Goal: Task Accomplishment & Management: Contribute content

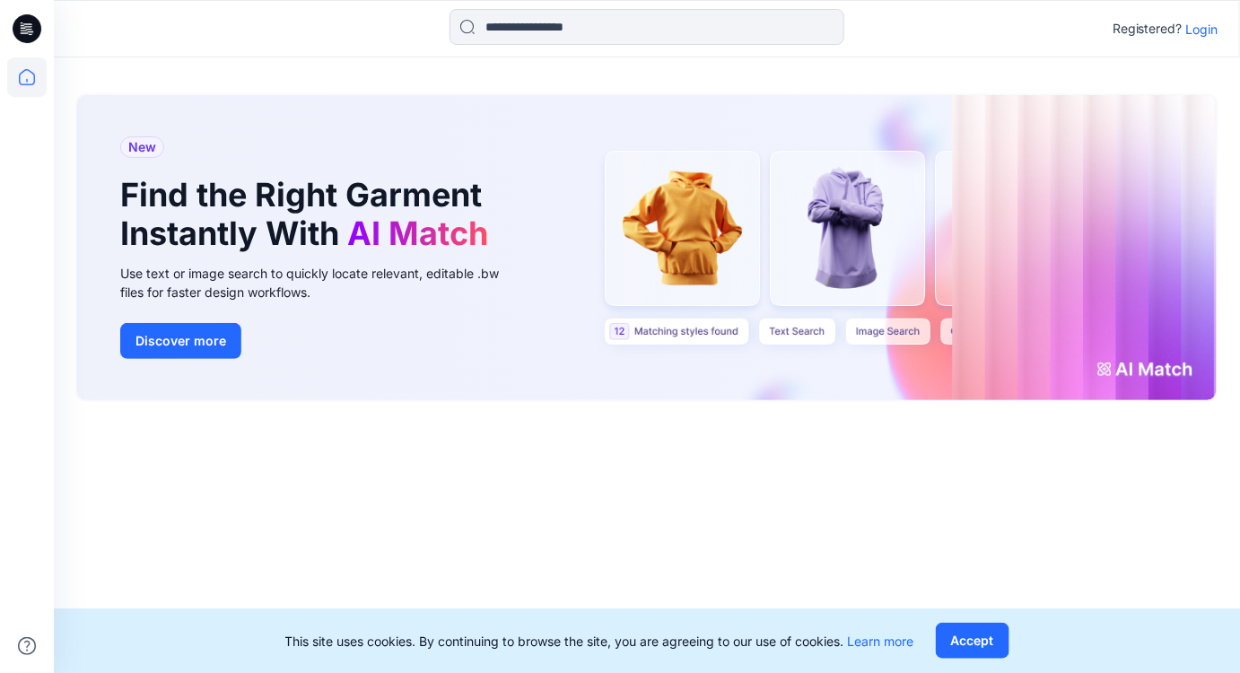
click at [1201, 30] on p "Login" at bounding box center [1202, 29] width 32 height 19
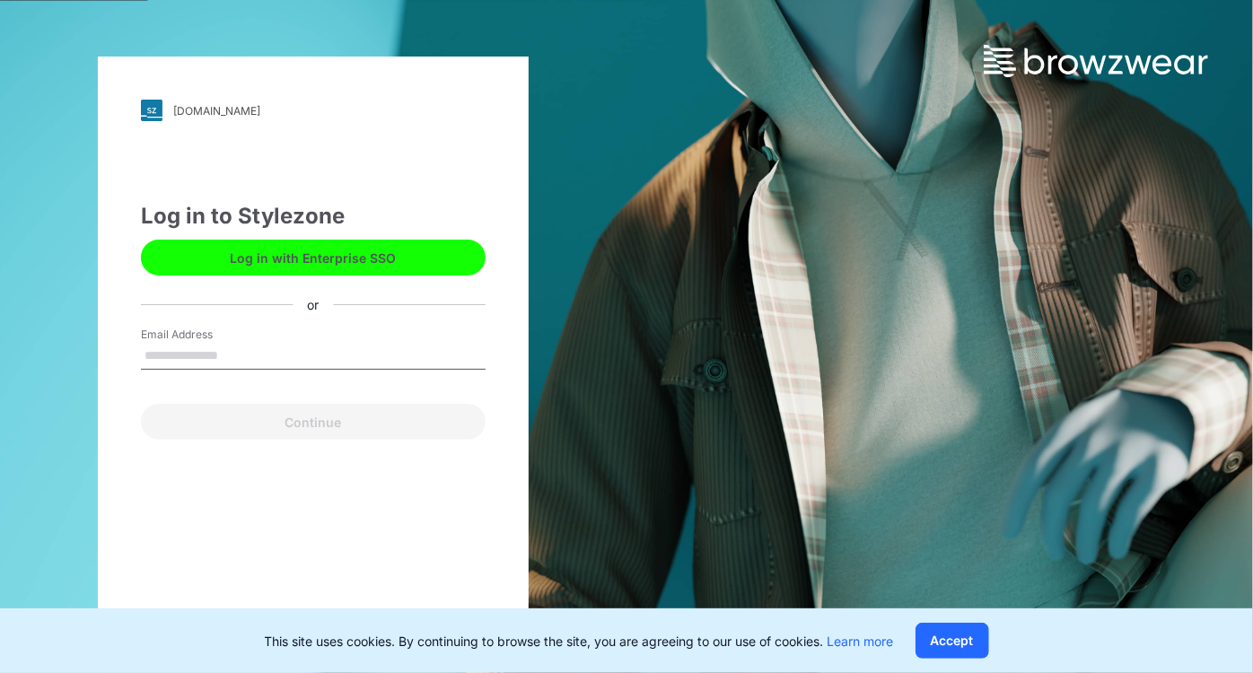
click at [226, 352] on input "Email Address" at bounding box center [313, 356] width 345 height 27
type input "**********"
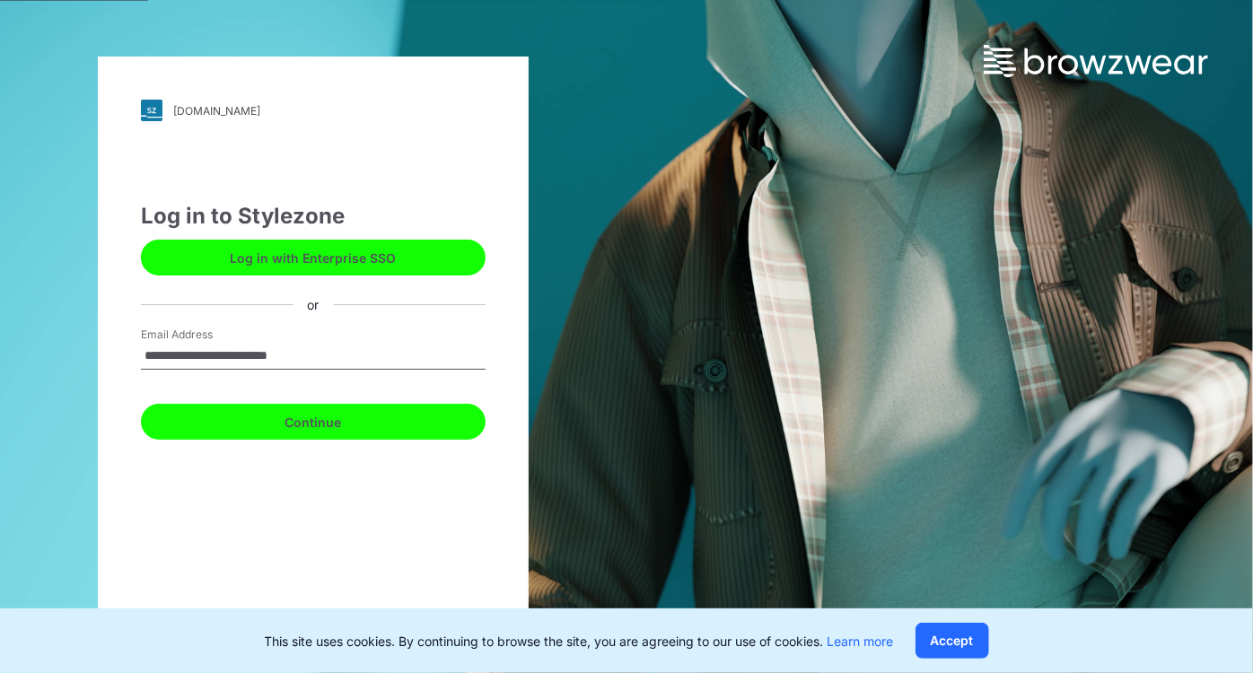
click at [259, 418] on button "Continue" at bounding box center [313, 422] width 345 height 36
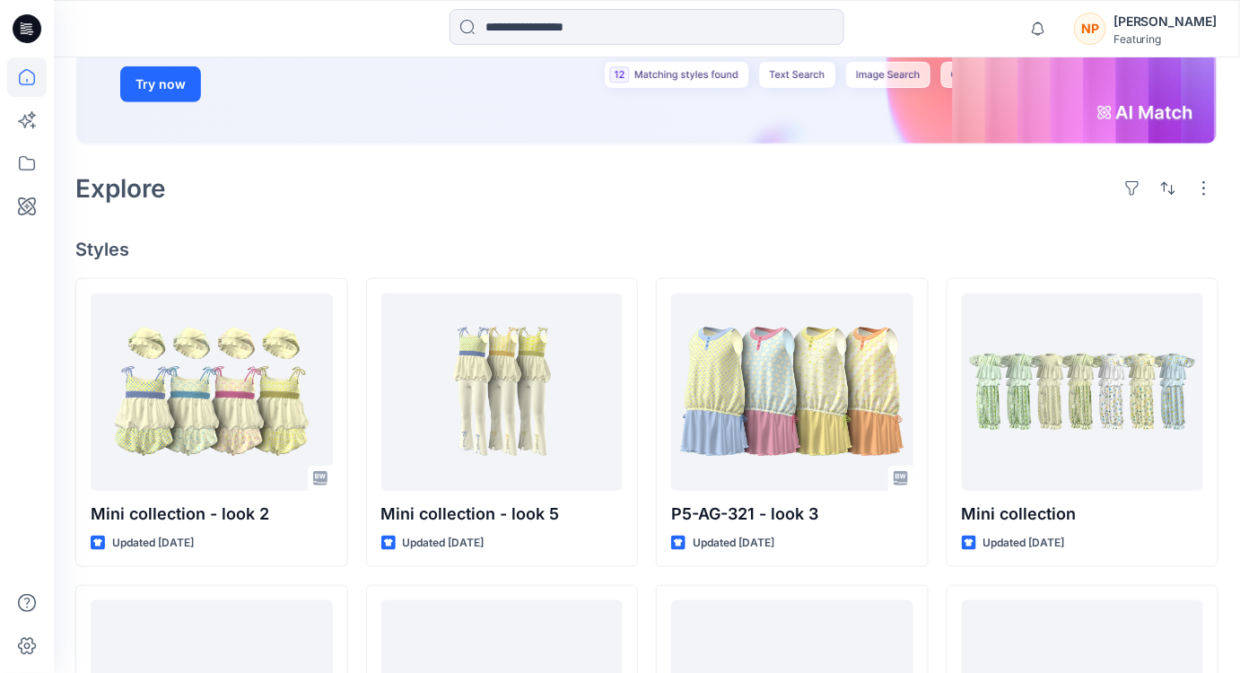
scroll to position [407, 0]
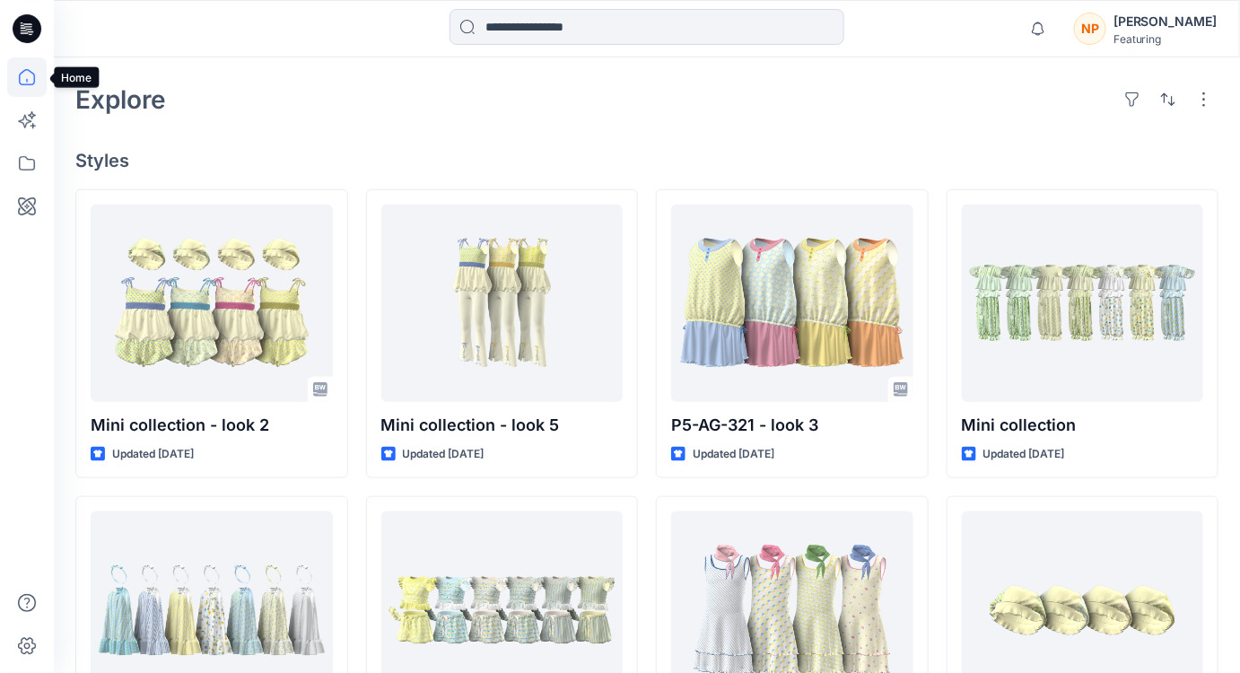
click at [31, 72] on icon at bounding box center [27, 77] width 16 height 16
click at [22, 176] on icon at bounding box center [26, 163] width 39 height 39
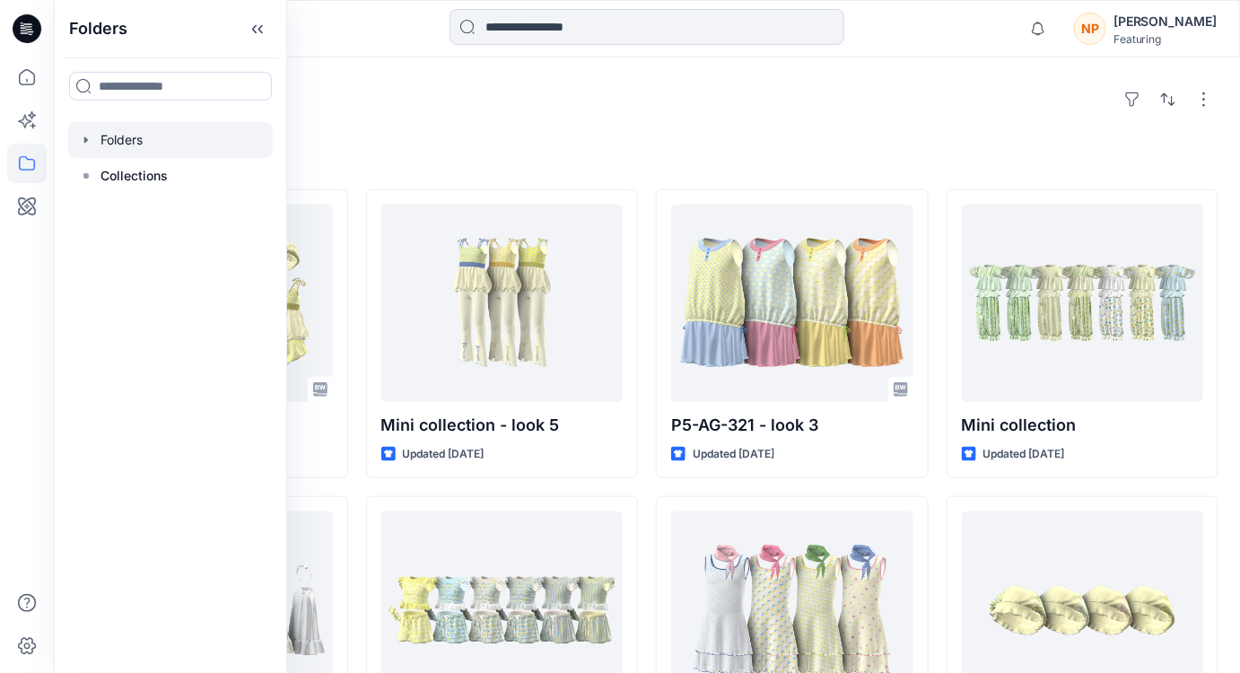
click at [131, 151] on div at bounding box center [170, 140] width 205 height 36
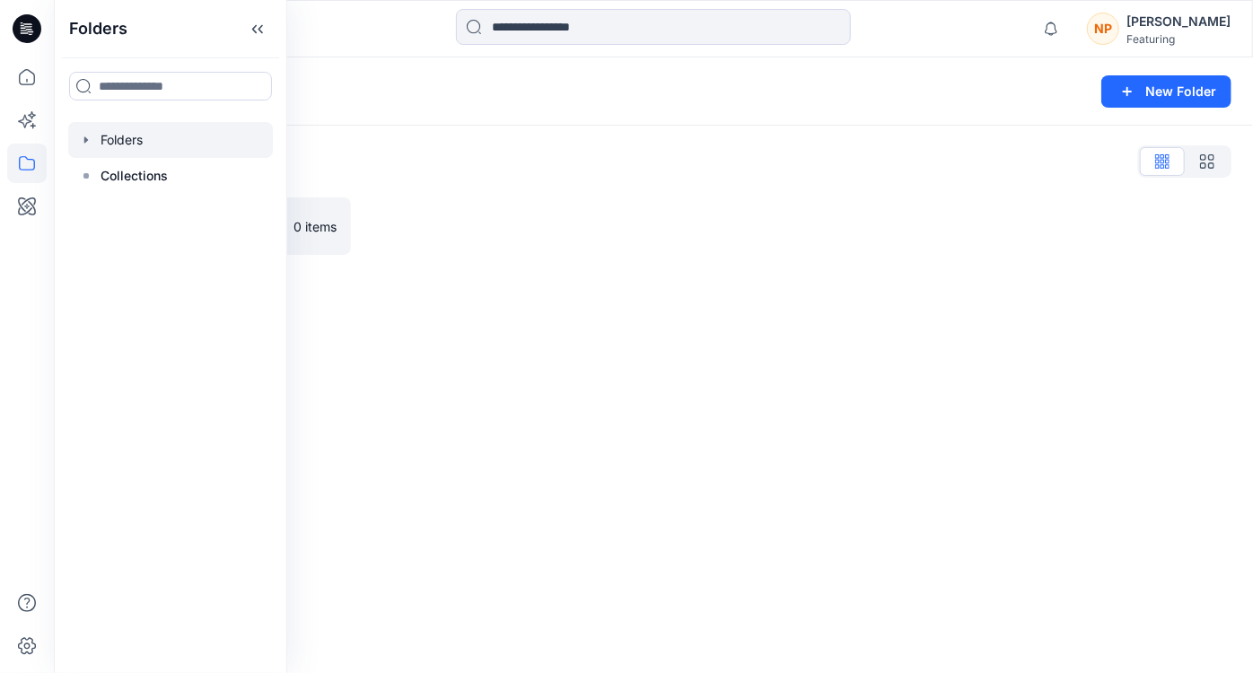
click at [339, 319] on div "Folders New Folder Folders List Trainees assignment 0 items" at bounding box center [653, 365] width 1199 height 616
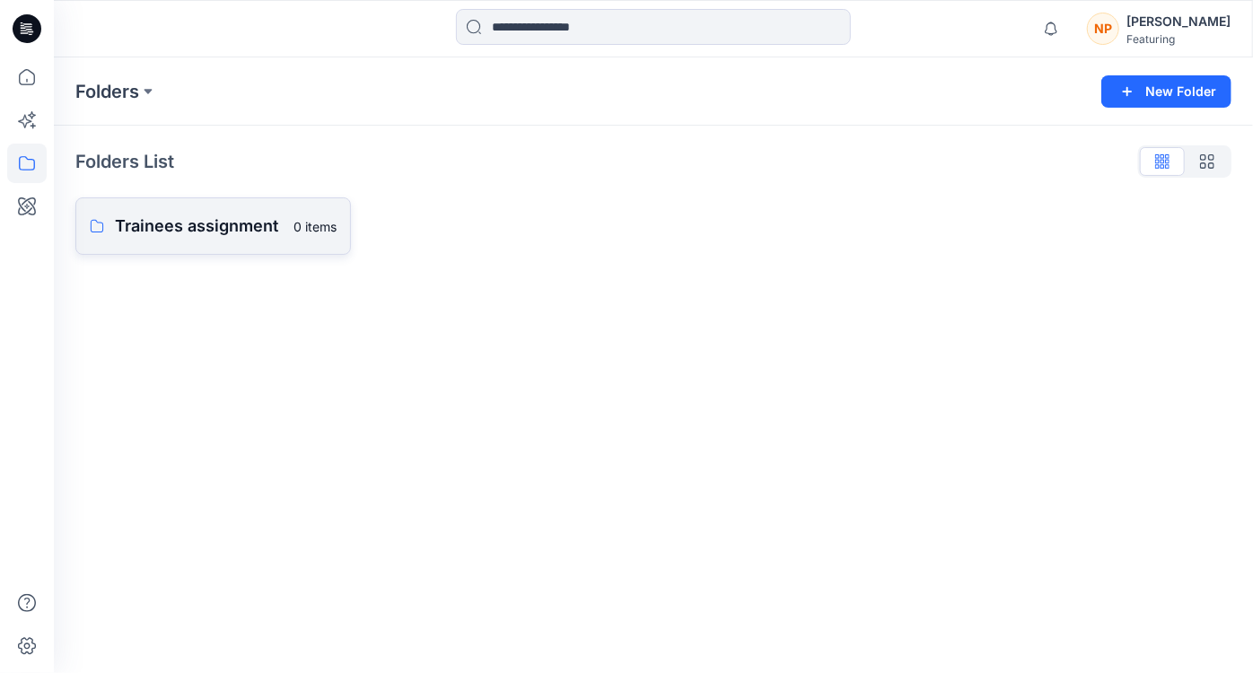
click at [193, 233] on p "Trainees assignment" at bounding box center [199, 226] width 168 height 25
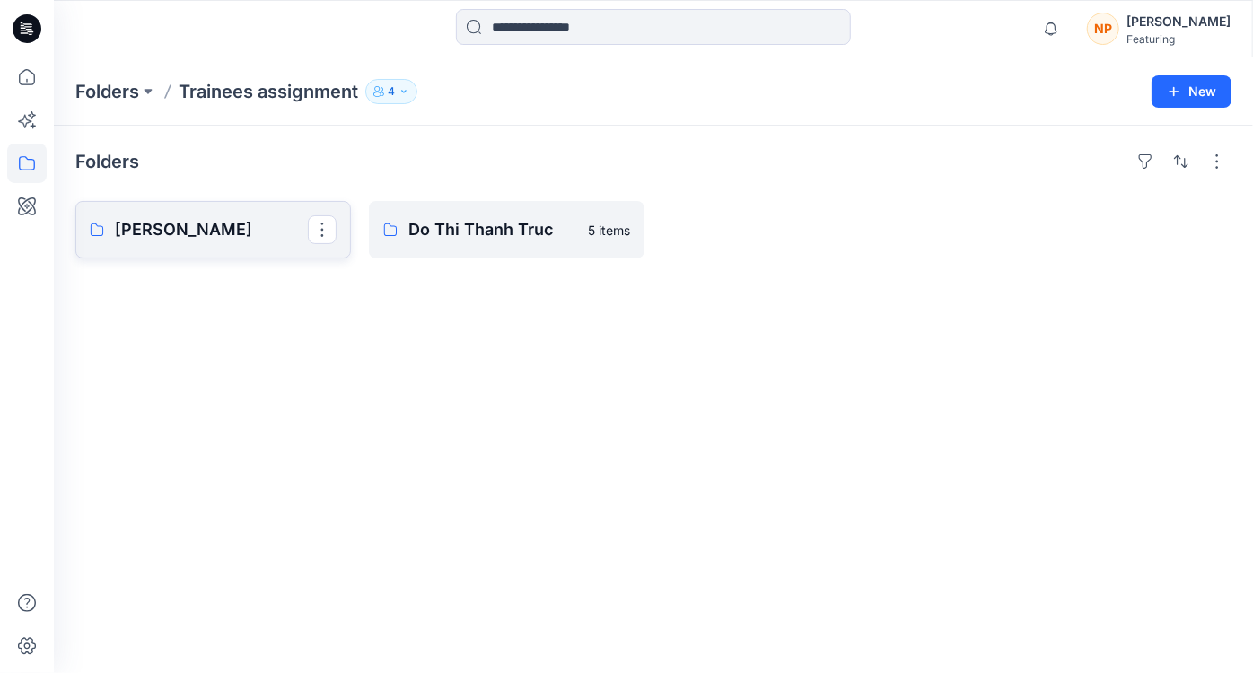
drag, startPoint x: 193, startPoint y: 232, endPoint x: 206, endPoint y: 237, distance: 14.2
click at [206, 237] on p "[PERSON_NAME]" at bounding box center [211, 229] width 193 height 25
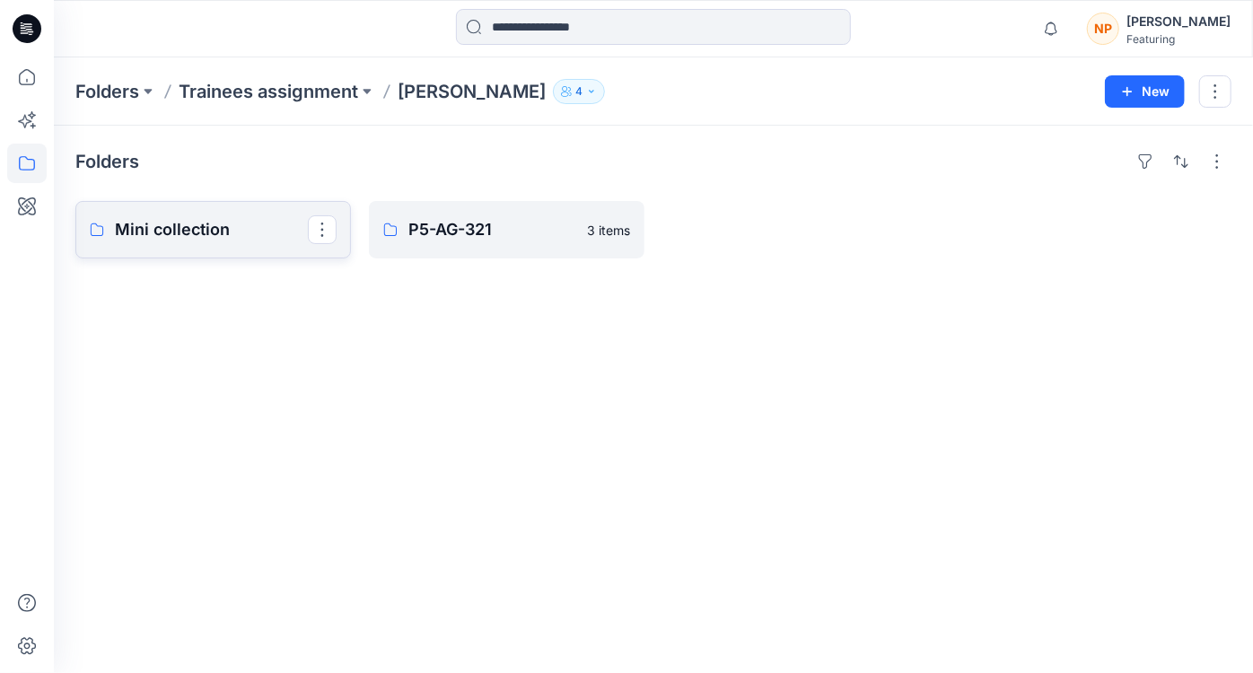
click at [282, 224] on p "Mini collection" at bounding box center [211, 229] width 193 height 25
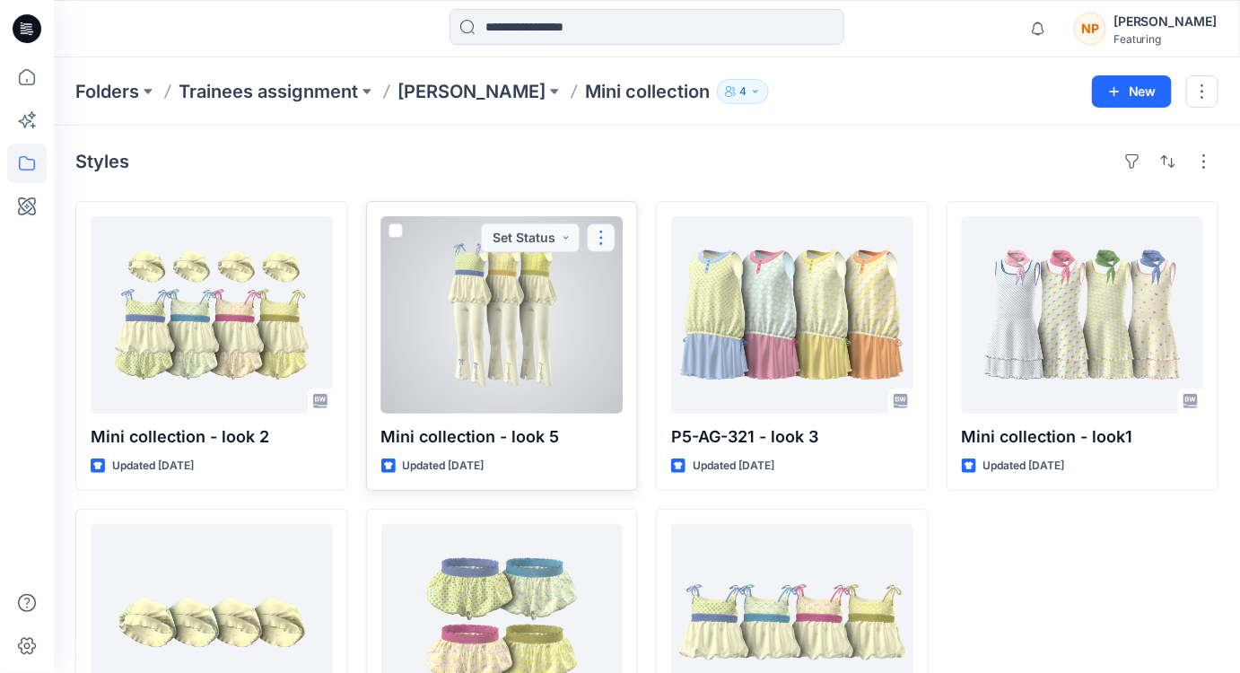
click at [604, 236] on button "button" at bounding box center [601, 237] width 29 height 29
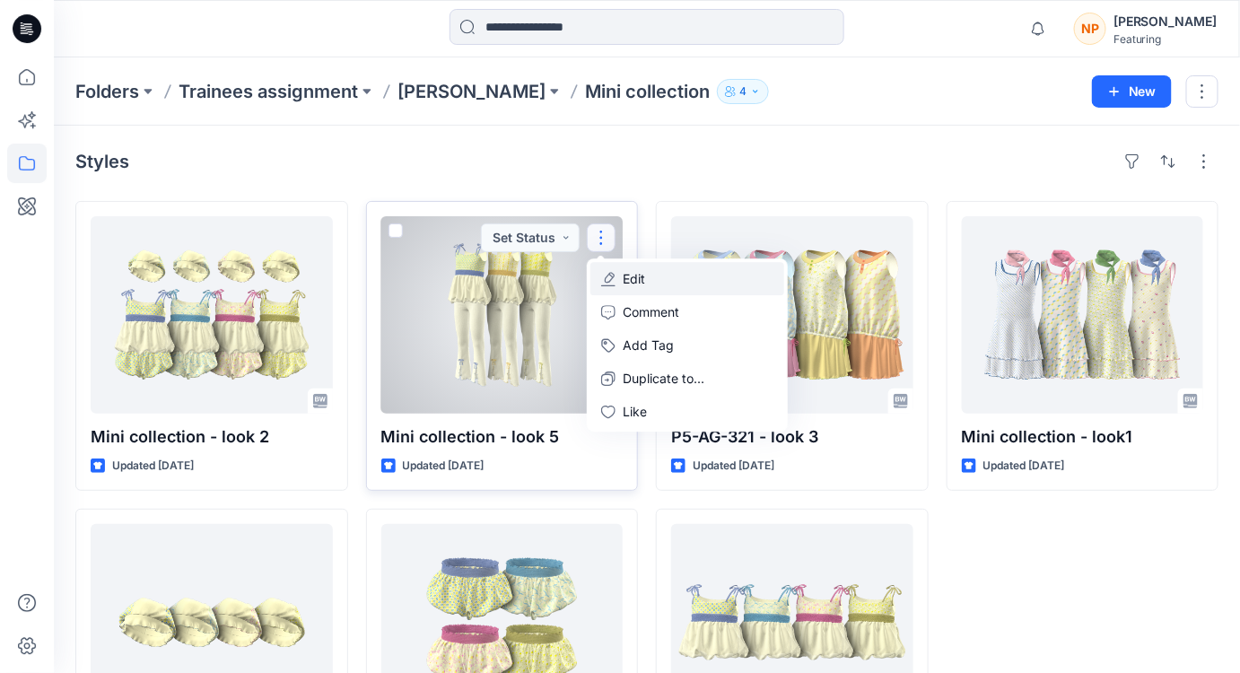
click at [636, 283] on p "Edit" at bounding box center [634, 278] width 22 height 19
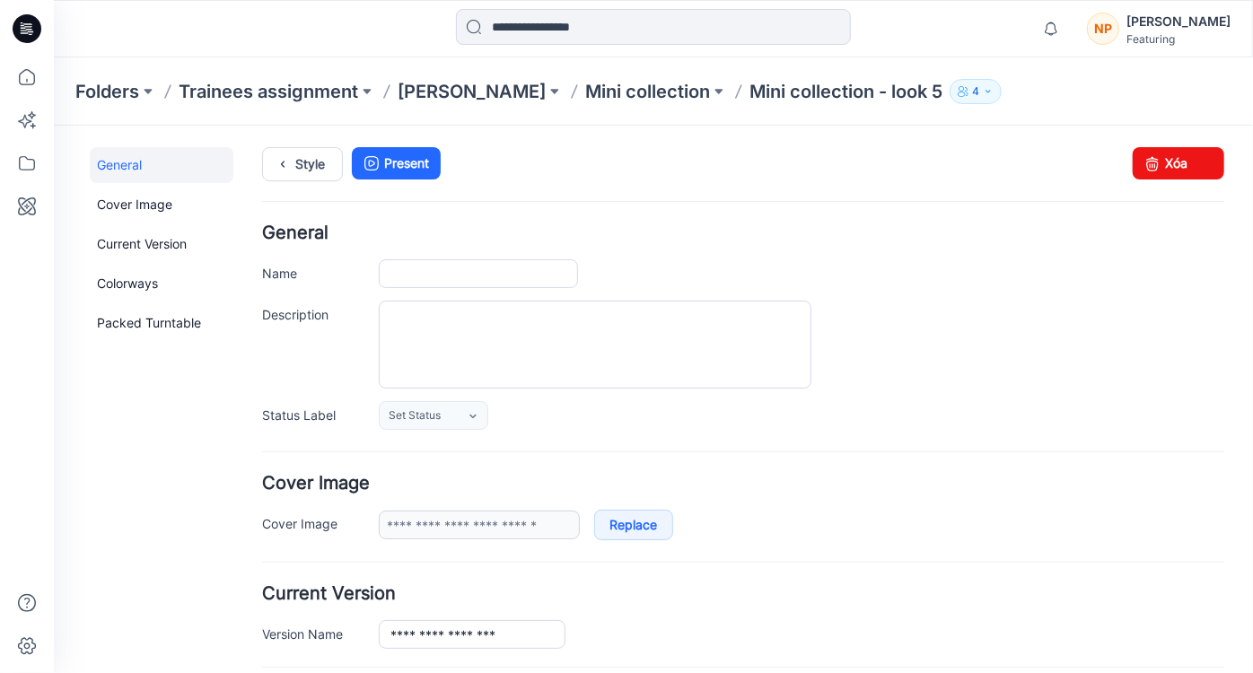
type input "**********"
drag, startPoint x: 1150, startPoint y: 170, endPoint x: 764, endPoint y: 204, distance: 388.2
click at [1150, 170] on icon at bounding box center [1151, 162] width 25 height 32
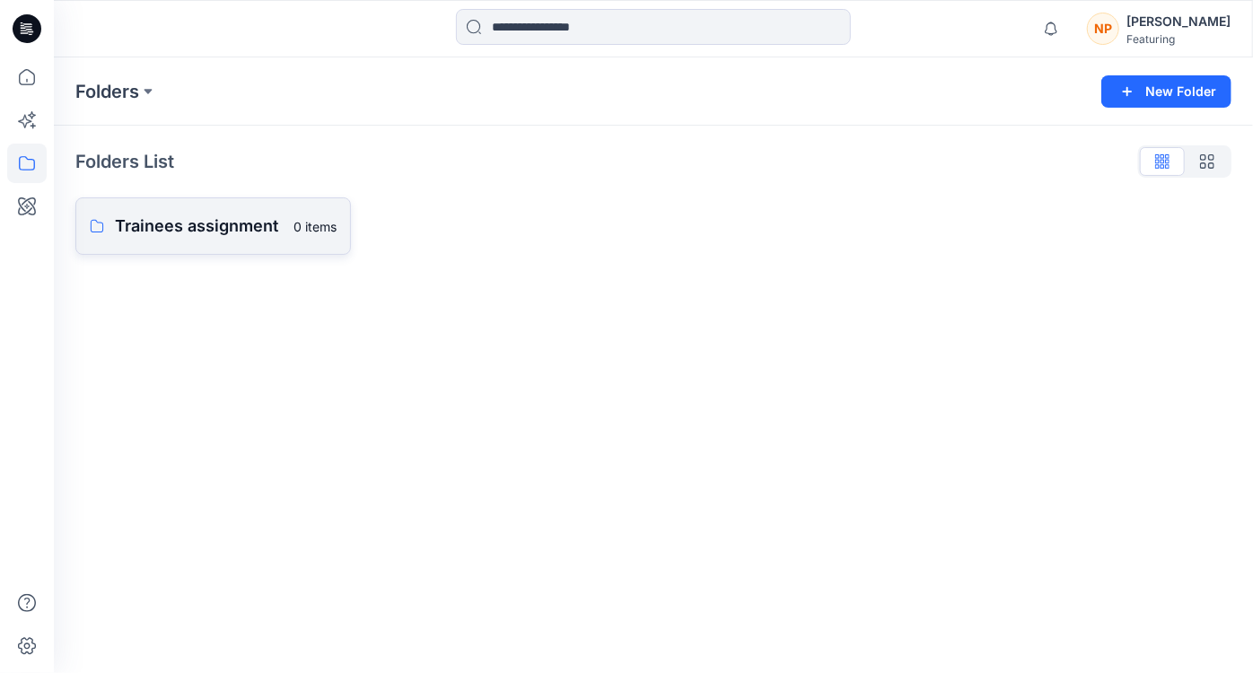
click at [273, 230] on p "Trainees assignment" at bounding box center [199, 226] width 168 height 25
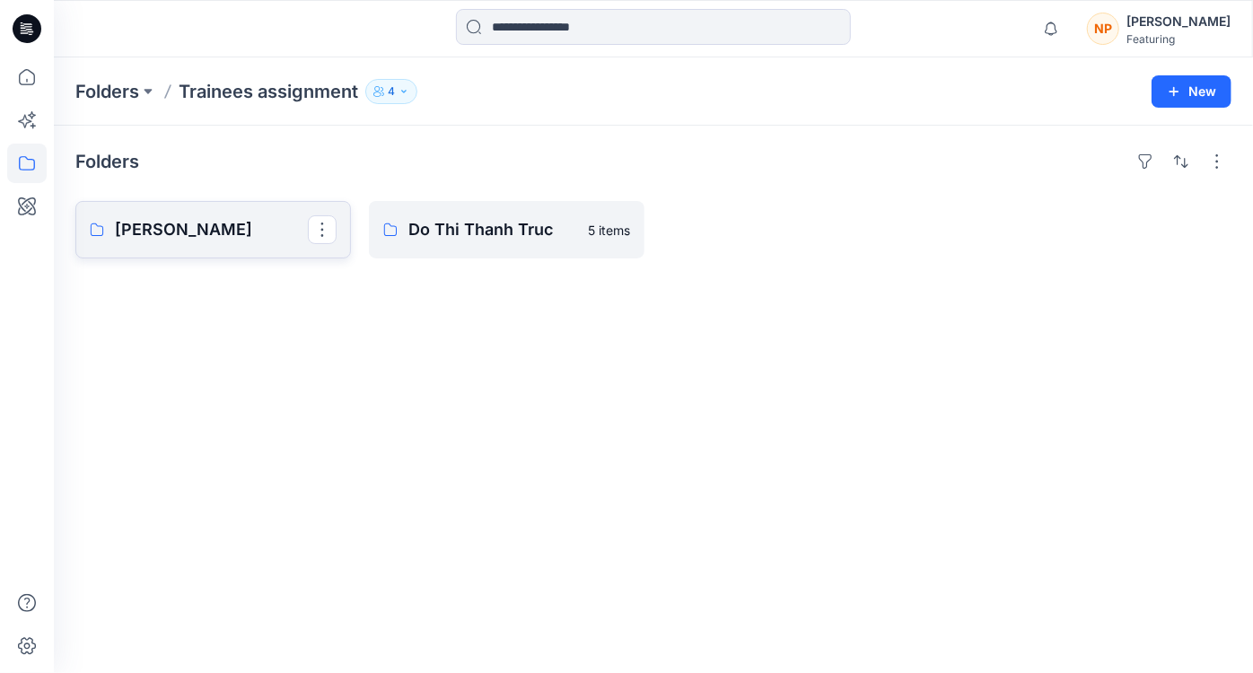
click at [241, 240] on p "[PERSON_NAME]" at bounding box center [211, 229] width 193 height 25
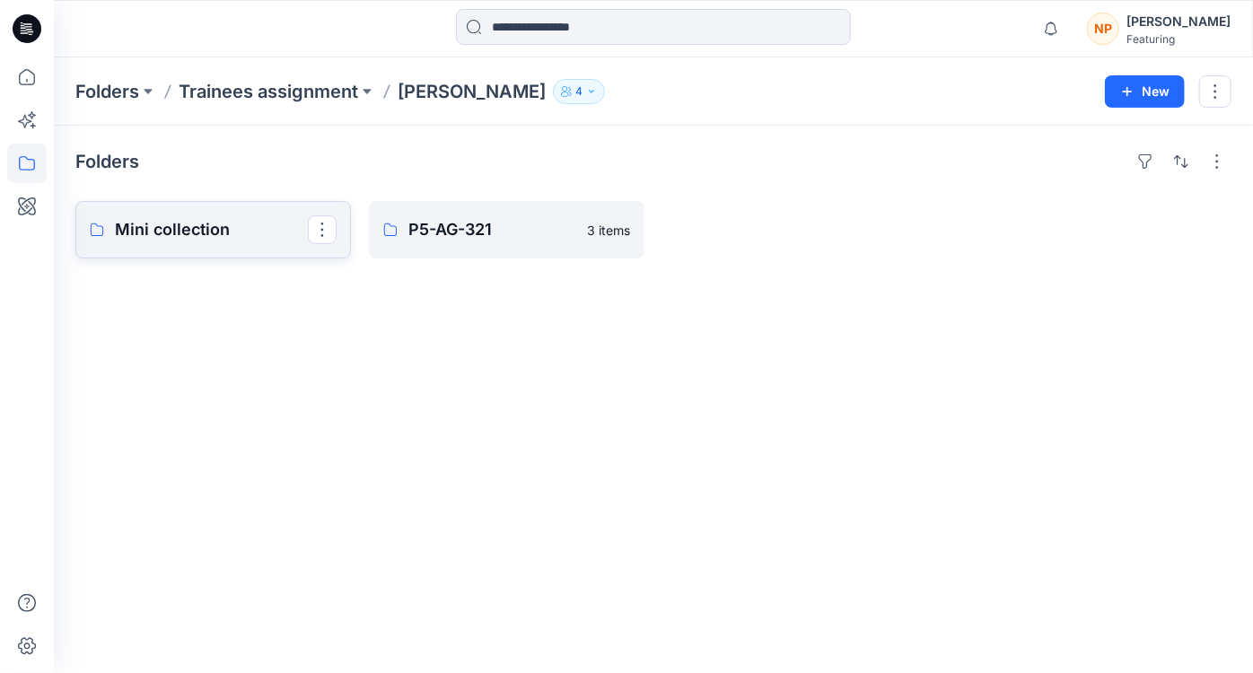
click at [253, 237] on p "Mini collection" at bounding box center [211, 229] width 193 height 25
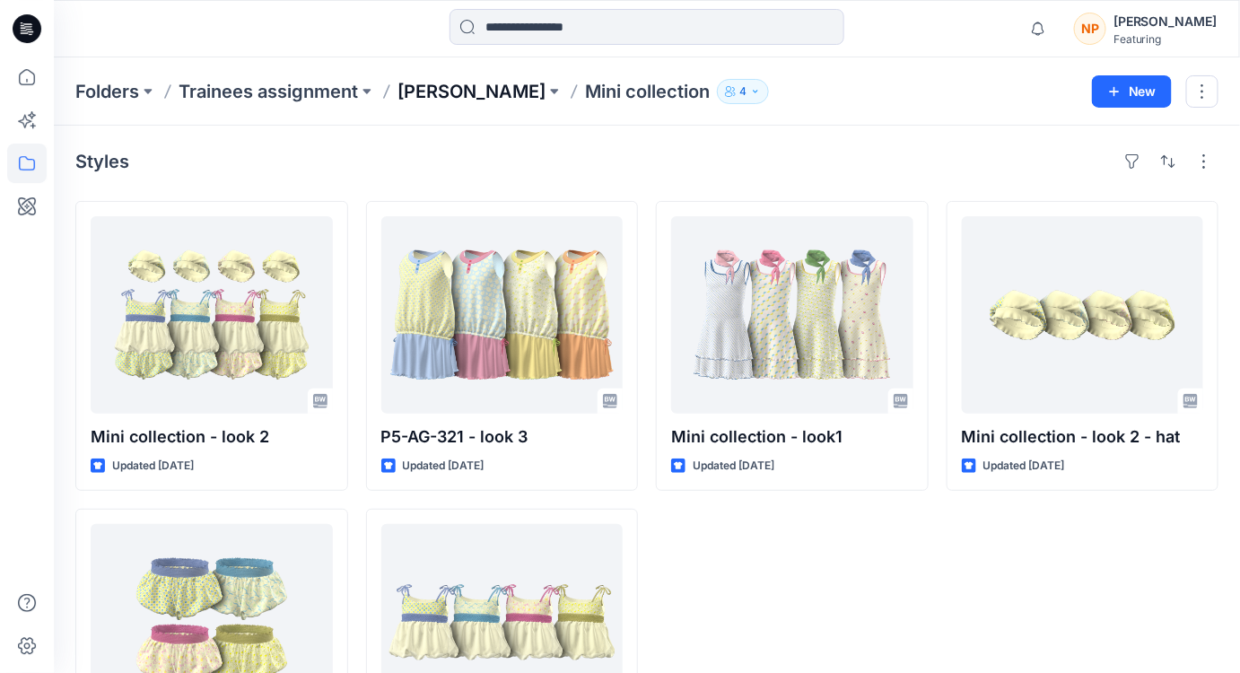
click at [424, 97] on p "[PERSON_NAME]" at bounding box center [471, 91] width 148 height 25
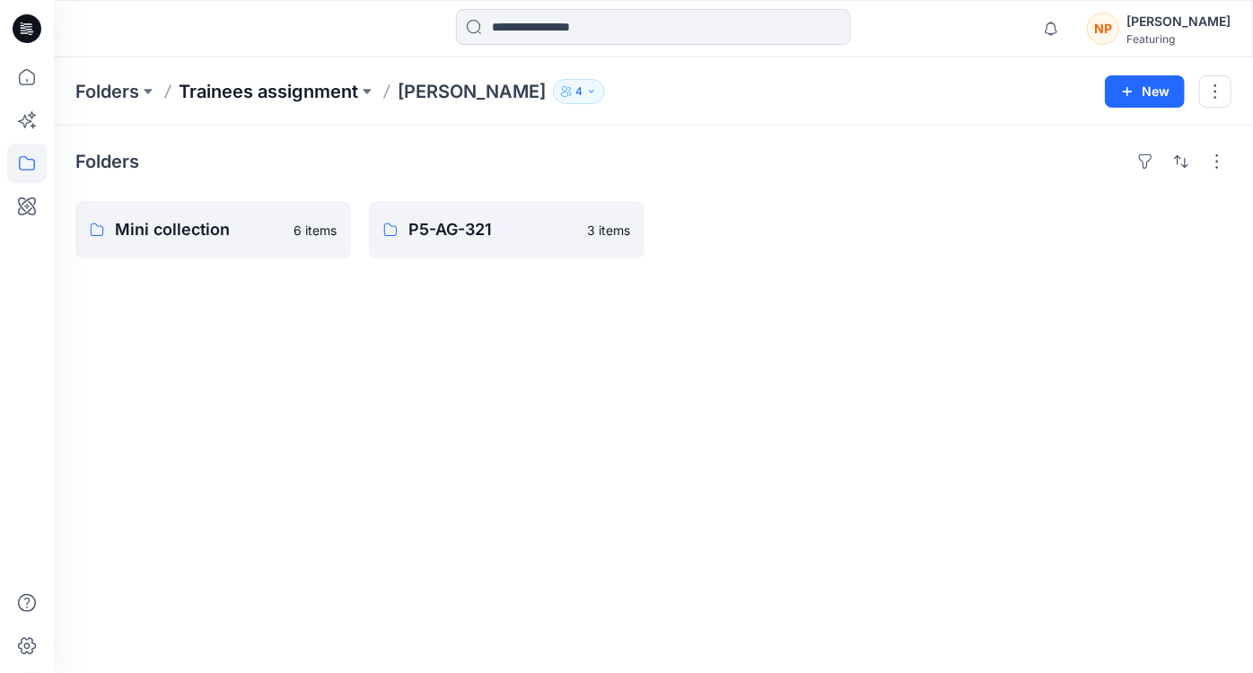
click at [293, 95] on p "Trainees assignment" at bounding box center [268, 91] width 179 height 25
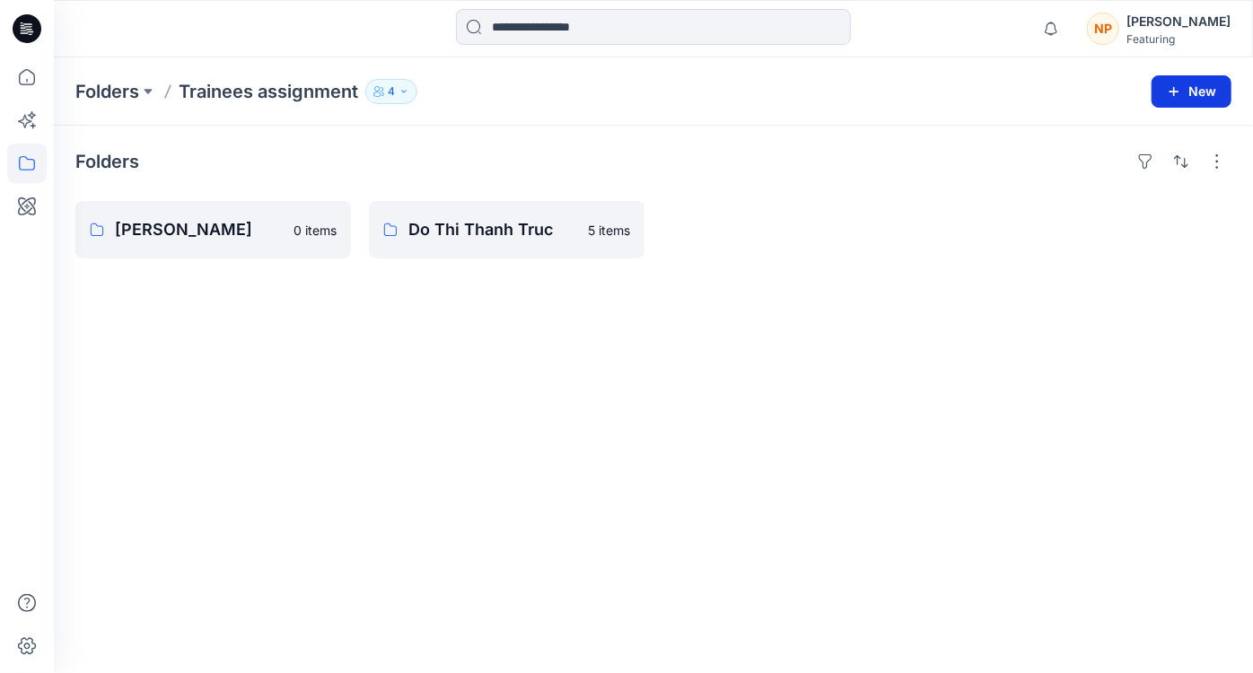
click at [1160, 100] on button "New" at bounding box center [1191, 91] width 80 height 32
click at [1129, 170] on p "New Folder" at bounding box center [1139, 170] width 66 height 19
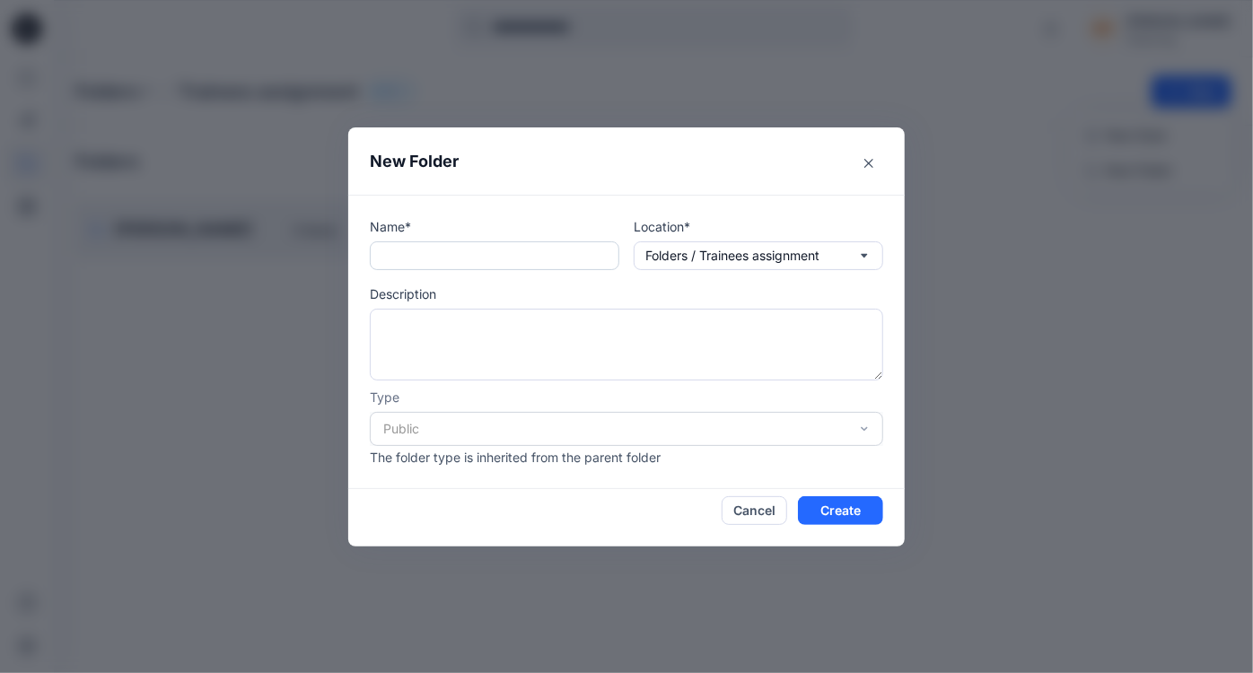
click at [493, 252] on input "text" at bounding box center [494, 255] width 249 height 29
click at [459, 257] on input "text" at bounding box center [494, 255] width 249 height 29
type input "**********"
click at [564, 277] on div "**********" at bounding box center [626, 341] width 513 height 249
click at [539, 322] on textarea at bounding box center [626, 345] width 513 height 72
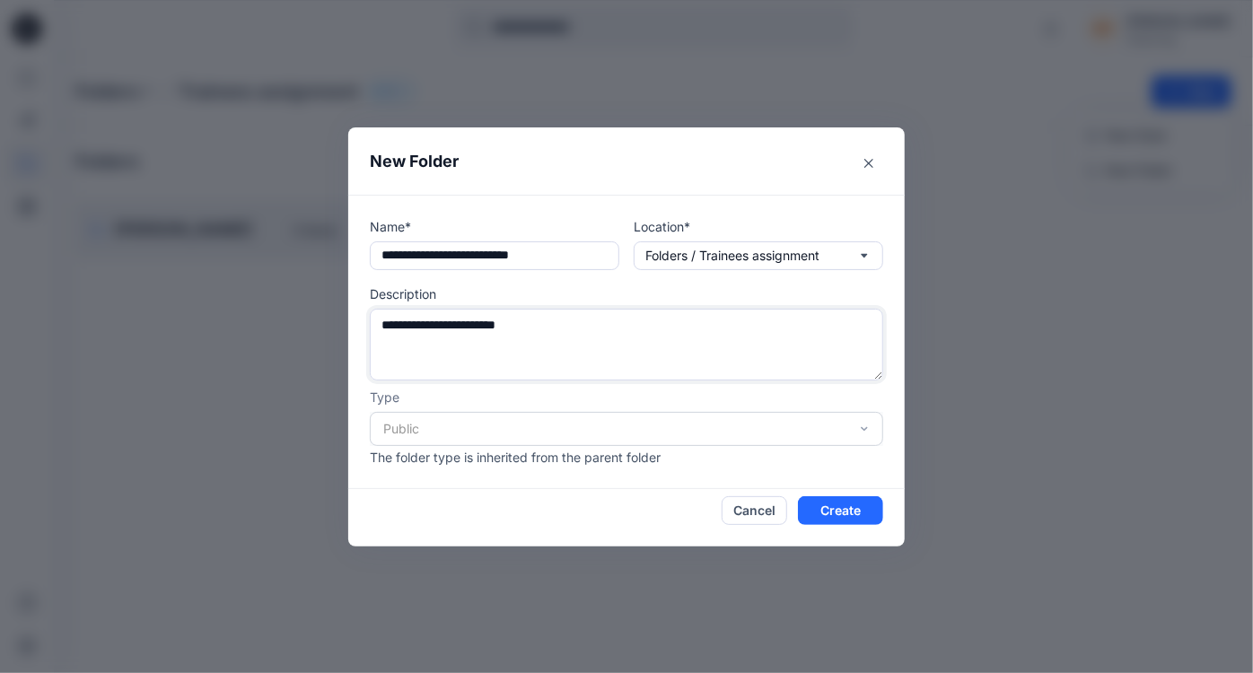
drag, startPoint x: 462, startPoint y: 323, endPoint x: 379, endPoint y: 328, distance: 83.6
click at [379, 328] on textarea "**********" at bounding box center [626, 345] width 513 height 72
click at [461, 332] on textarea "**********" at bounding box center [626, 345] width 513 height 72
paste textarea "**********"
drag, startPoint x: 528, startPoint y: 324, endPoint x: 617, endPoint y: 321, distance: 88.9
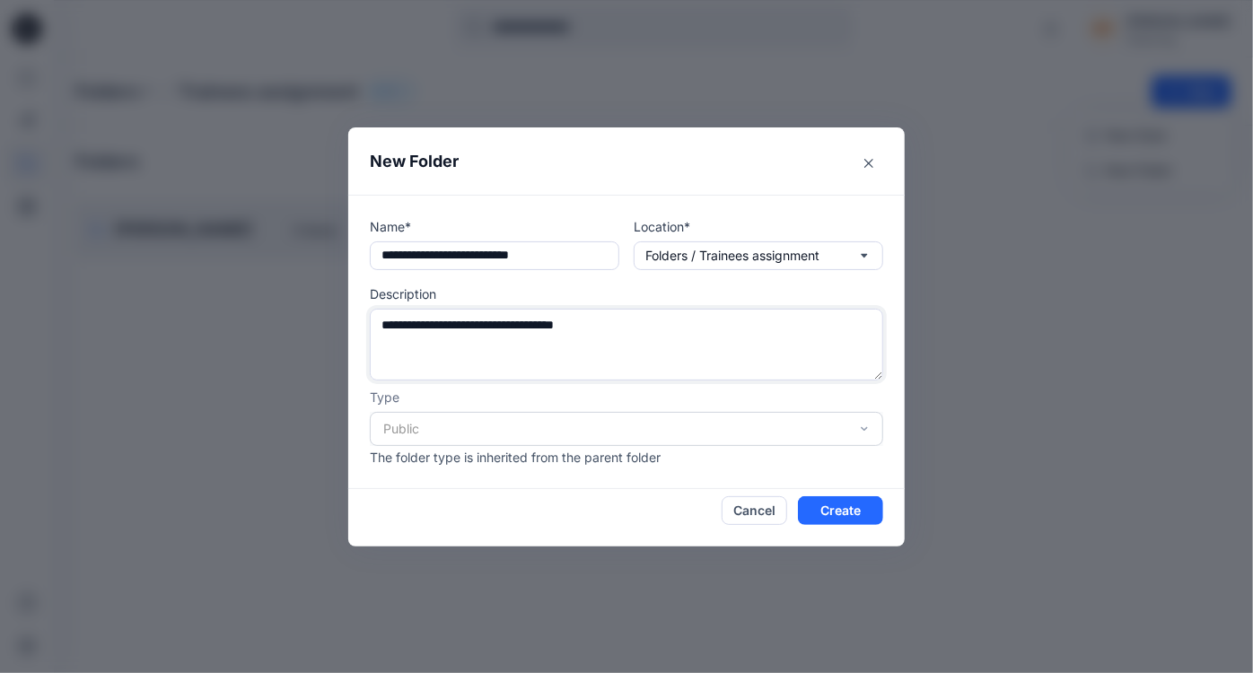
click at [617, 321] on textarea "**********" at bounding box center [626, 345] width 513 height 72
drag, startPoint x: 435, startPoint y: 318, endPoint x: 380, endPoint y: 333, distance: 56.8
click at [380, 333] on textarea "**********" at bounding box center [626, 345] width 513 height 72
paste textarea "***"
click at [433, 321] on textarea "**********" at bounding box center [626, 345] width 513 height 72
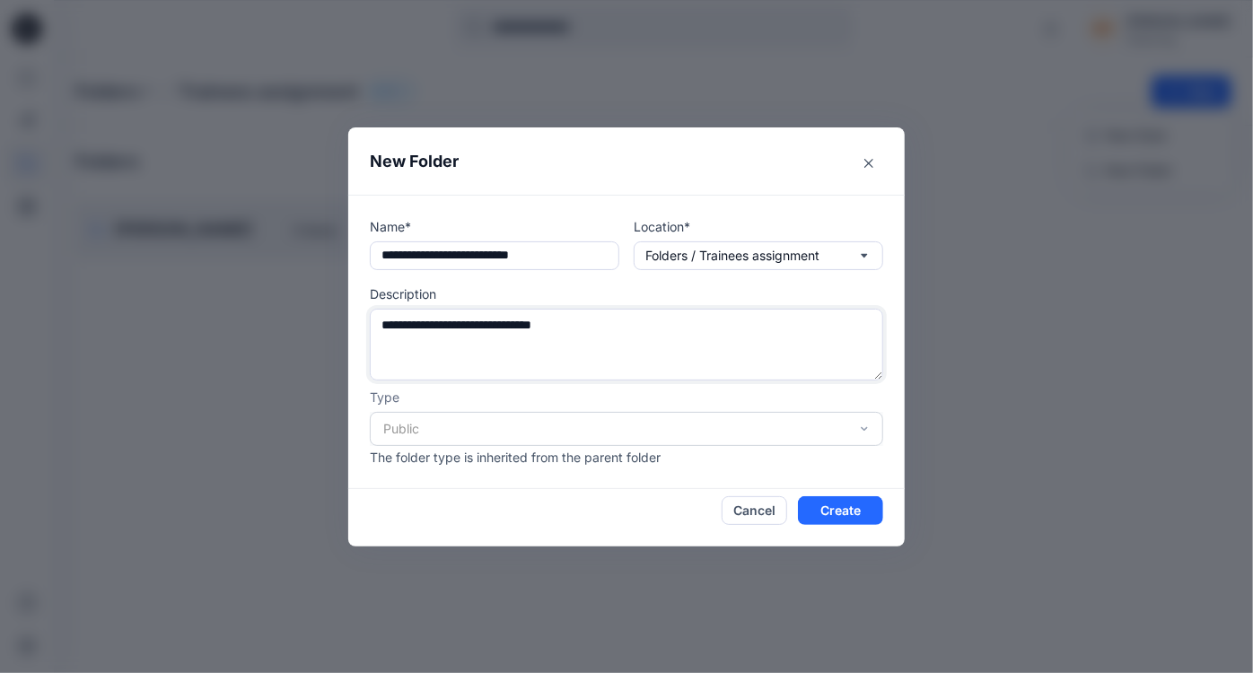
click at [589, 325] on textarea "**********" at bounding box center [626, 345] width 513 height 72
click at [638, 334] on textarea "**********" at bounding box center [626, 345] width 513 height 72
type textarea "**********"
click at [600, 425] on div "Public" at bounding box center [626, 429] width 513 height 34
click at [843, 512] on button "Create" at bounding box center [840, 510] width 85 height 29
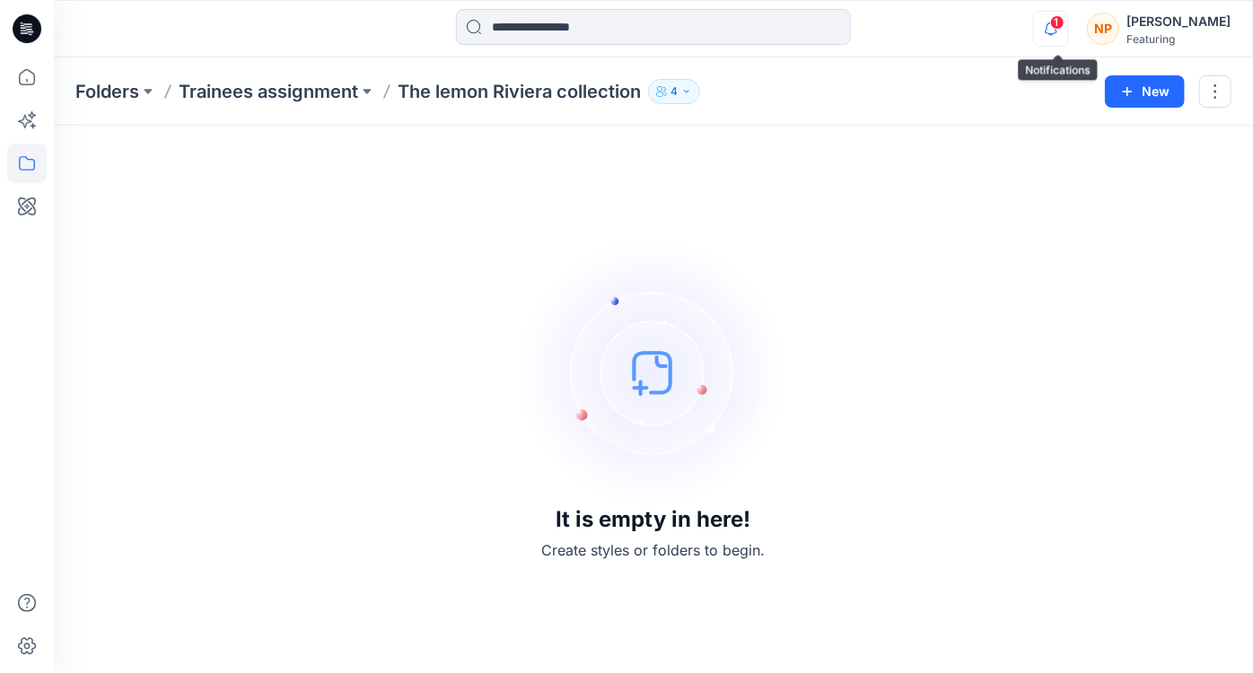
click at [1060, 32] on icon "button" at bounding box center [1051, 29] width 34 height 36
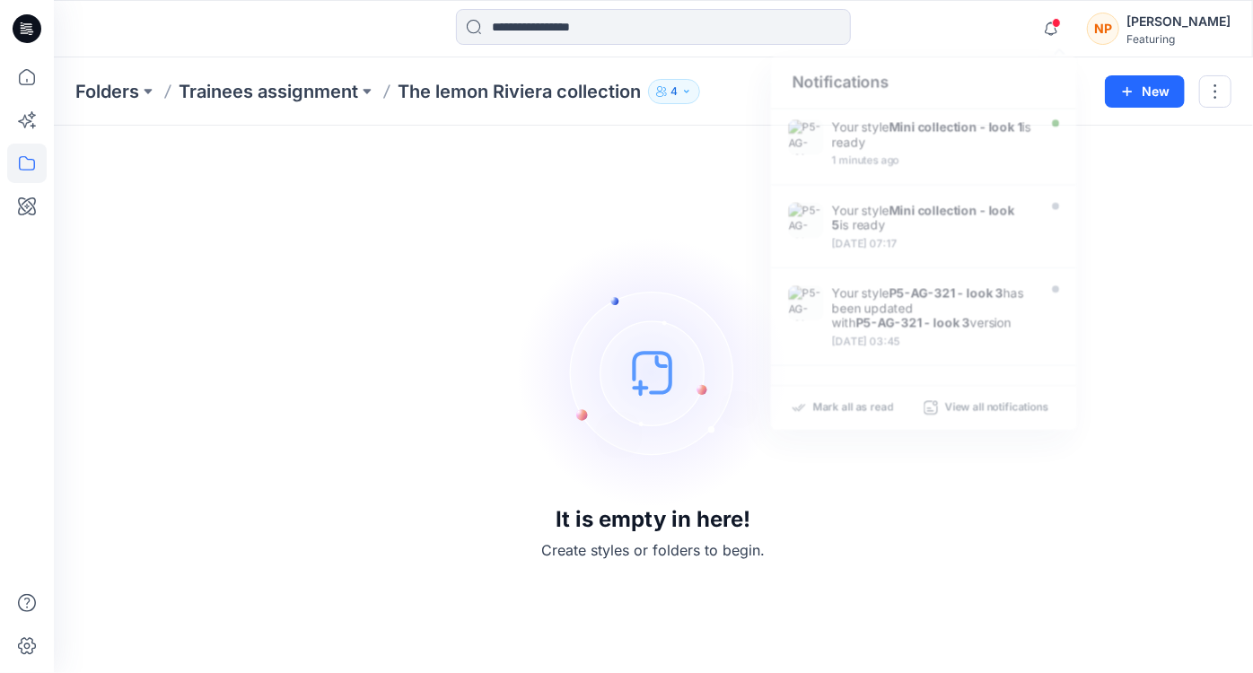
click at [560, 90] on p "The lemon Riviera collection" at bounding box center [518, 91] width 243 height 25
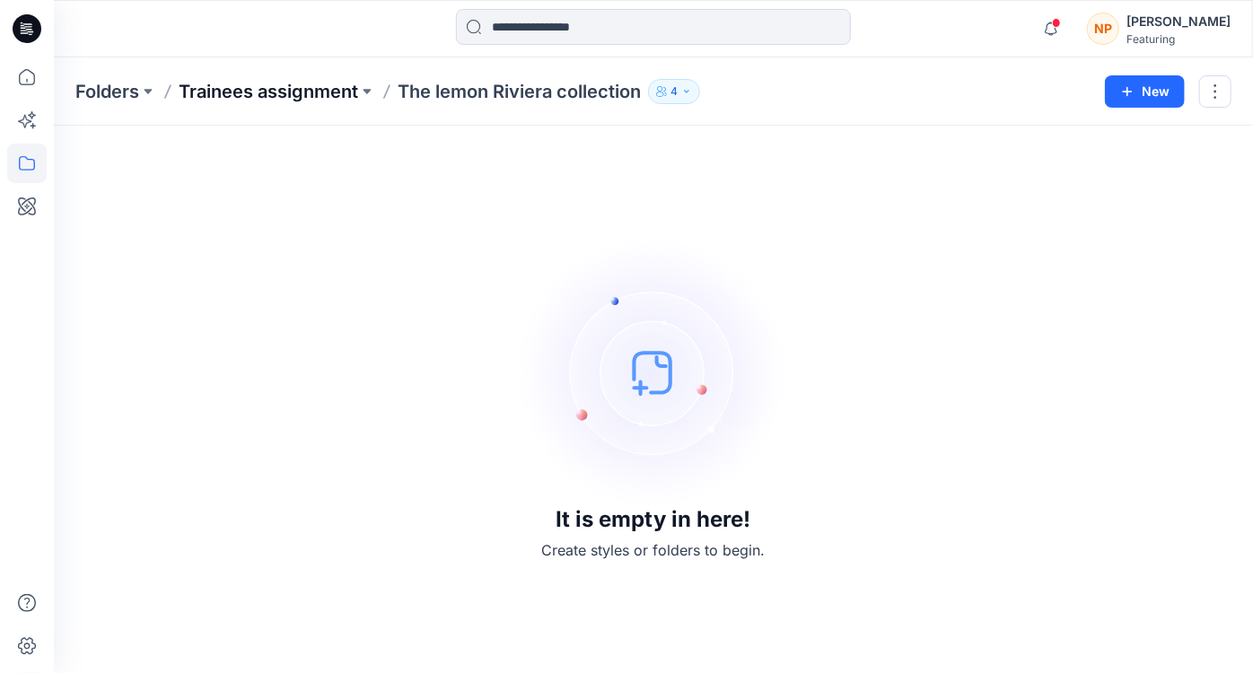
click at [314, 92] on p "Trainees assignment" at bounding box center [268, 91] width 179 height 25
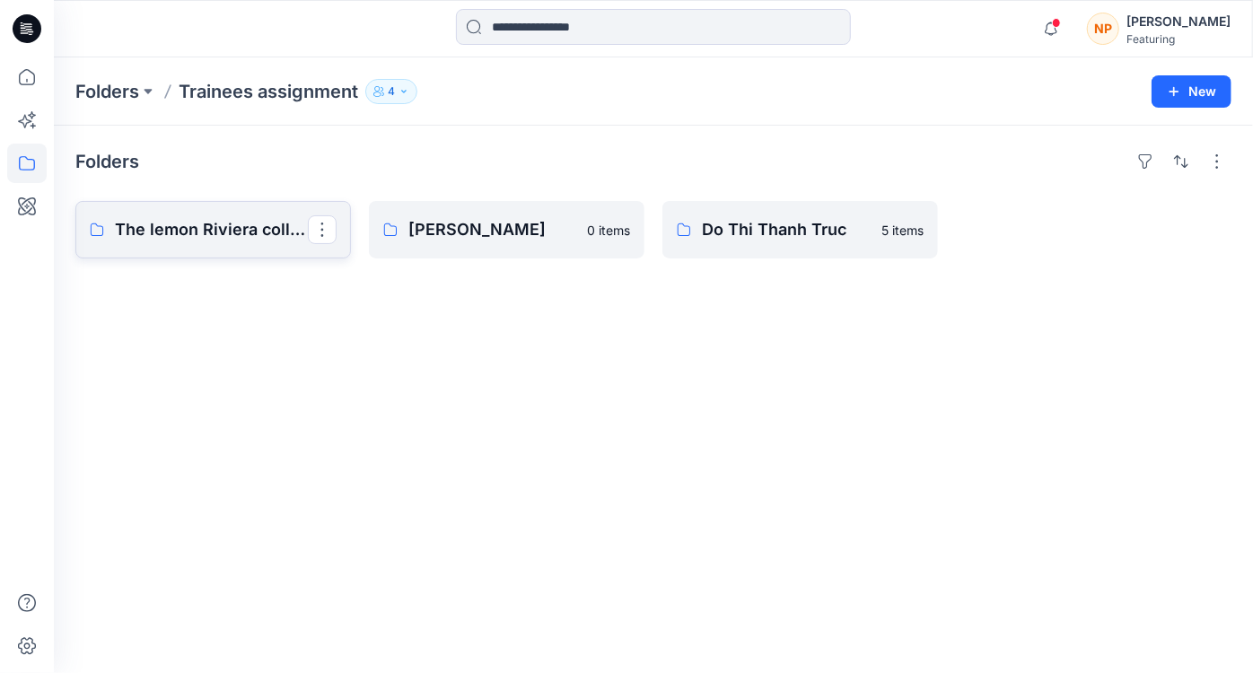
click at [244, 228] on p "The lemon Riviera collection" at bounding box center [211, 229] width 193 height 25
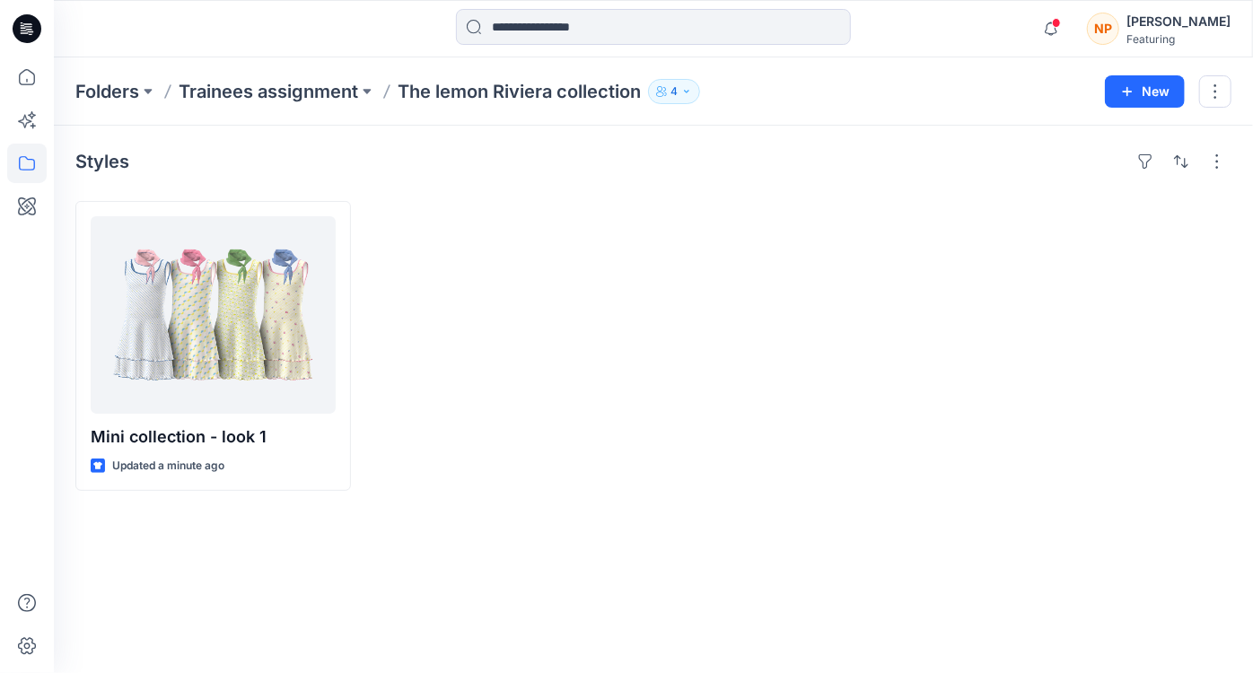
click at [658, 466] on div "Mini collection - look 1 Updated a minute ago" at bounding box center [653, 346] width 1156 height 290
click at [1068, 24] on icon "button" at bounding box center [1051, 29] width 34 height 36
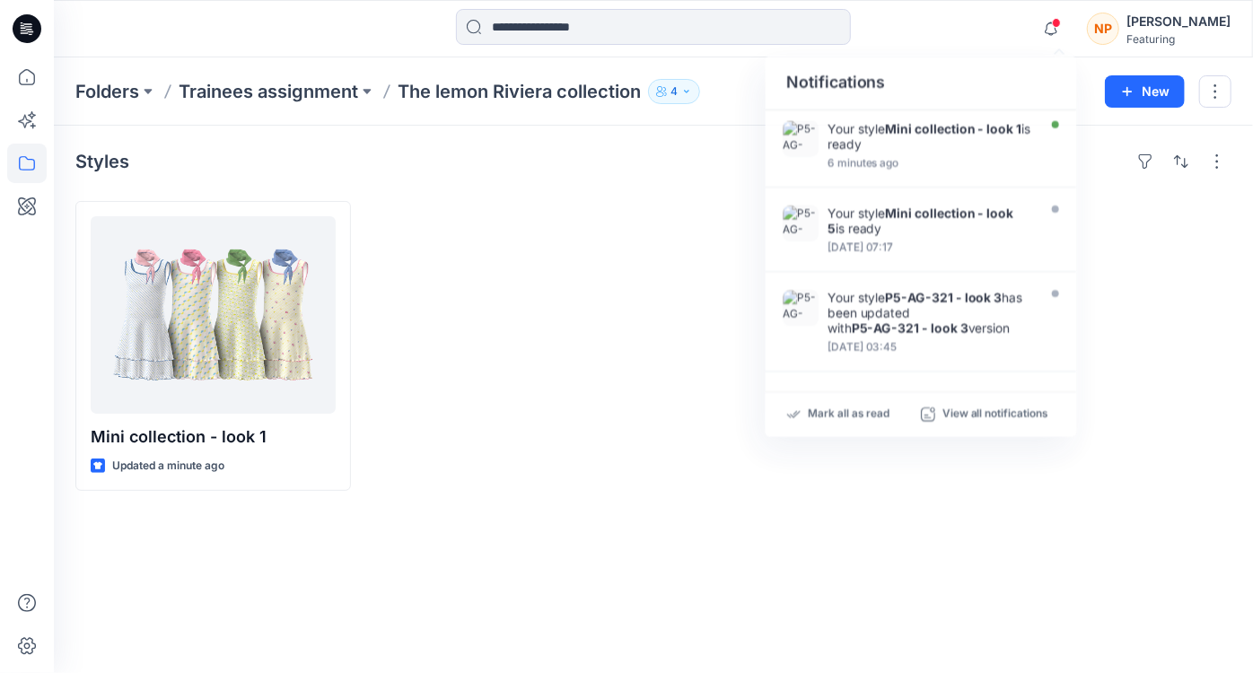
click at [619, 299] on div at bounding box center [506, 346] width 275 height 290
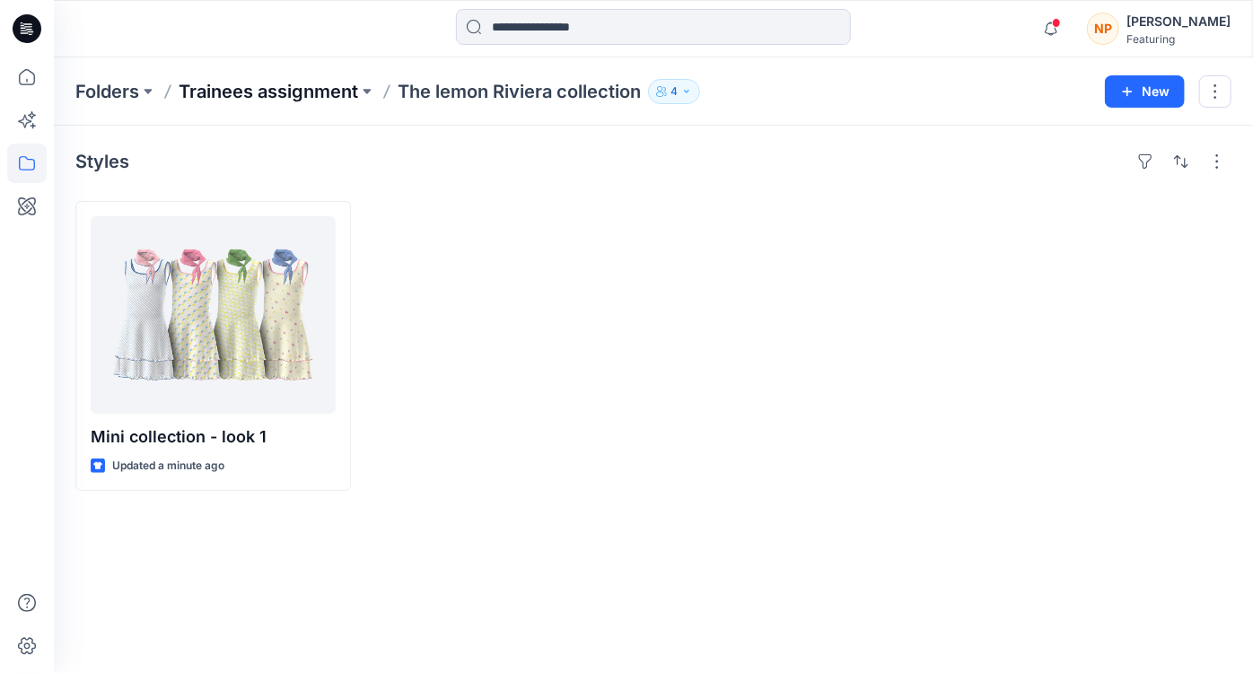
click at [284, 91] on p "Trainees assignment" at bounding box center [268, 91] width 179 height 25
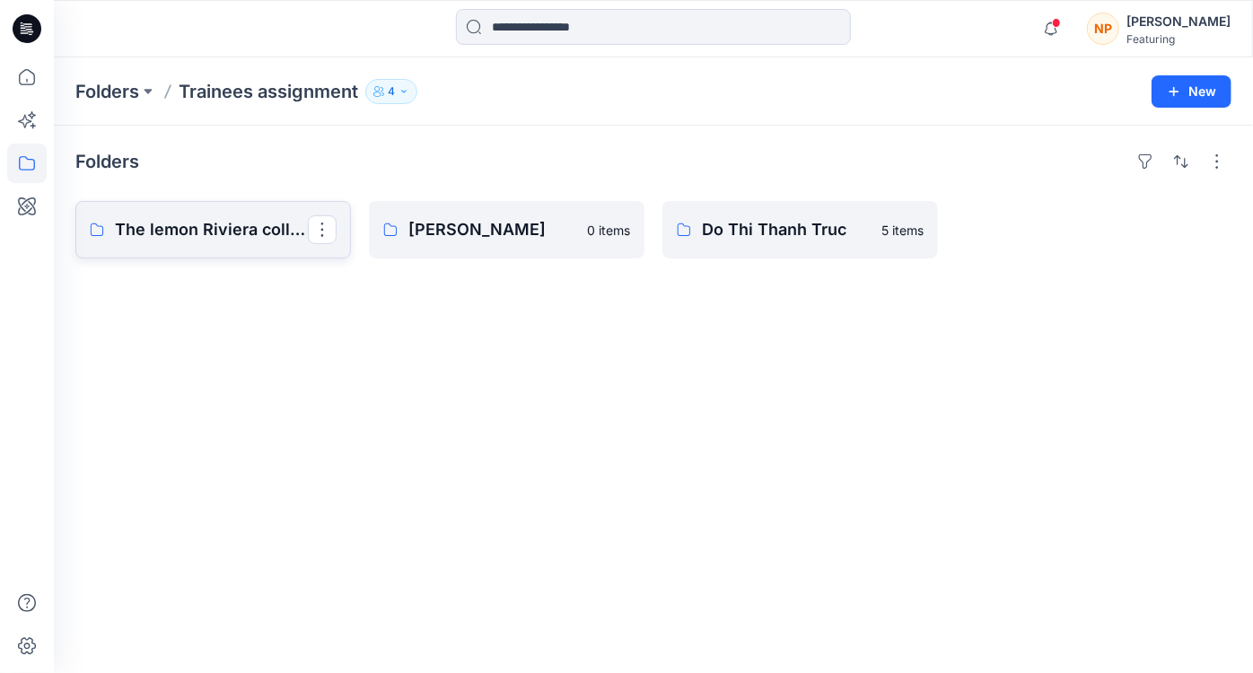
click at [207, 224] on p "The lemon Riviera collection" at bounding box center [211, 229] width 193 height 25
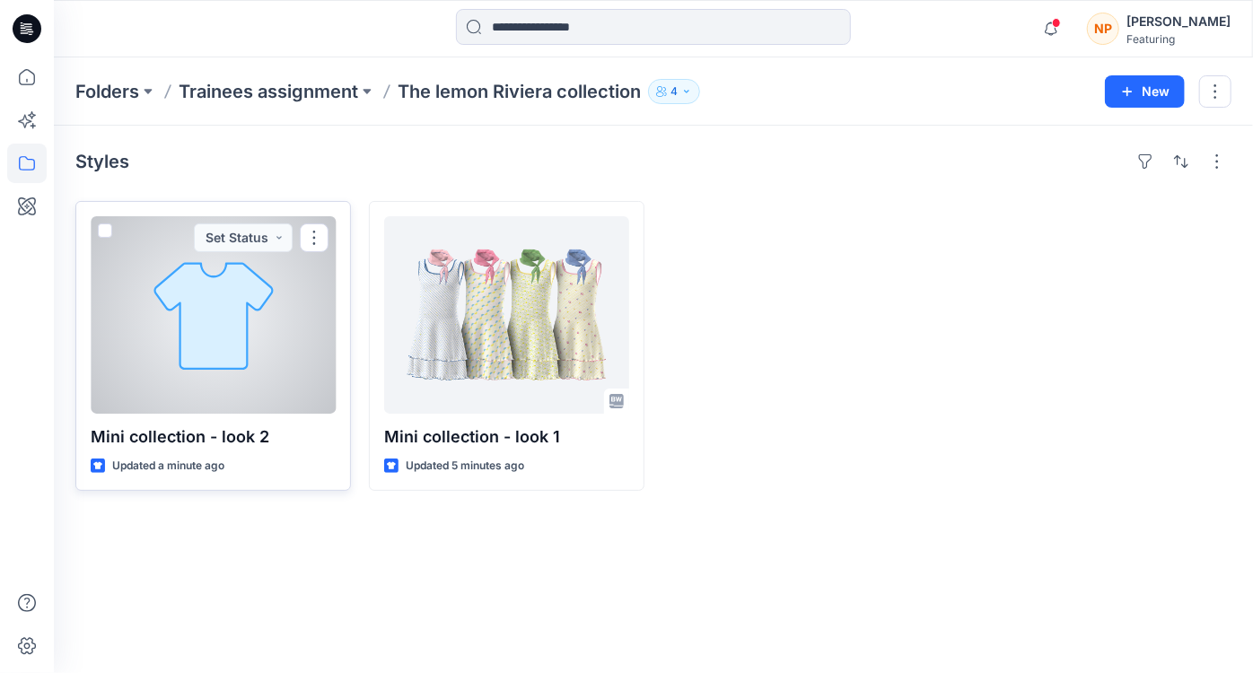
click at [223, 364] on div at bounding box center [213, 314] width 245 height 197
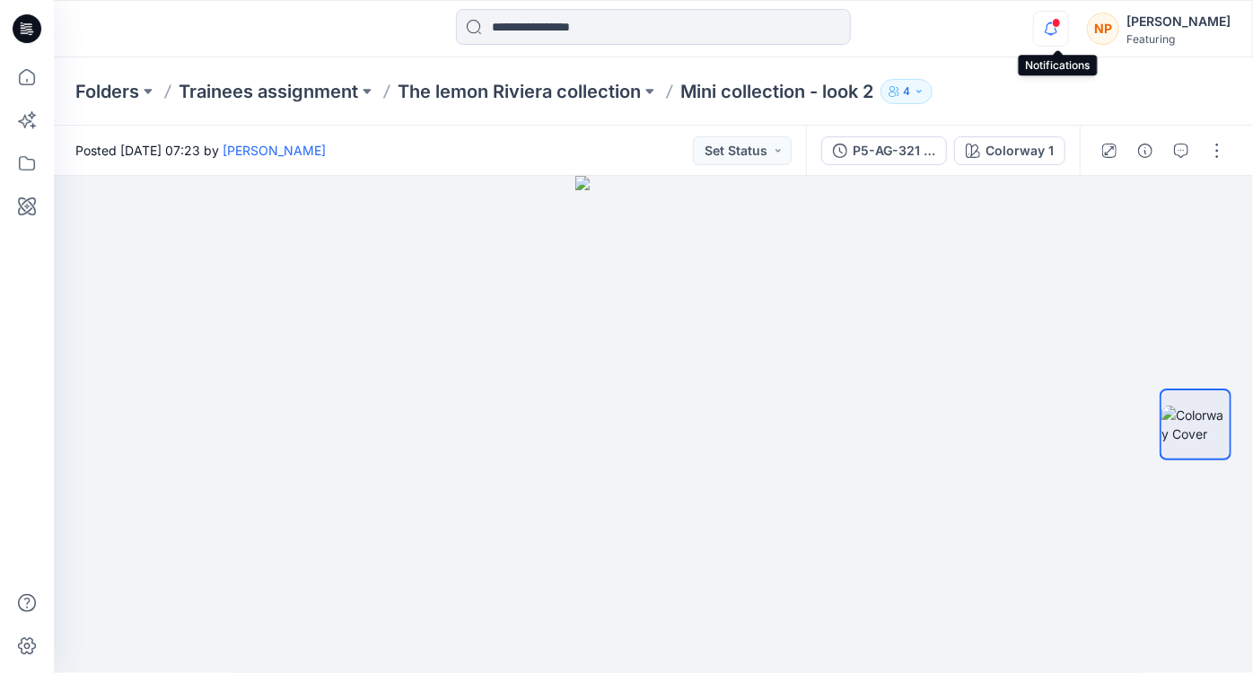
click at [1060, 34] on icon "button" at bounding box center [1051, 29] width 34 height 36
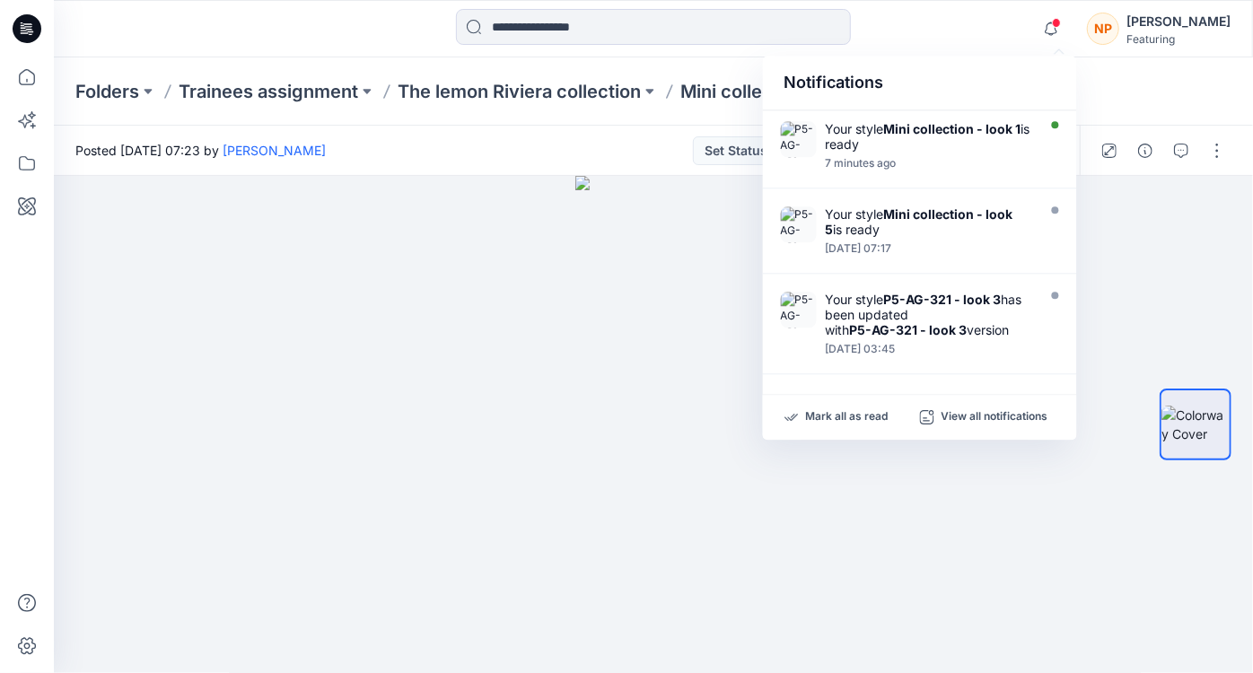
click at [909, 63] on div "Notifications" at bounding box center [920, 83] width 314 height 55
click at [928, 31] on div at bounding box center [653, 28] width 599 height 39
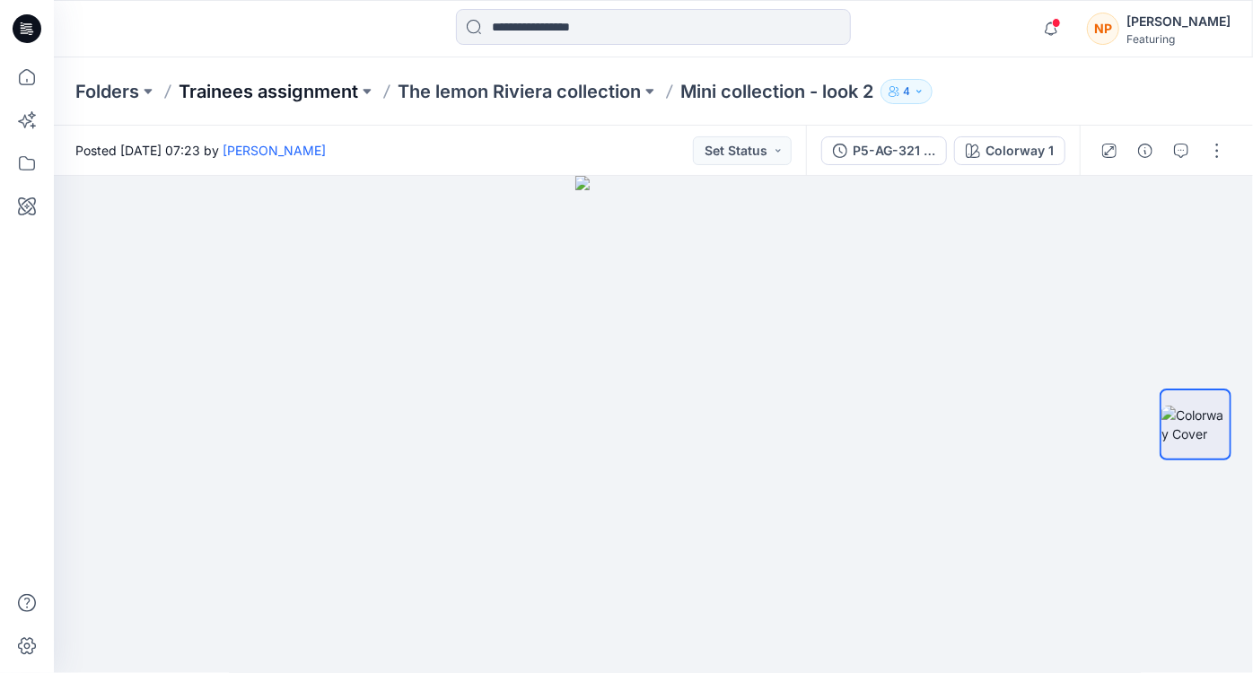
click at [264, 88] on p "Trainees assignment" at bounding box center [268, 91] width 179 height 25
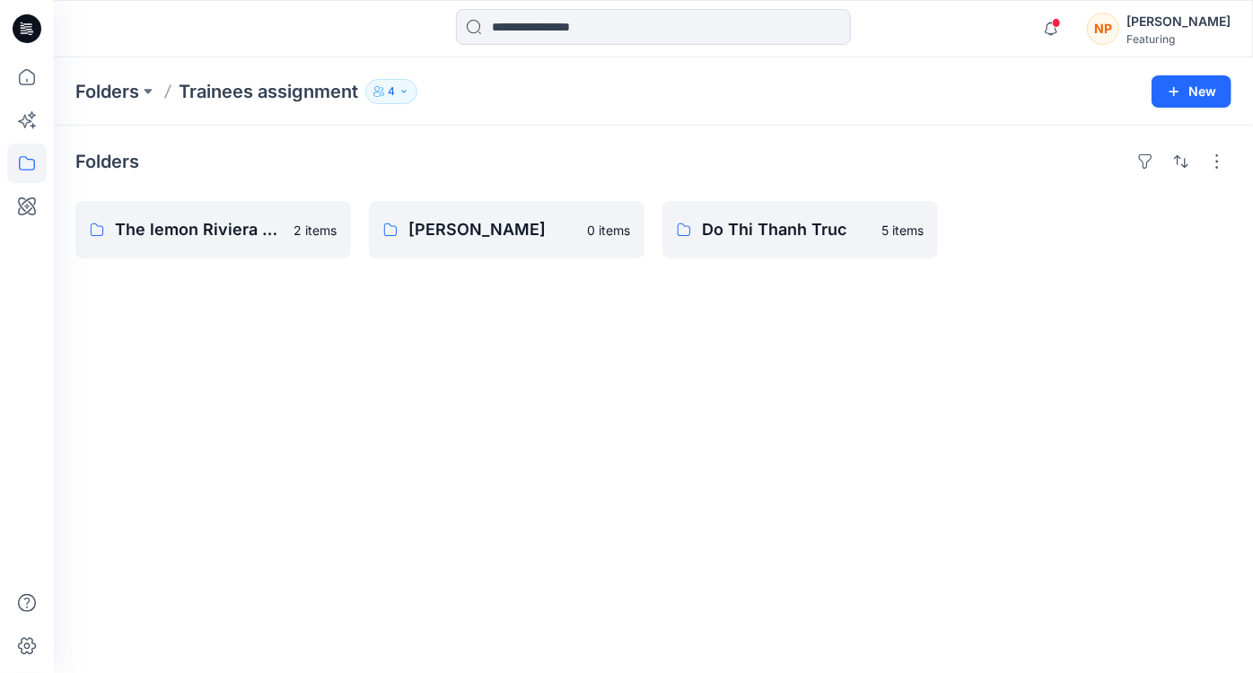
click at [332, 318] on div "Folders The lemon Riviera collection 2 items [PERSON_NAME] 0 items Do [PERSON_N…" at bounding box center [653, 399] width 1199 height 547
click at [248, 251] on link "The lemon Riviera collection" at bounding box center [212, 229] width 275 height 57
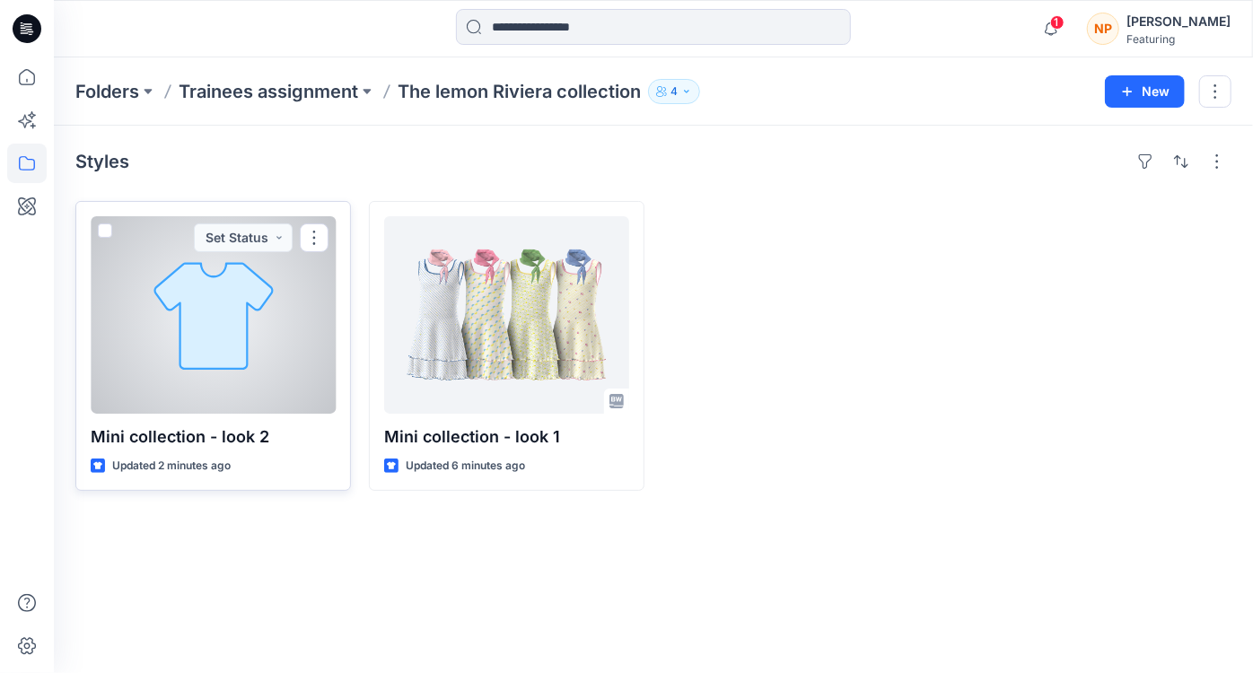
click at [179, 371] on div at bounding box center [213, 314] width 245 height 197
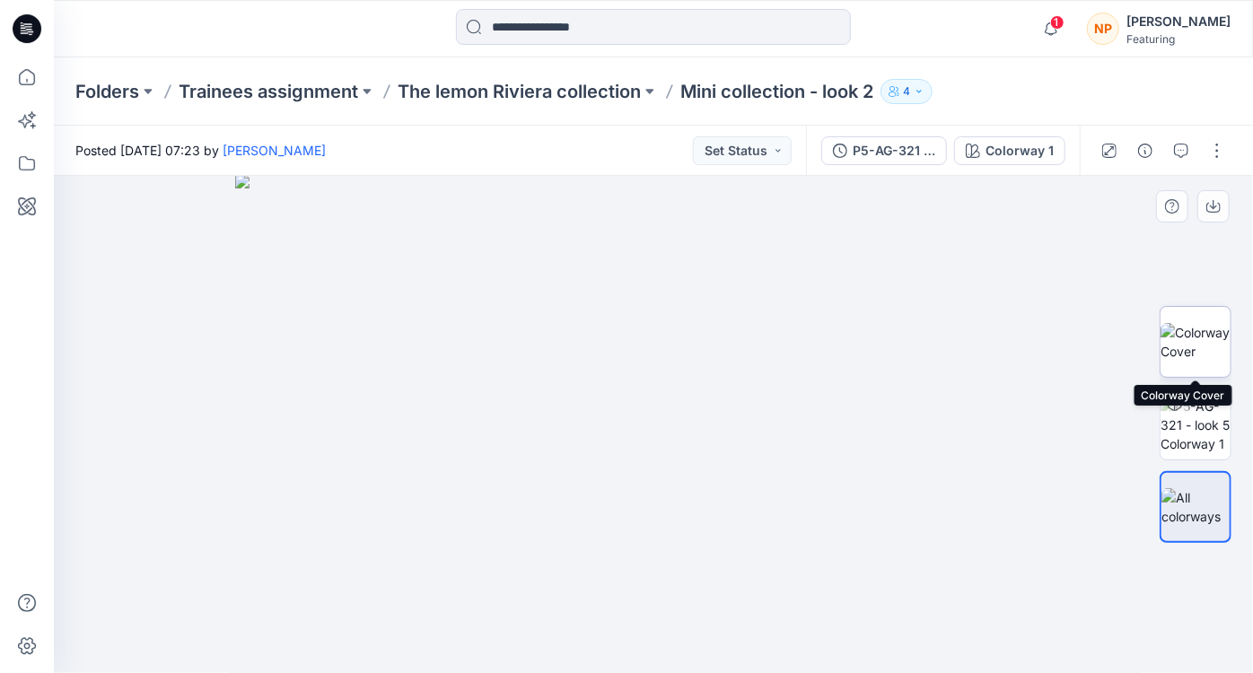
click at [1191, 347] on img at bounding box center [1195, 342] width 70 height 38
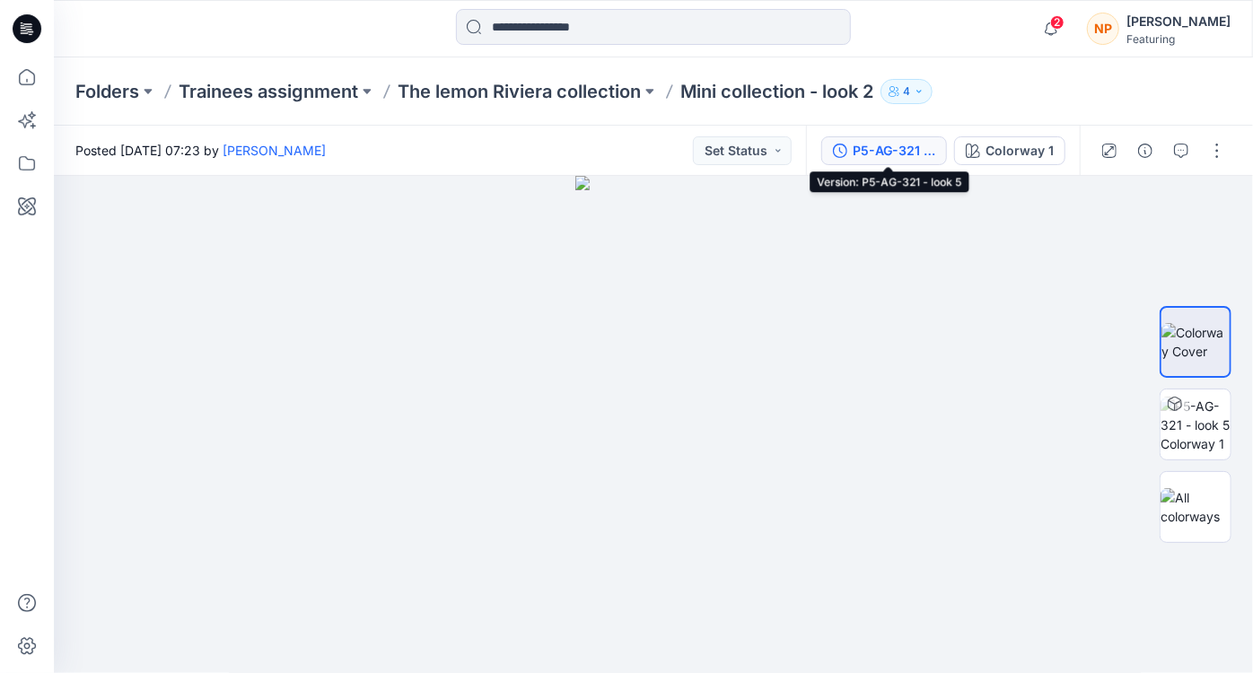
click at [907, 145] on div "P5-AG-321 - look 5" at bounding box center [893, 151] width 83 height 20
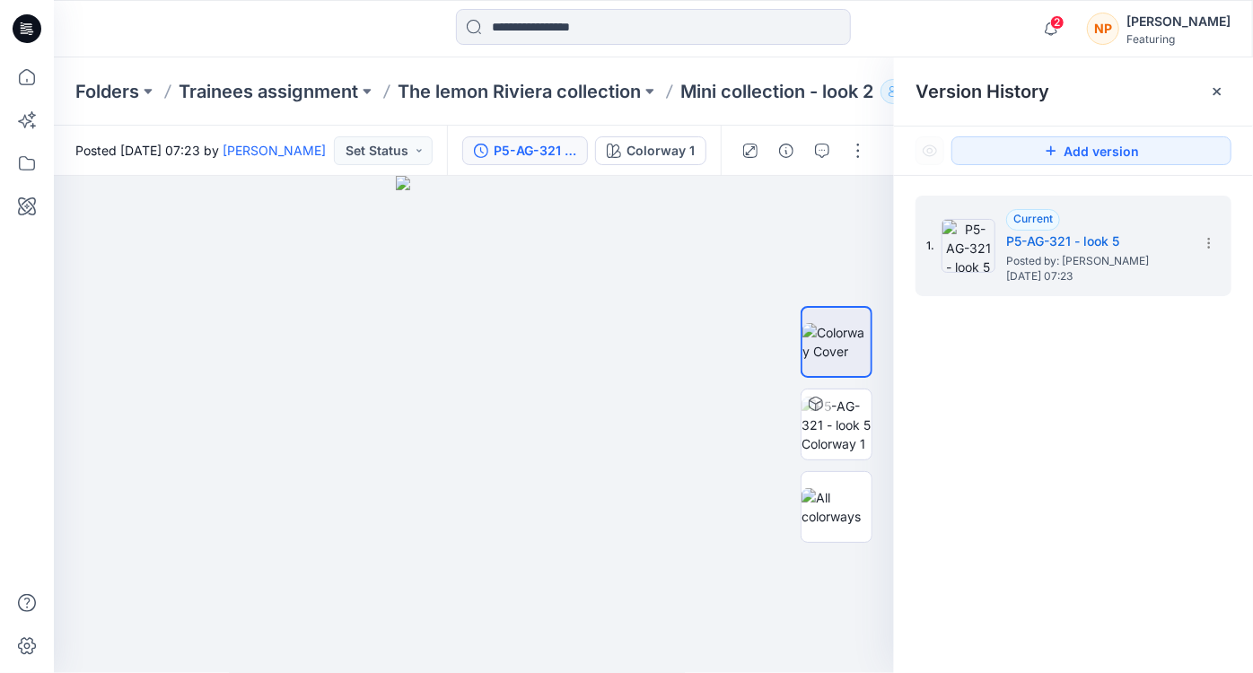
click at [1096, 91] on div "Version History" at bounding box center [1073, 91] width 316 height 25
click at [1212, 89] on icon at bounding box center [1217, 91] width 14 height 14
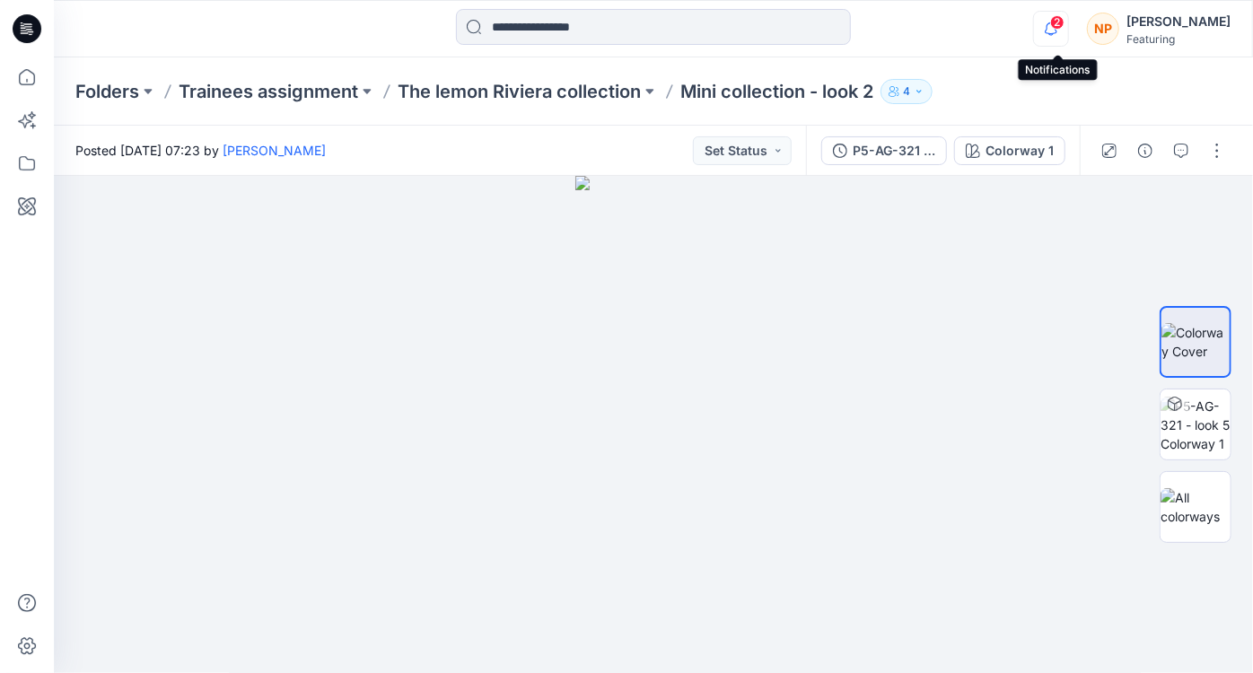
click at [1050, 24] on icon "button" at bounding box center [1051, 29] width 34 height 36
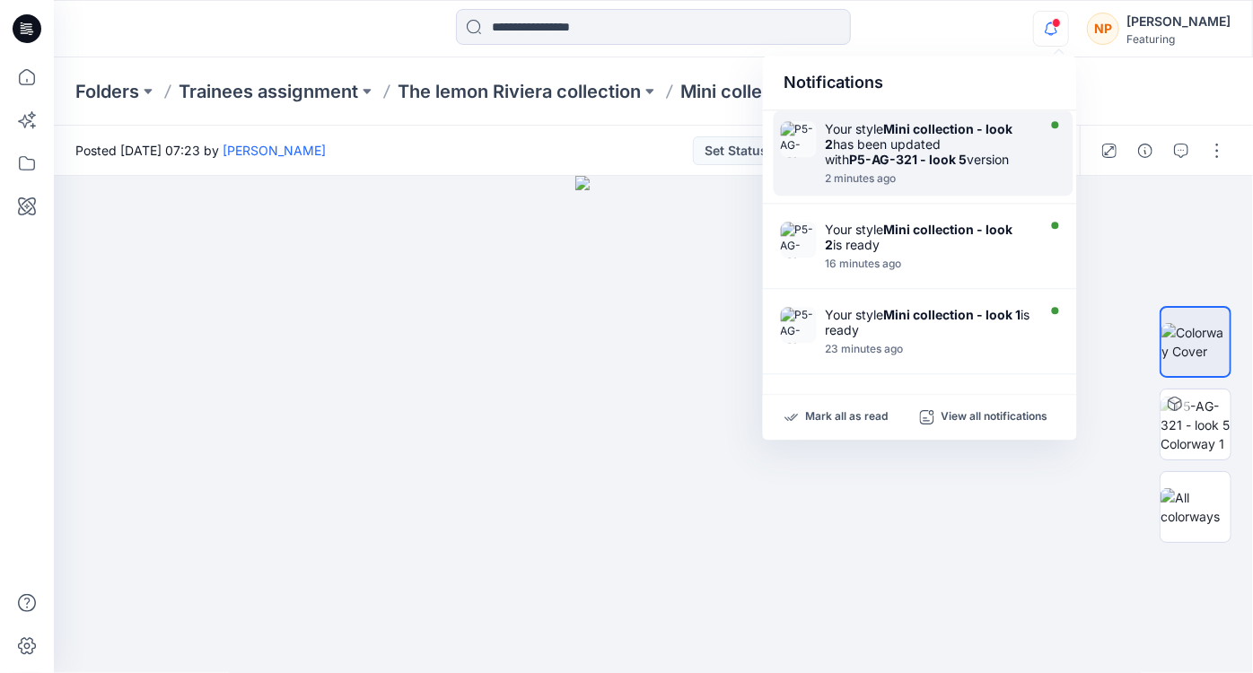
click at [958, 141] on div "Your style Mini collection - look 2 has been updated with P5-AG-321 - look 5 ve…" at bounding box center [928, 144] width 206 height 46
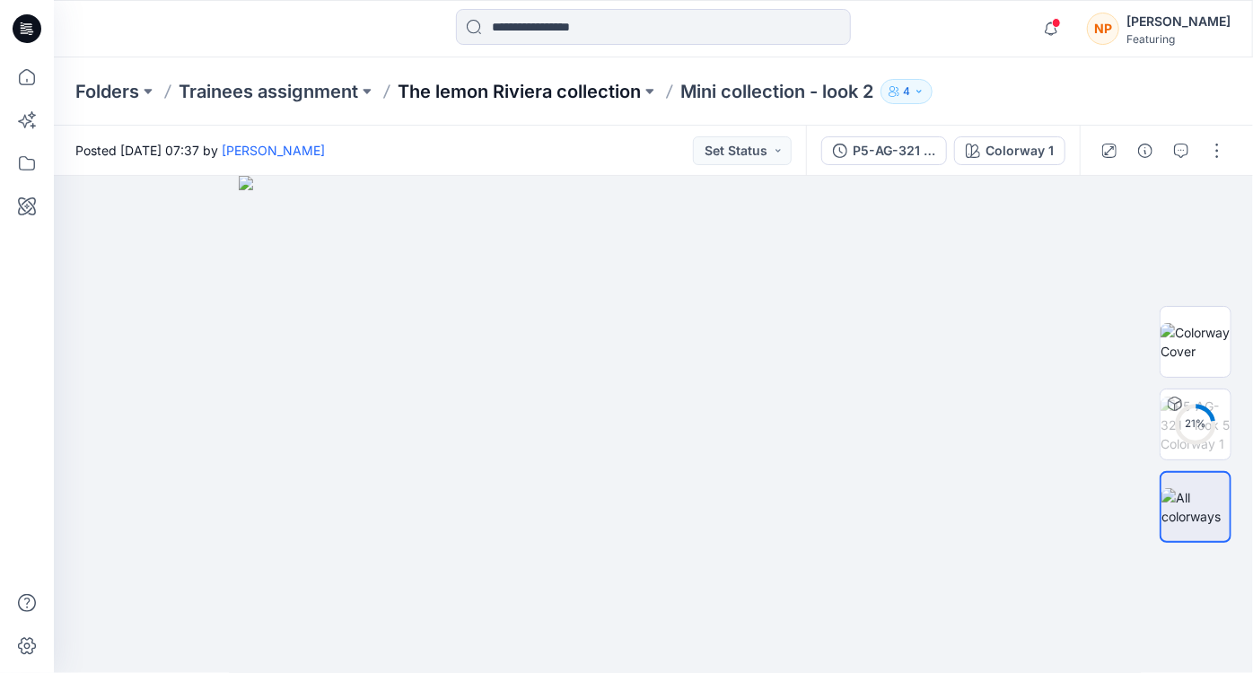
click at [560, 92] on p "The lemon Riviera collection" at bounding box center [518, 91] width 243 height 25
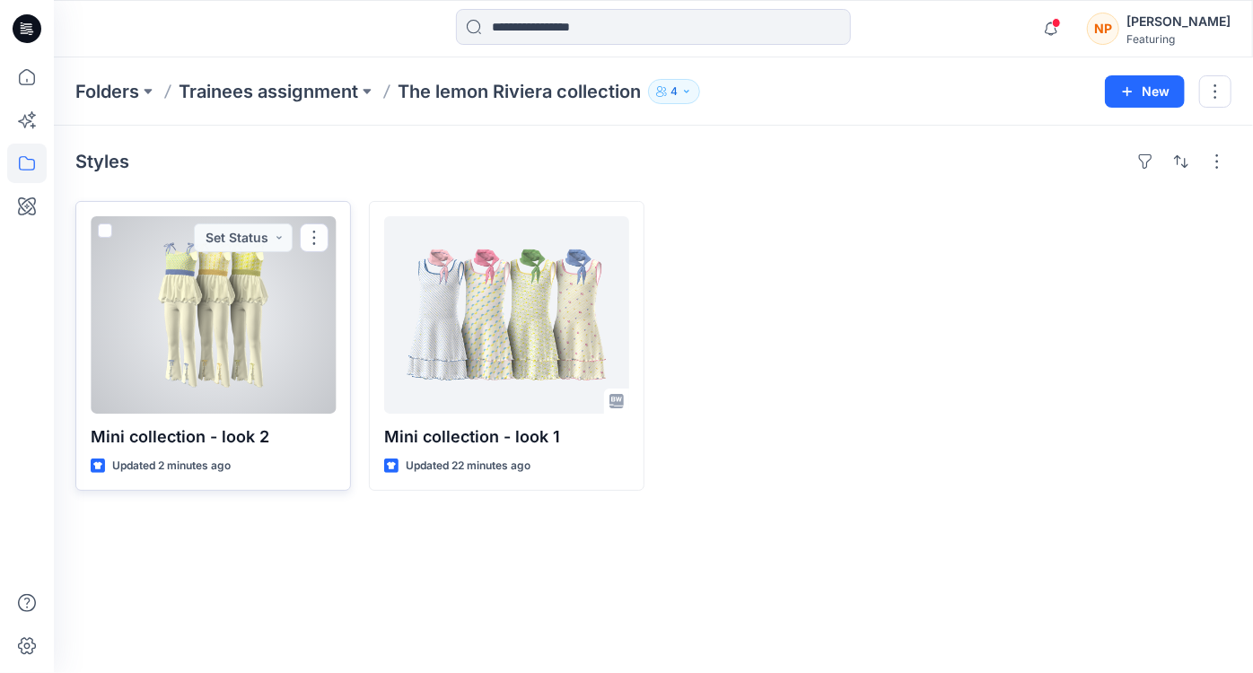
click at [314, 348] on div at bounding box center [213, 314] width 245 height 197
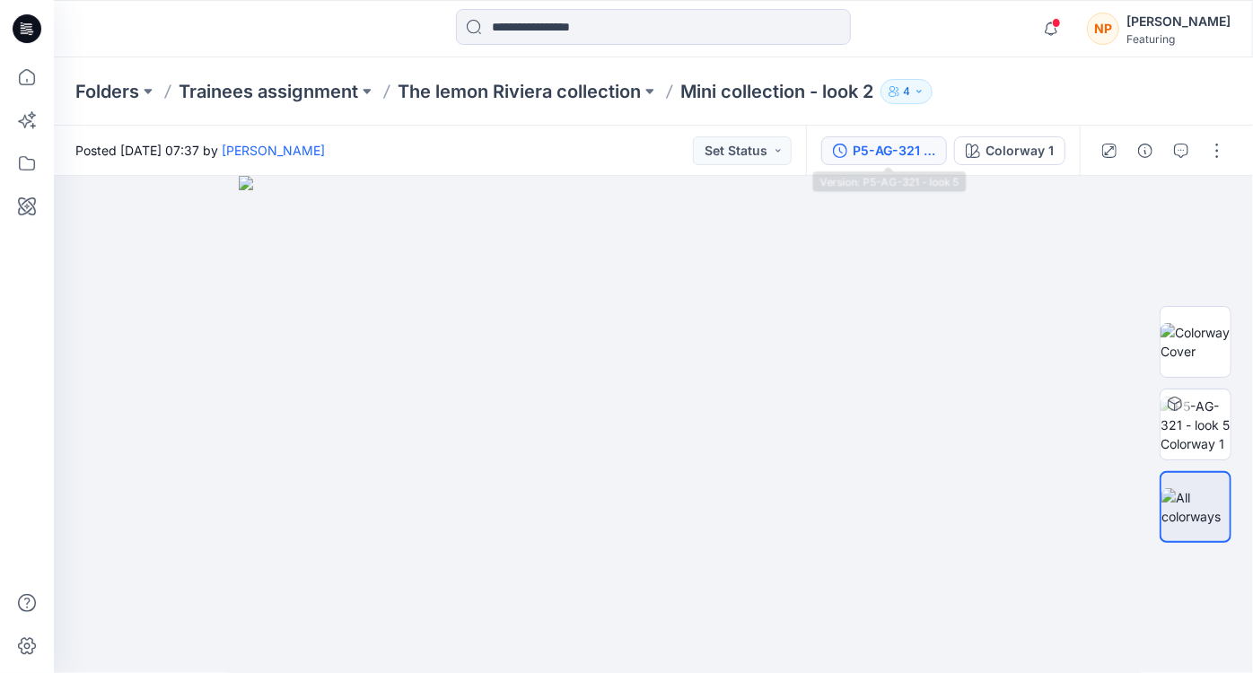
click at [876, 146] on div "P5-AG-321 - look 5" at bounding box center [893, 151] width 83 height 20
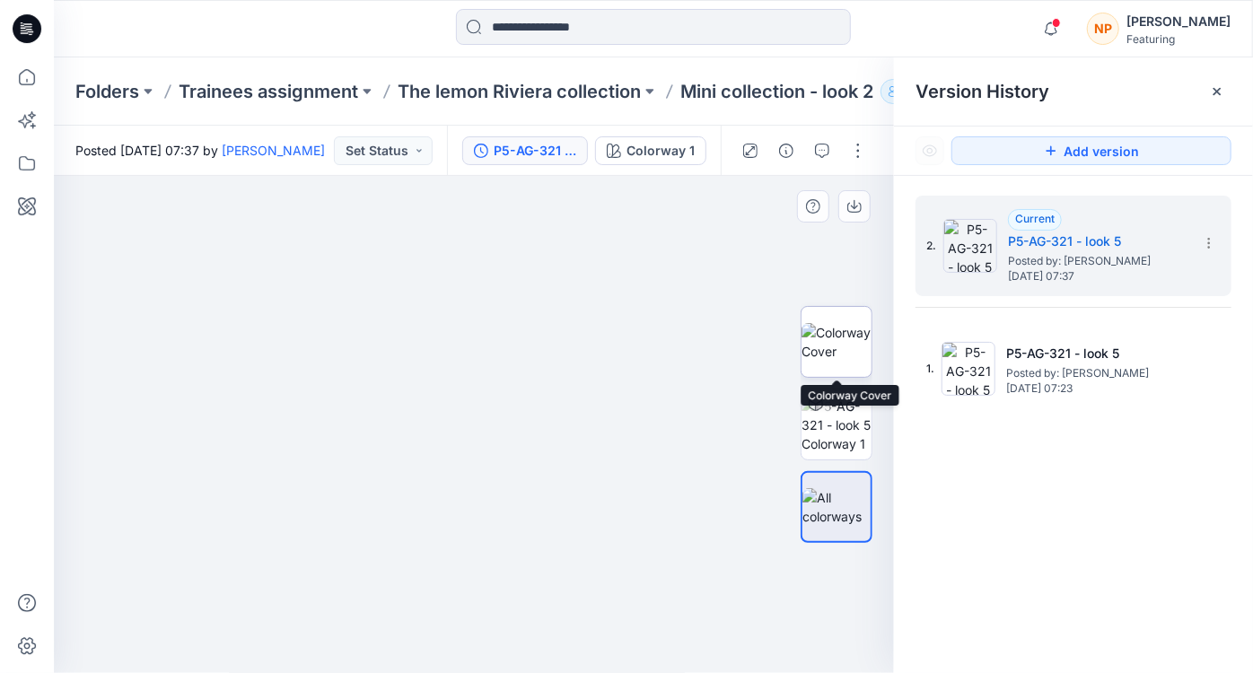
click at [851, 336] on img at bounding box center [836, 342] width 70 height 38
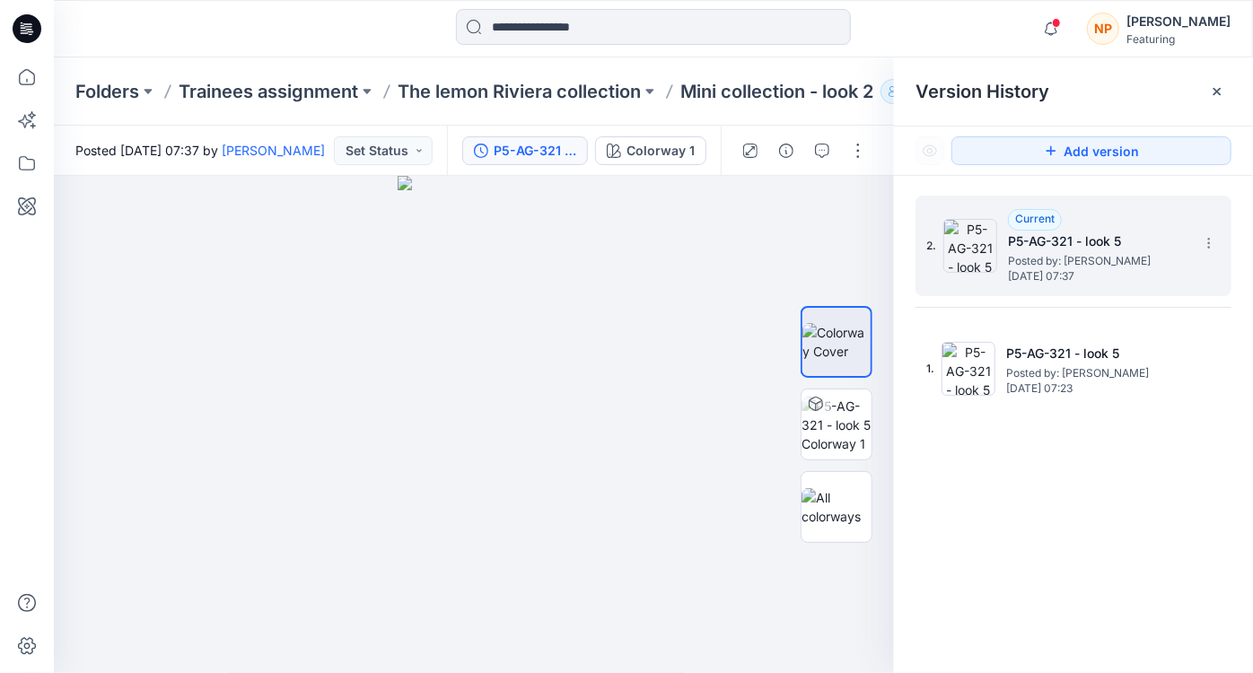
click at [1018, 265] on span "Posted by: [PERSON_NAME]" at bounding box center [1097, 261] width 179 height 18
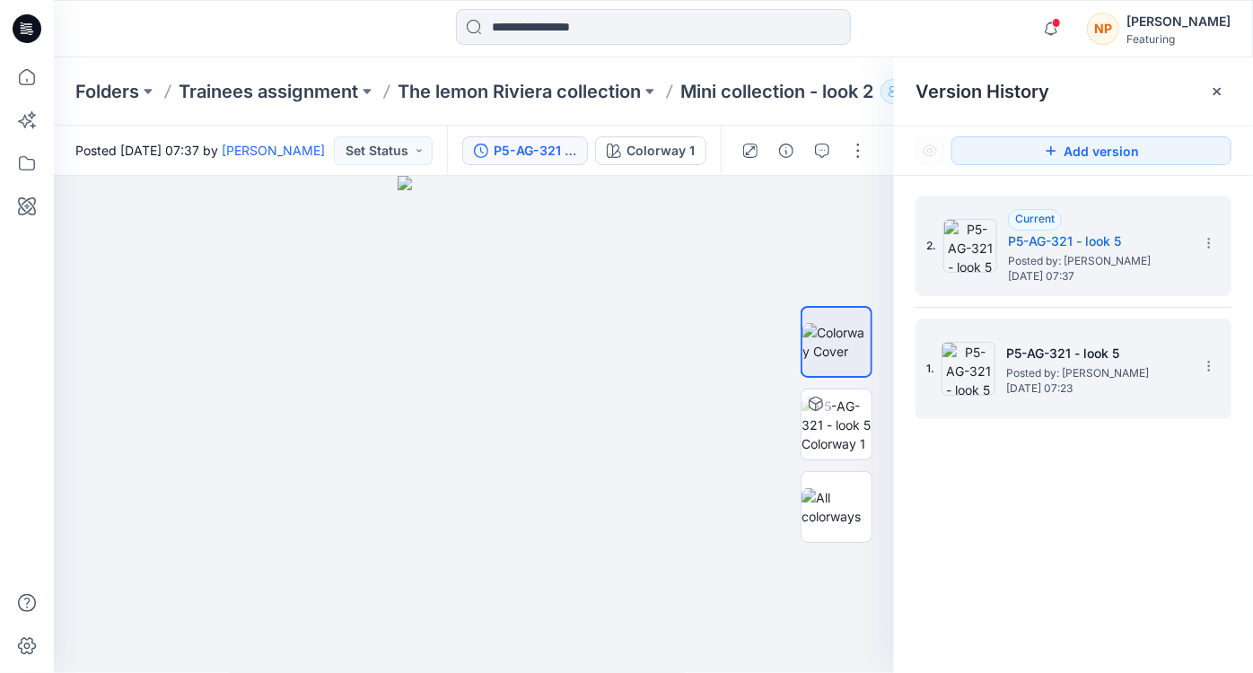
click at [973, 362] on img at bounding box center [968, 369] width 54 height 54
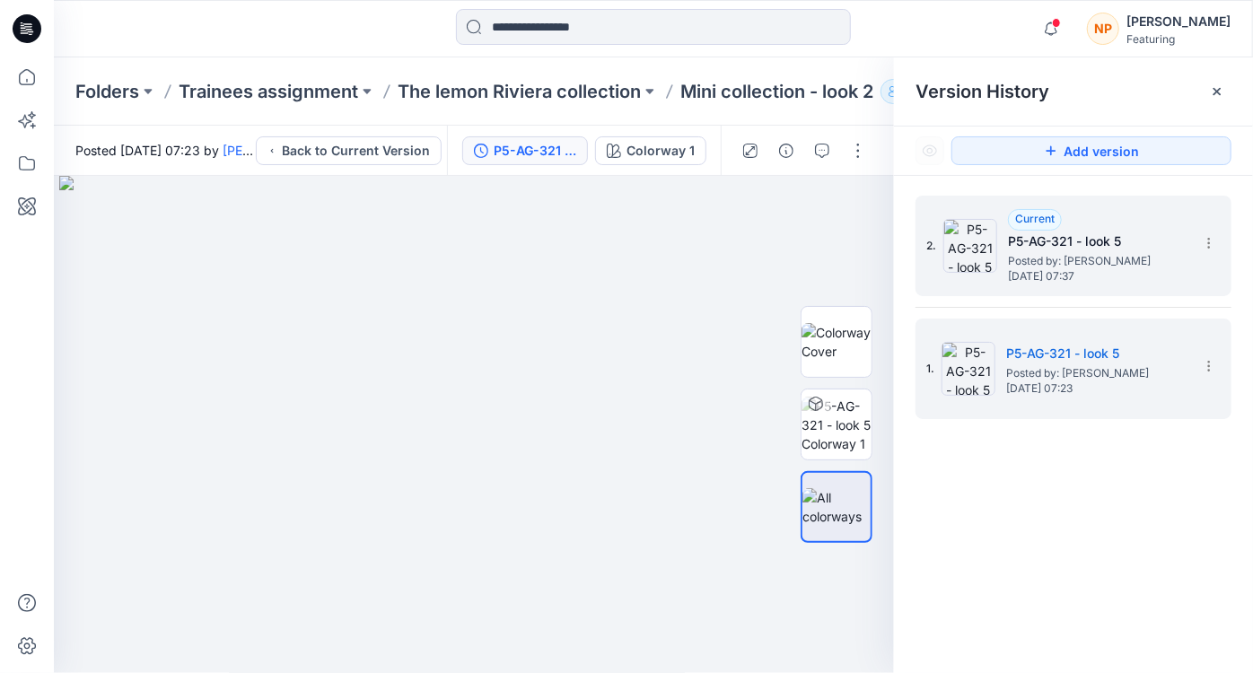
click at [1034, 260] on span "Posted by: [PERSON_NAME]" at bounding box center [1097, 261] width 179 height 18
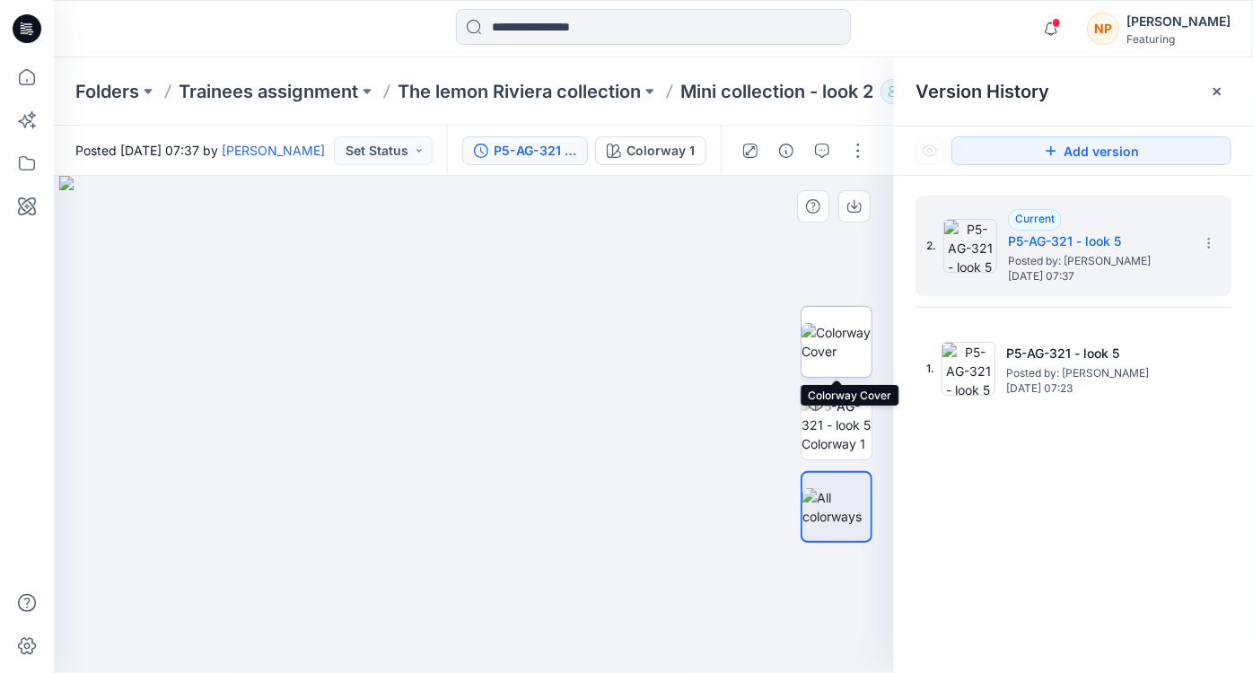
click at [848, 345] on img at bounding box center [836, 342] width 70 height 38
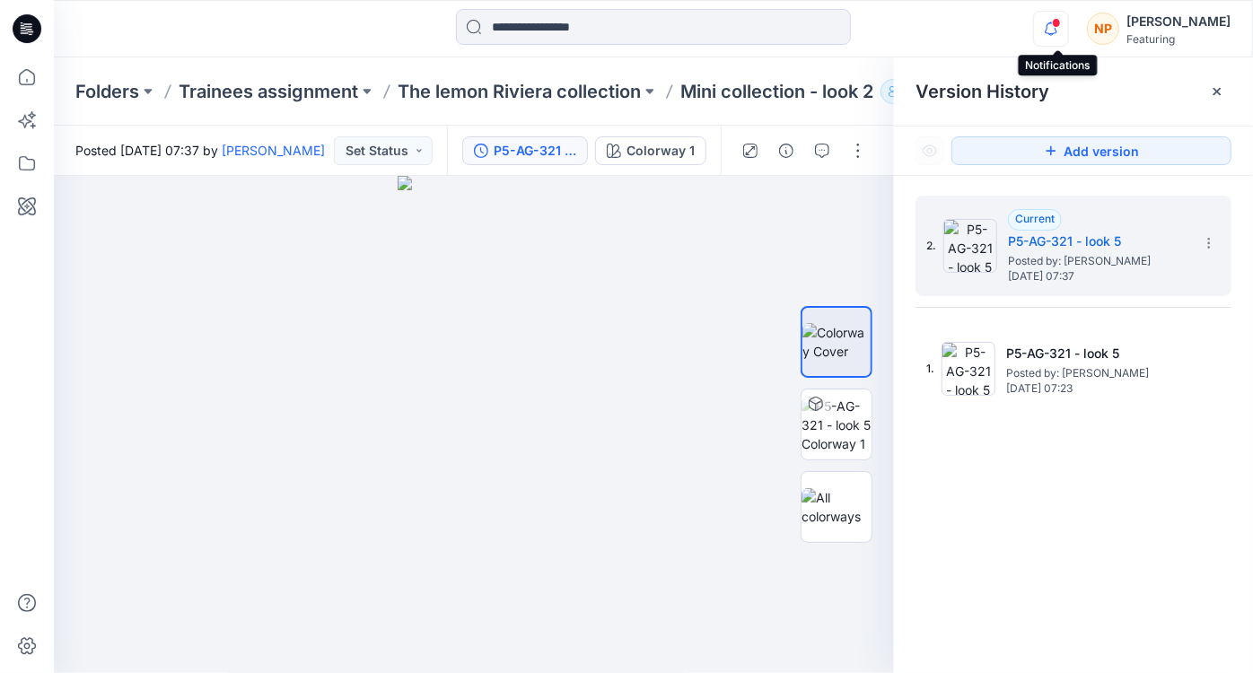
click at [1061, 28] on icon "button" at bounding box center [1051, 29] width 34 height 36
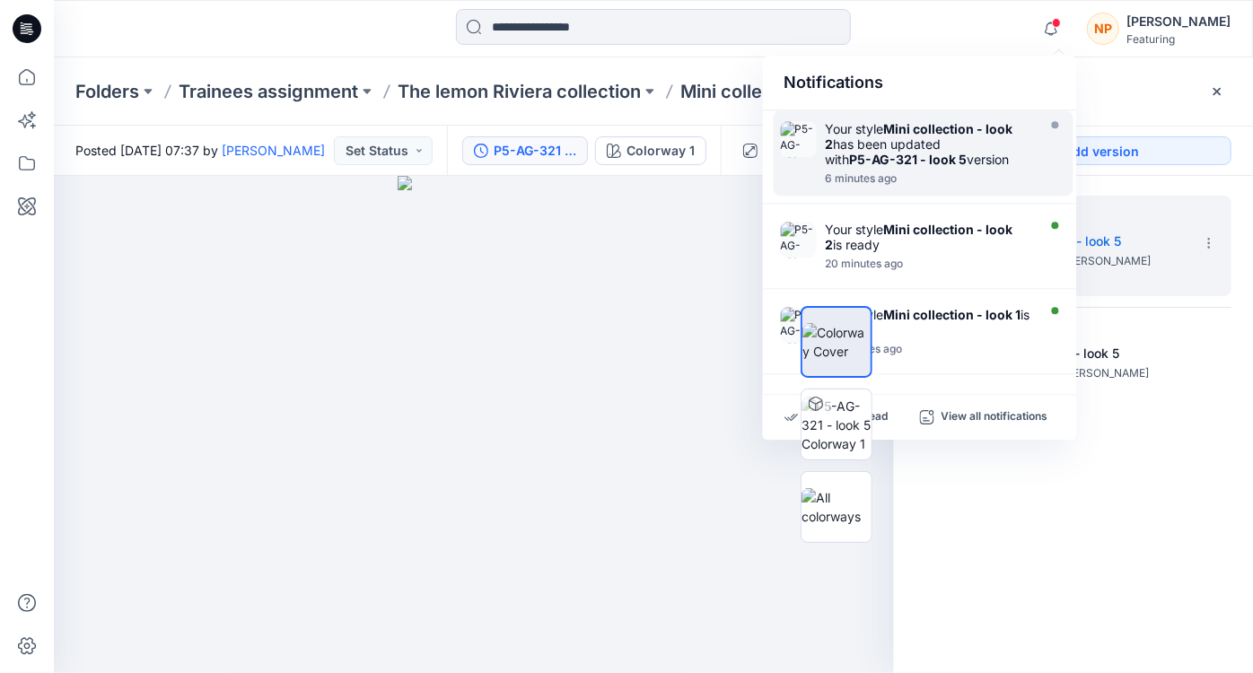
click at [935, 137] on div "Your style Mini collection - look 2 has been updated with P5-AG-321 - look 5 ve…" at bounding box center [928, 144] width 206 height 46
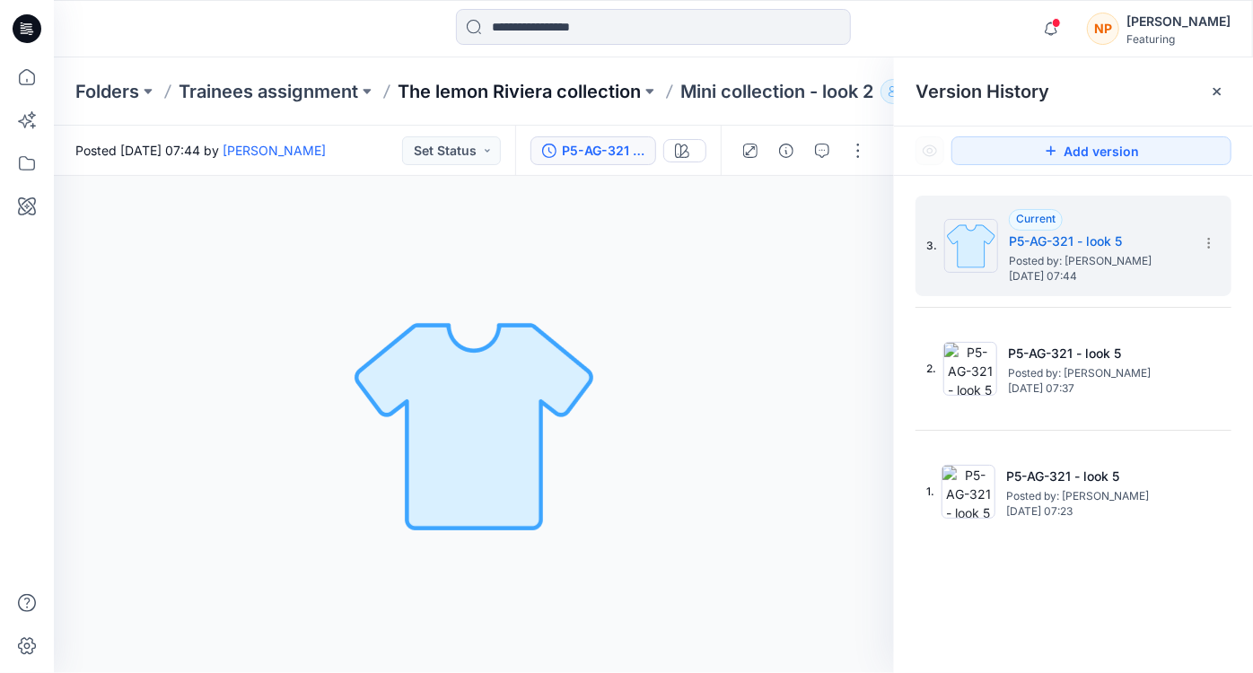
click at [530, 98] on p "The lemon Riviera collection" at bounding box center [518, 91] width 243 height 25
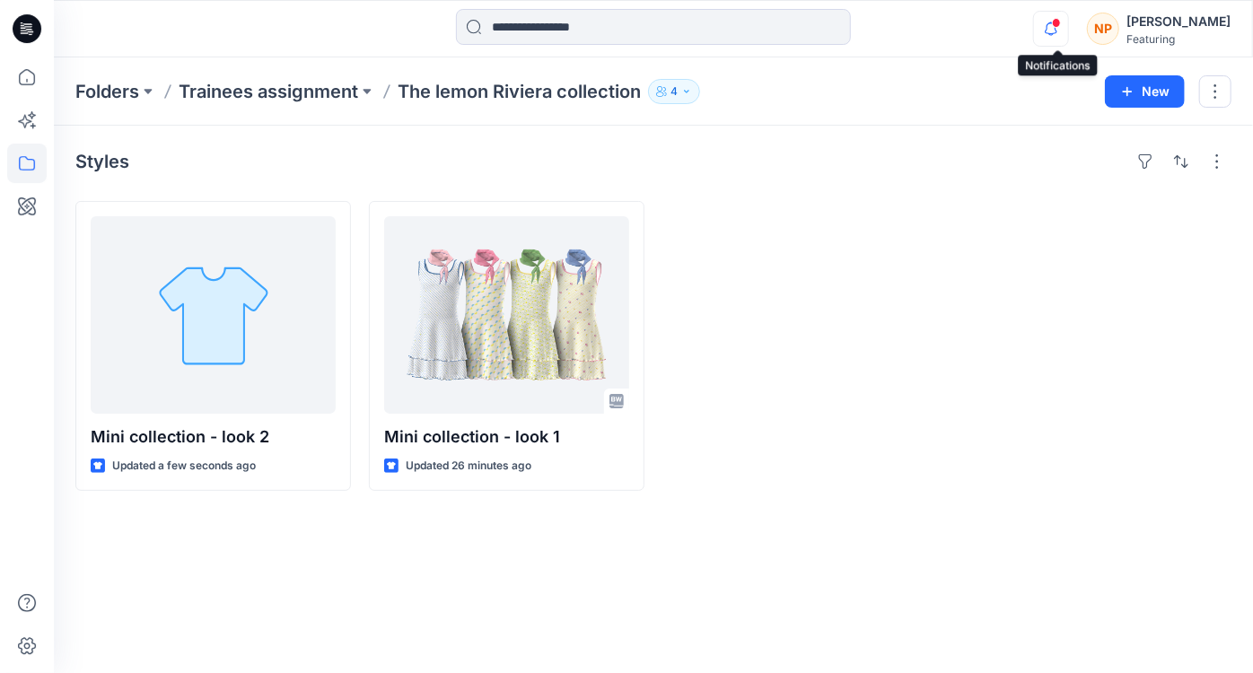
click at [1055, 27] on icon "button" at bounding box center [1051, 29] width 34 height 36
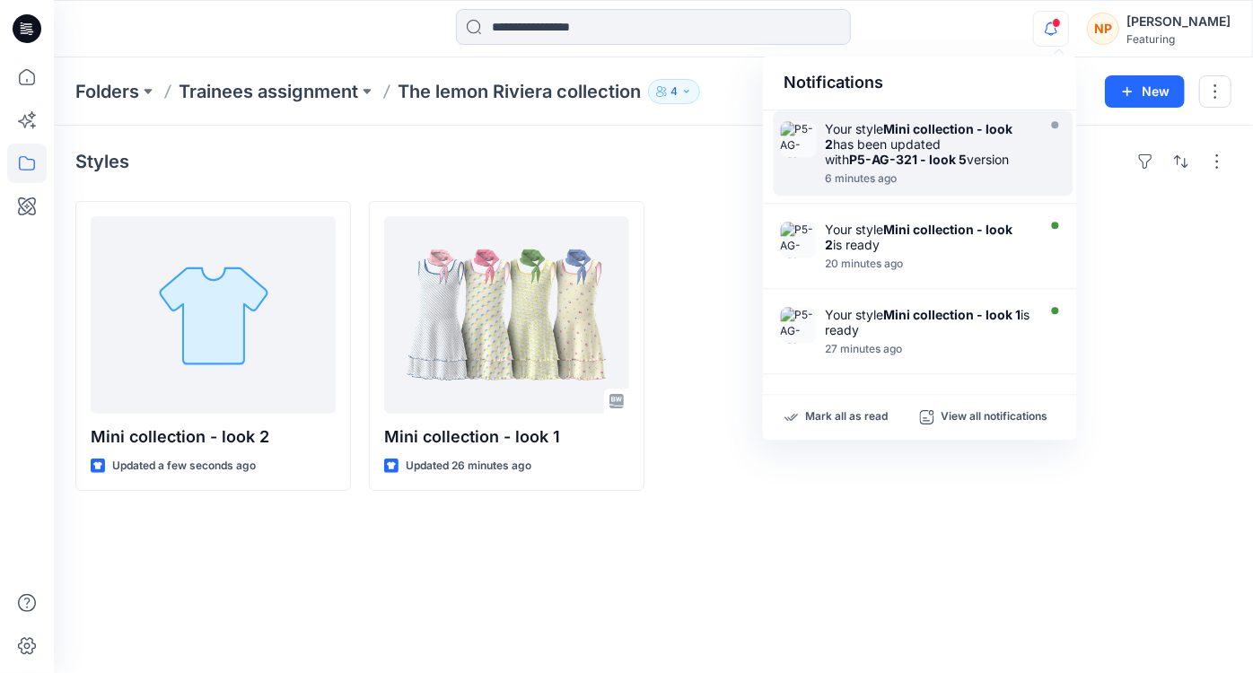
click at [959, 126] on strong "Mini collection - look 2" at bounding box center [919, 136] width 188 height 31
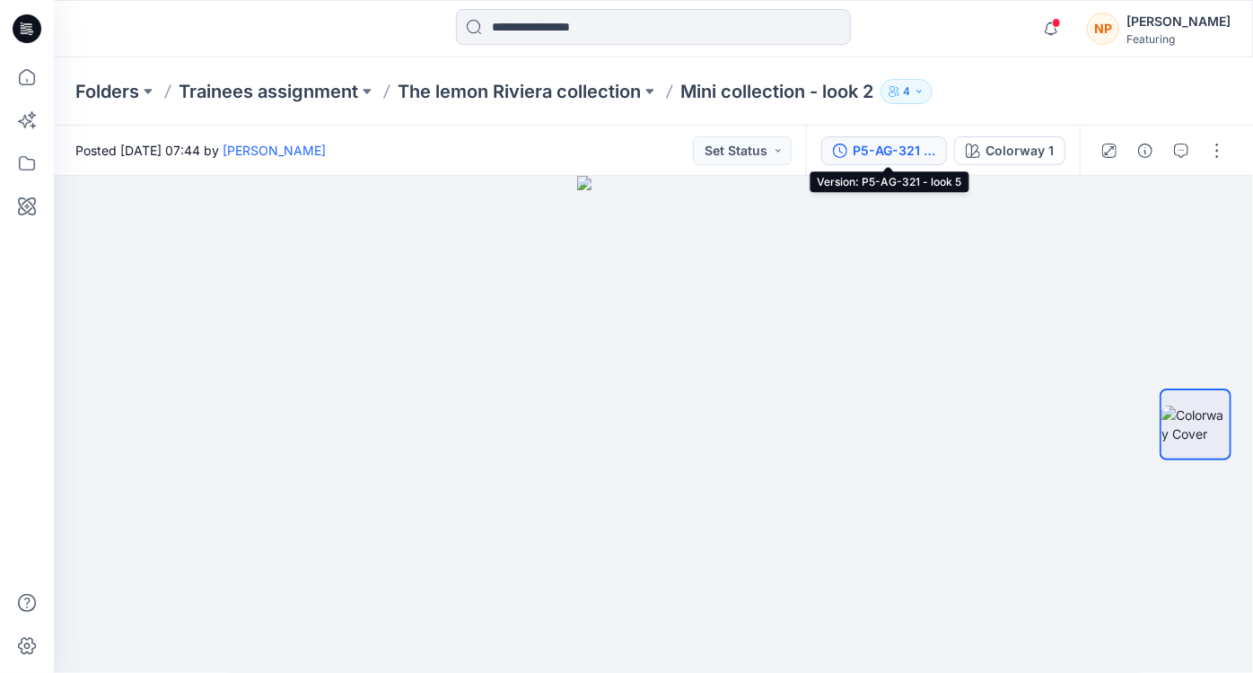
click at [895, 155] on div "P5-AG-321 - look 5" at bounding box center [893, 151] width 83 height 20
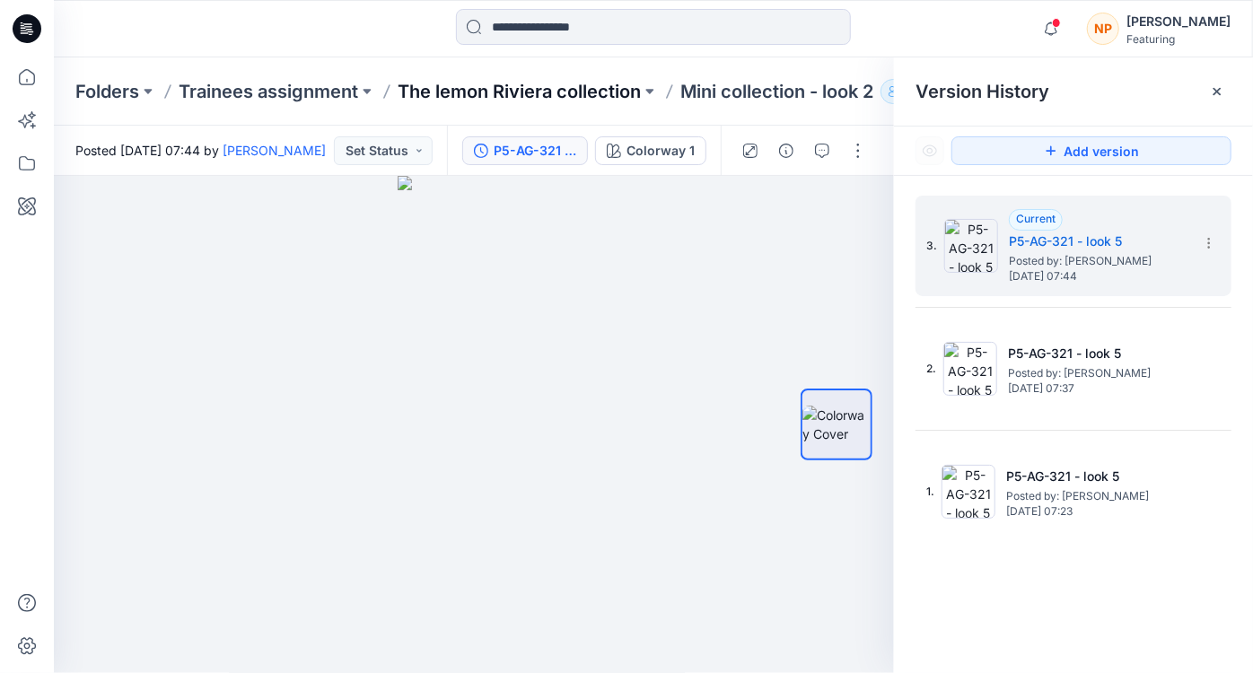
click at [459, 94] on p "The lemon Riviera collection" at bounding box center [518, 91] width 243 height 25
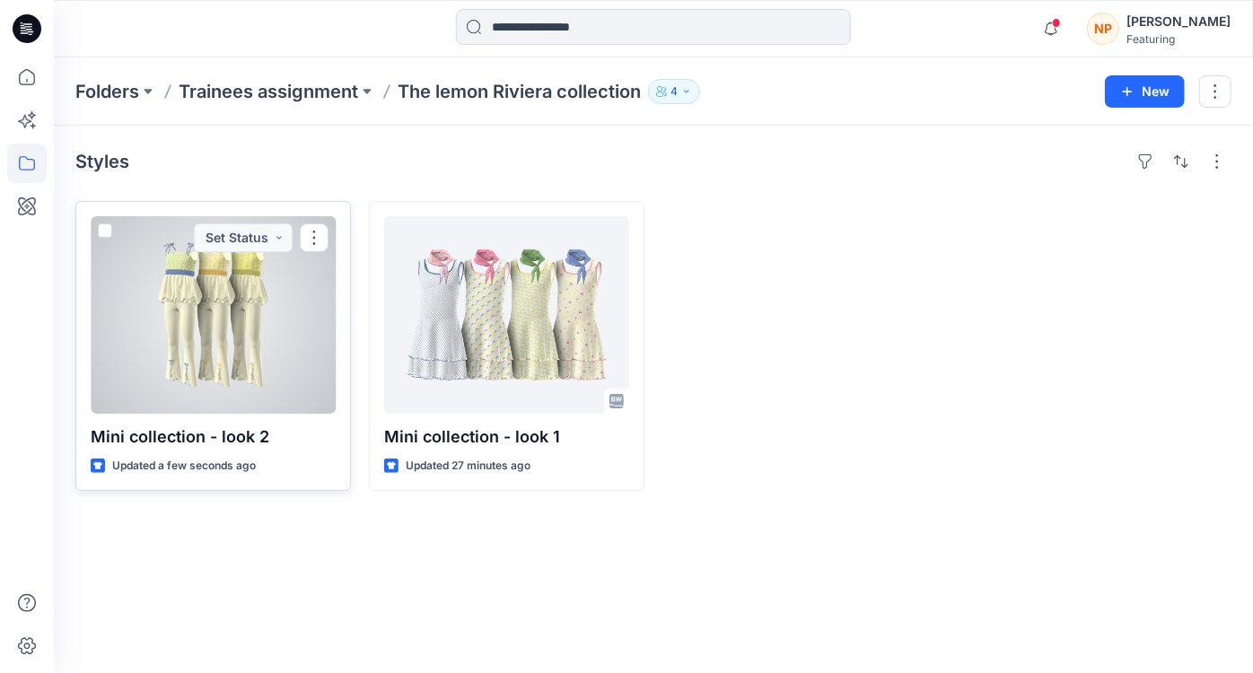
click at [266, 357] on div at bounding box center [213, 314] width 245 height 197
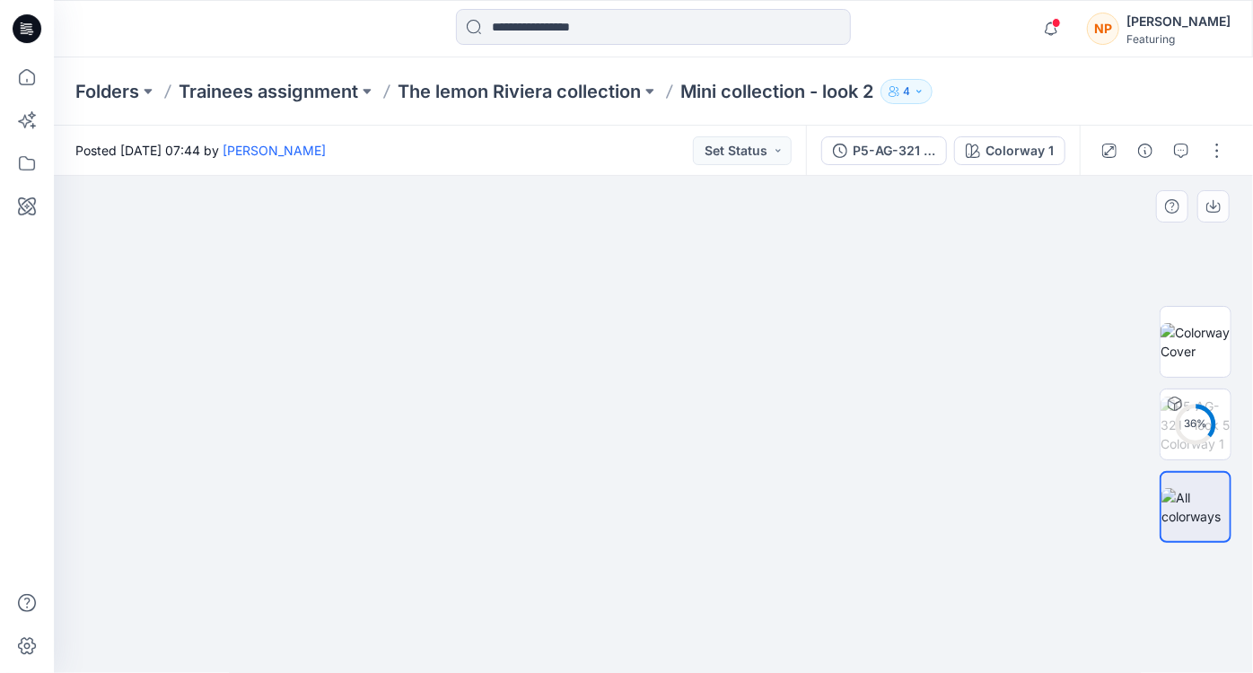
click at [1232, 323] on div "36 %" at bounding box center [1195, 424] width 115 height 277
click at [1208, 326] on img at bounding box center [1195, 342] width 70 height 38
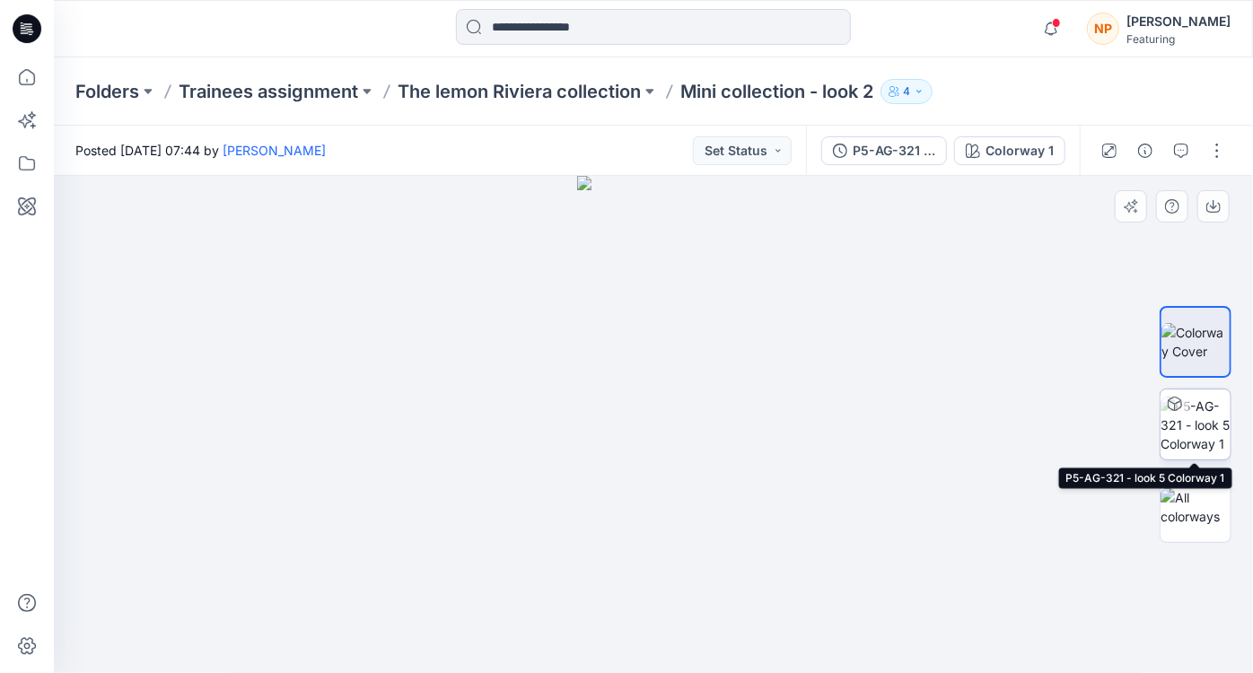
click at [1196, 427] on img at bounding box center [1195, 425] width 70 height 57
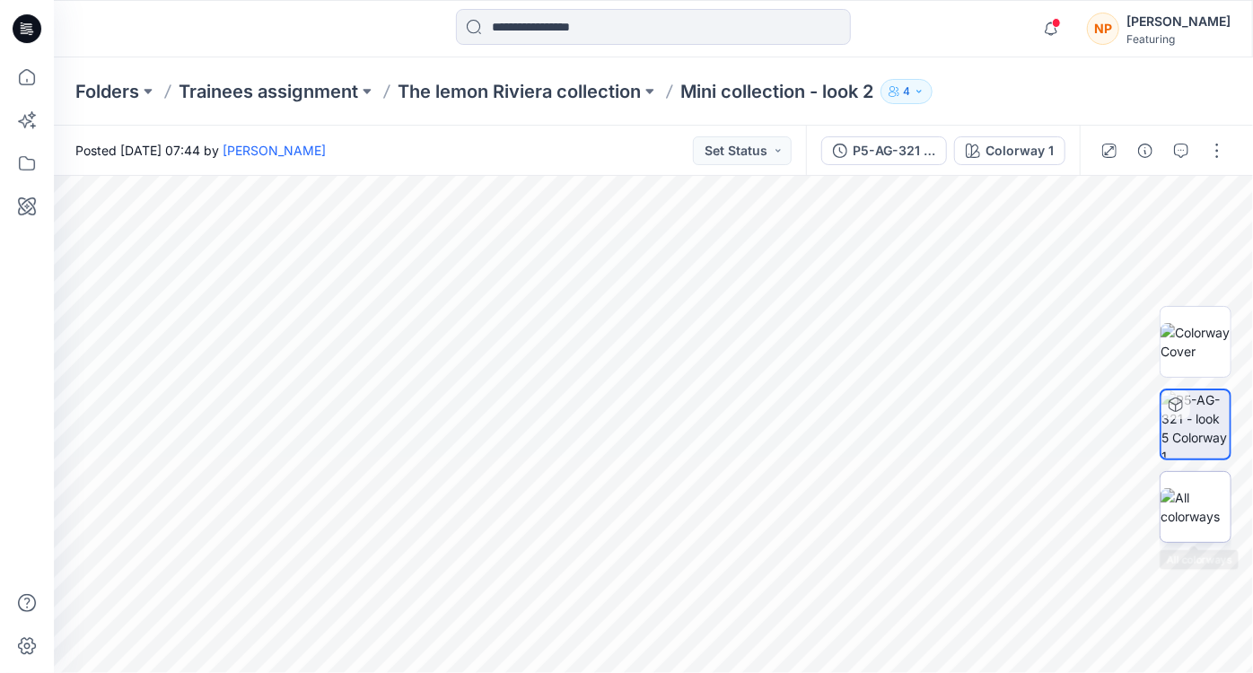
click at [1192, 509] on img at bounding box center [1195, 507] width 70 height 38
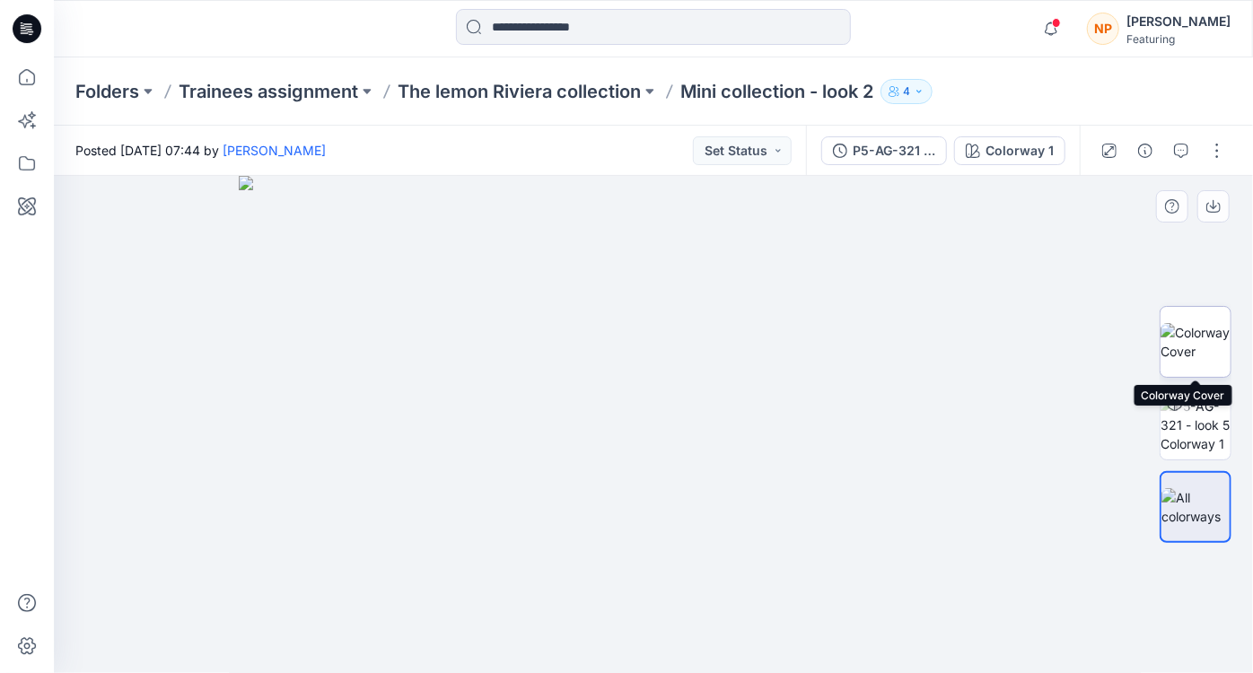
click at [1191, 323] on img at bounding box center [1195, 342] width 70 height 38
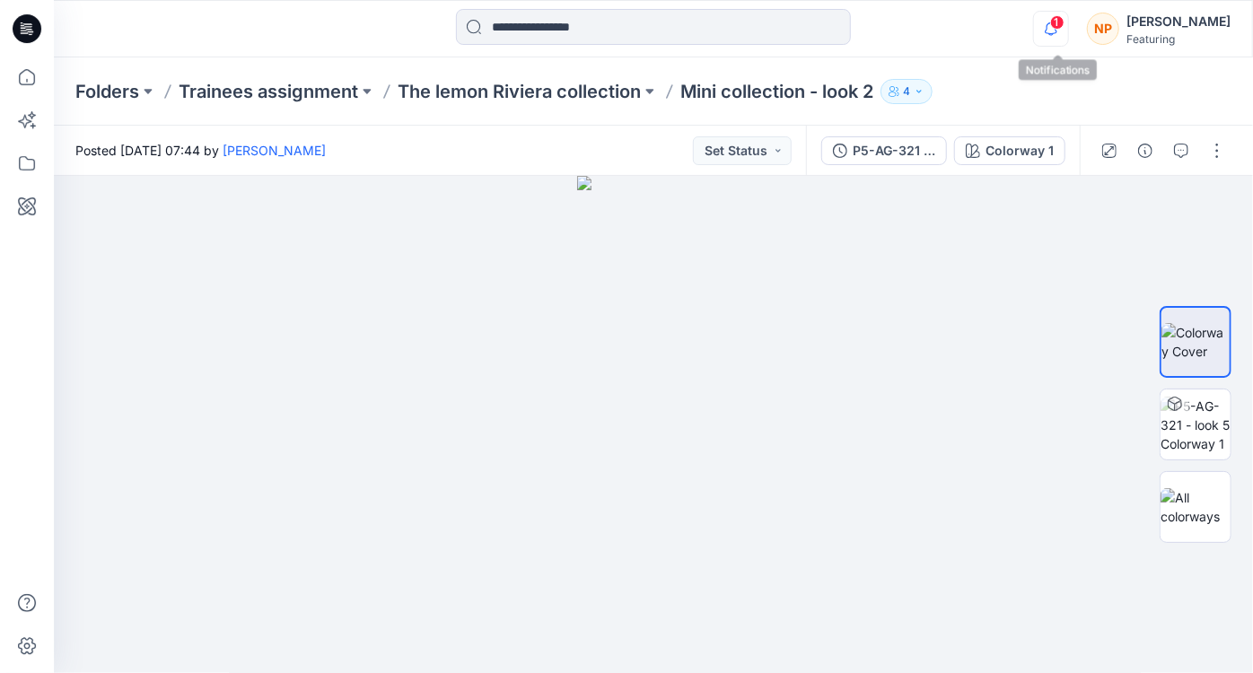
click at [1057, 31] on icon "button" at bounding box center [1051, 29] width 34 height 36
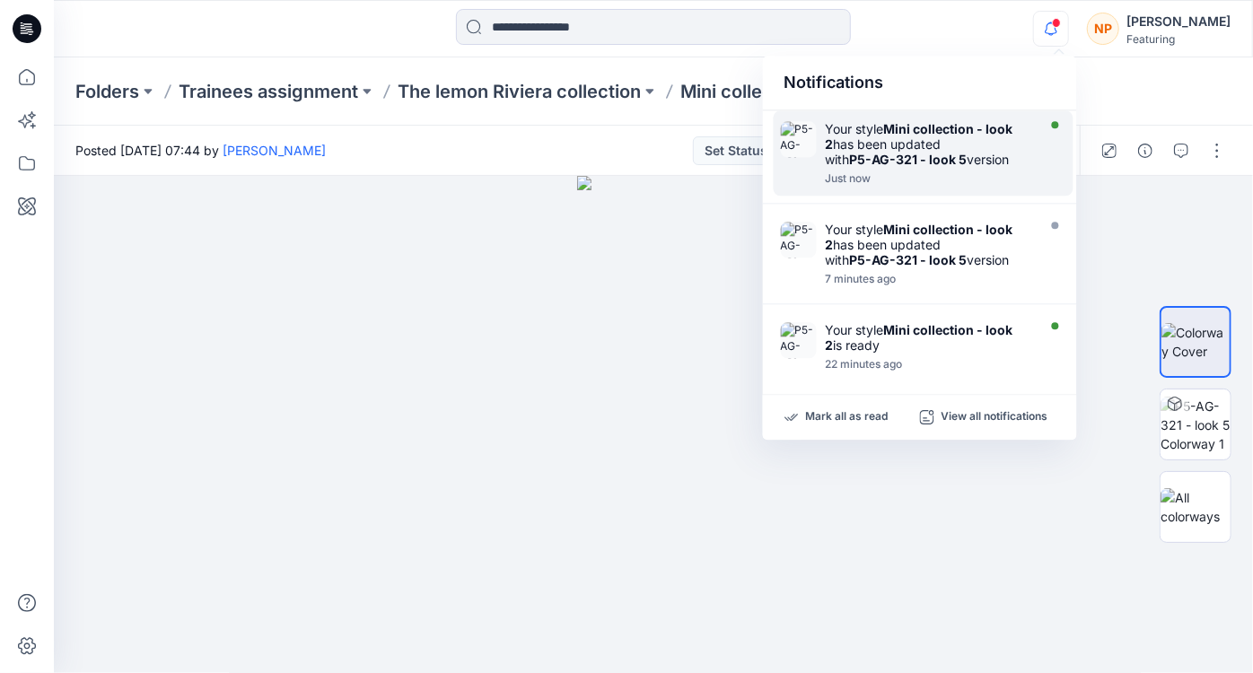
click at [957, 128] on strong "Mini collection - look 2" at bounding box center [919, 136] width 188 height 31
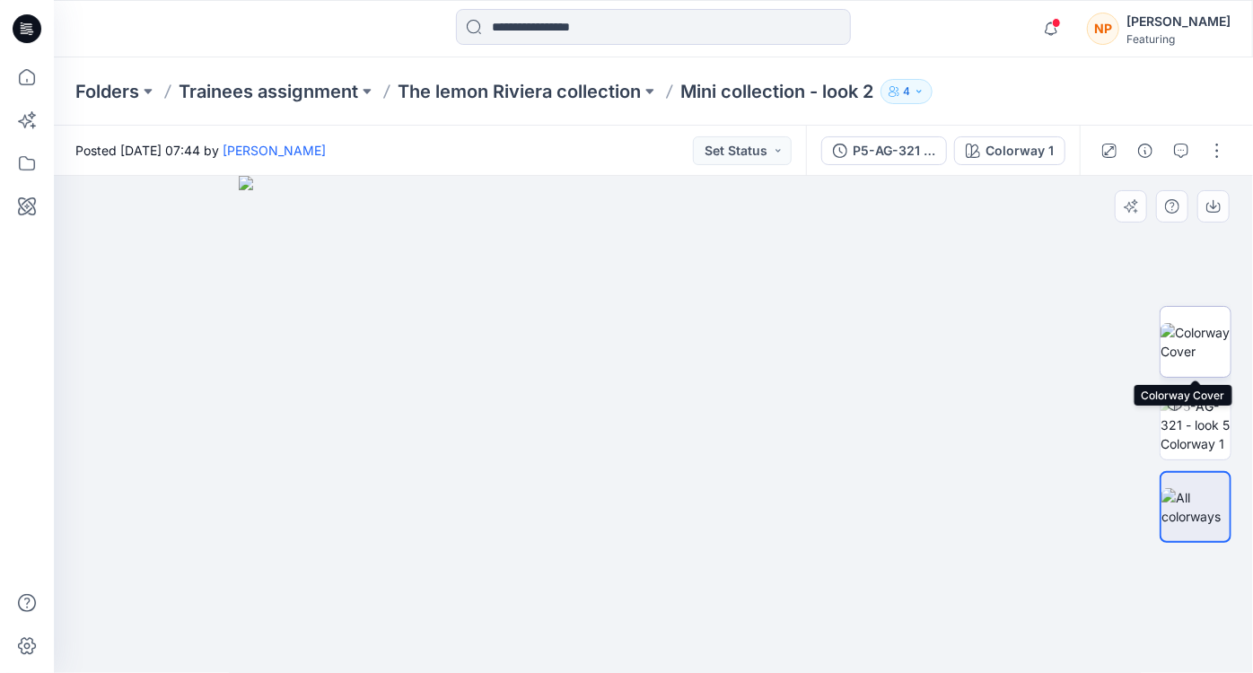
click at [1196, 357] on img at bounding box center [1195, 342] width 70 height 38
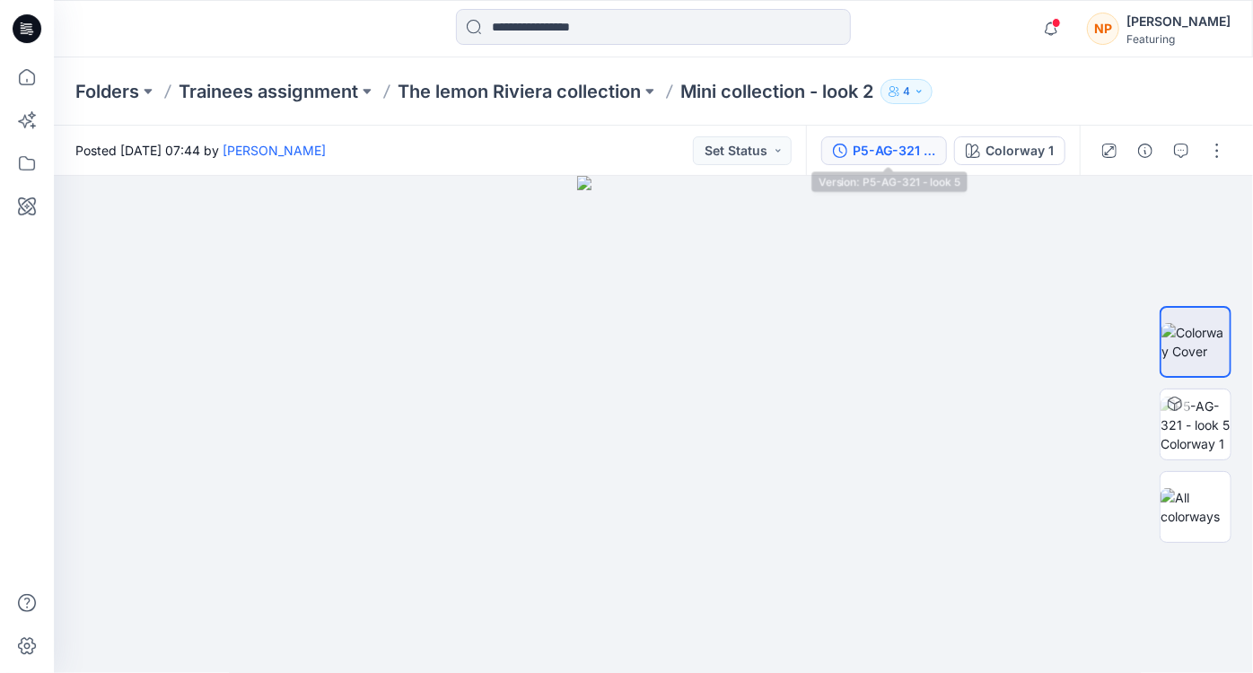
click at [887, 144] on div "P5-AG-321 - look 5" at bounding box center [893, 151] width 83 height 20
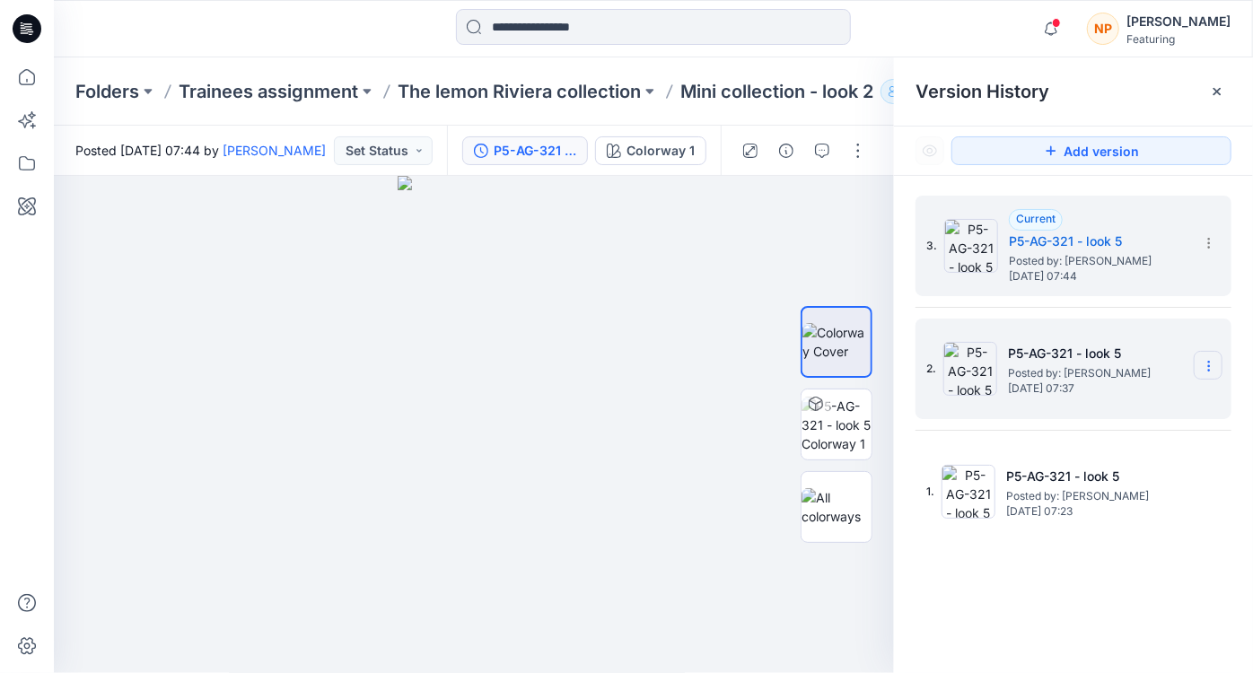
click at [1209, 371] on icon at bounding box center [1208, 366] width 14 height 14
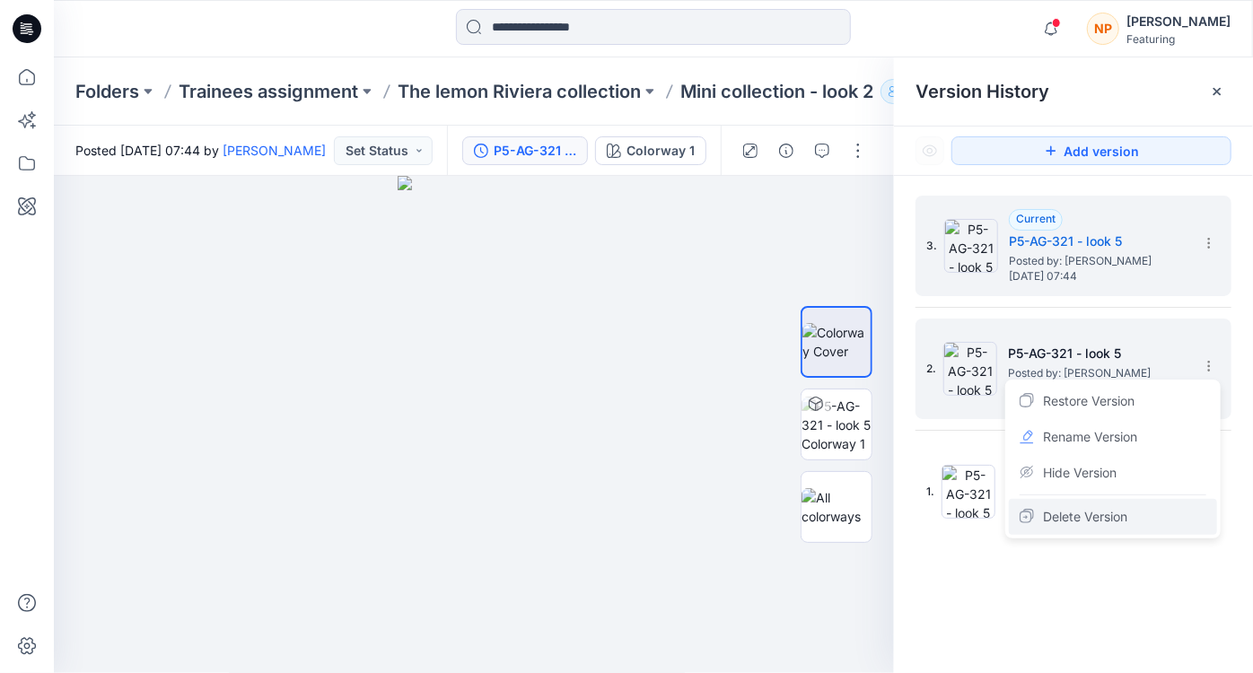
click at [1093, 512] on span "Delete Version" at bounding box center [1085, 517] width 84 height 22
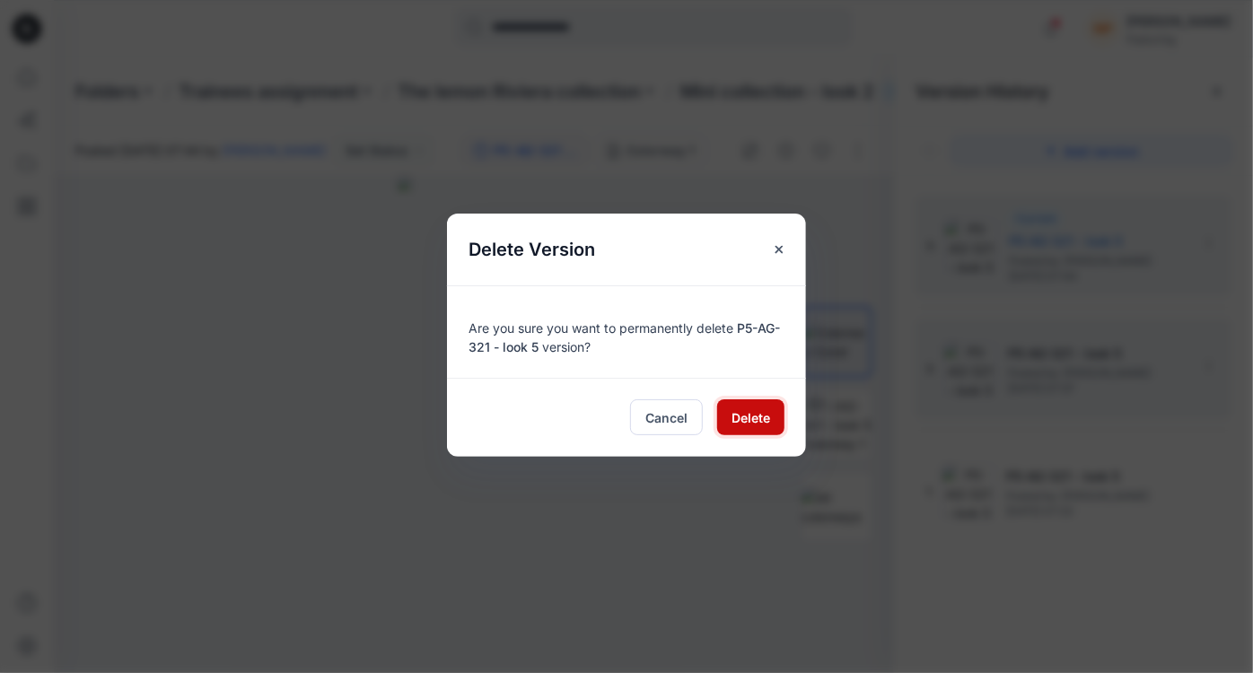
click at [754, 413] on span "Delete" at bounding box center [750, 417] width 39 height 19
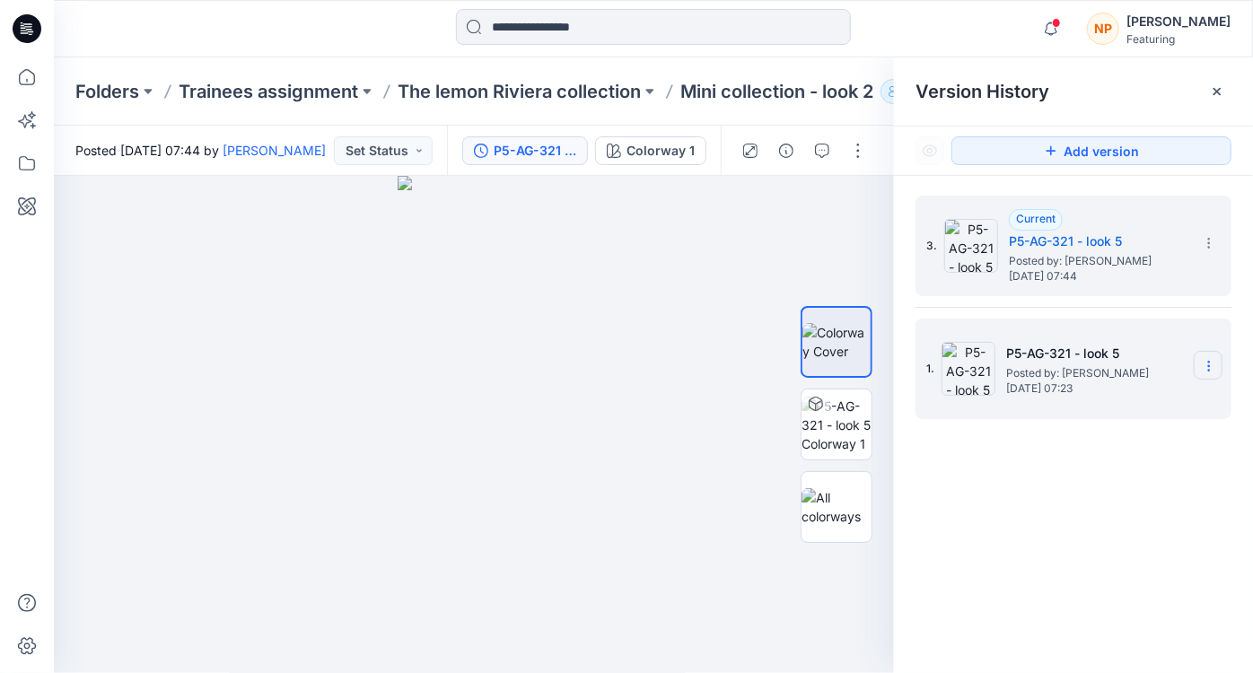
click at [1208, 368] on icon at bounding box center [1208, 366] width 14 height 14
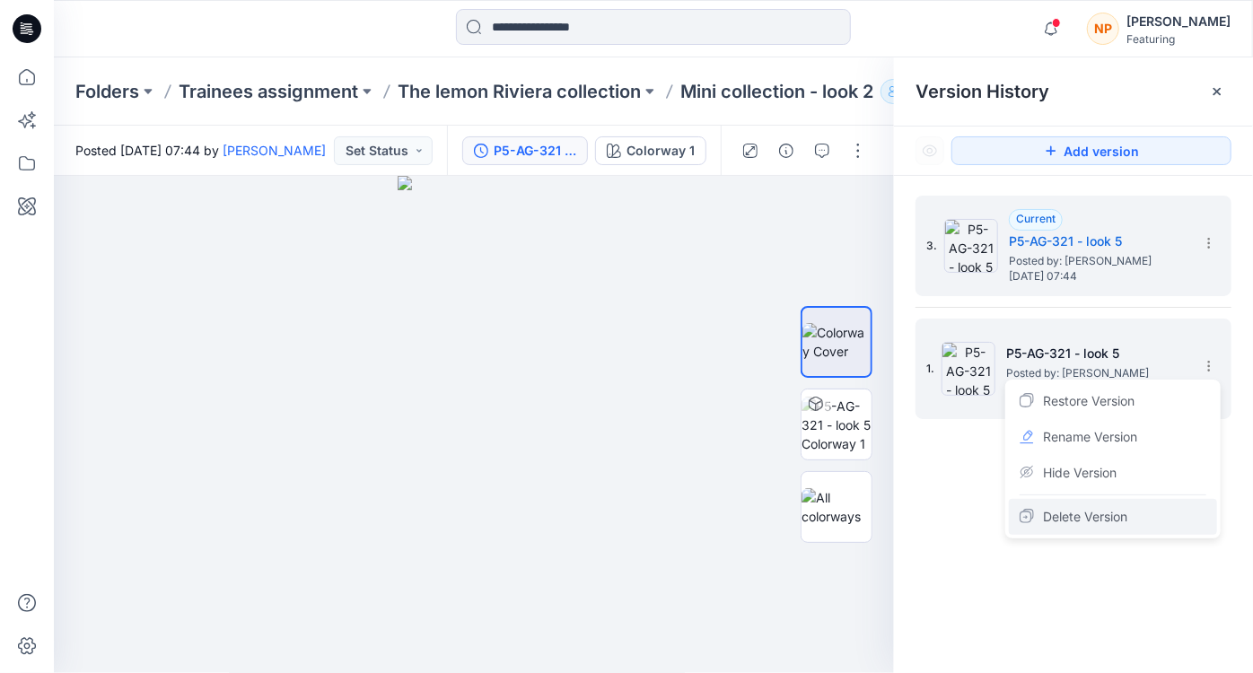
click at [1104, 508] on span "Delete Version" at bounding box center [1085, 517] width 84 height 22
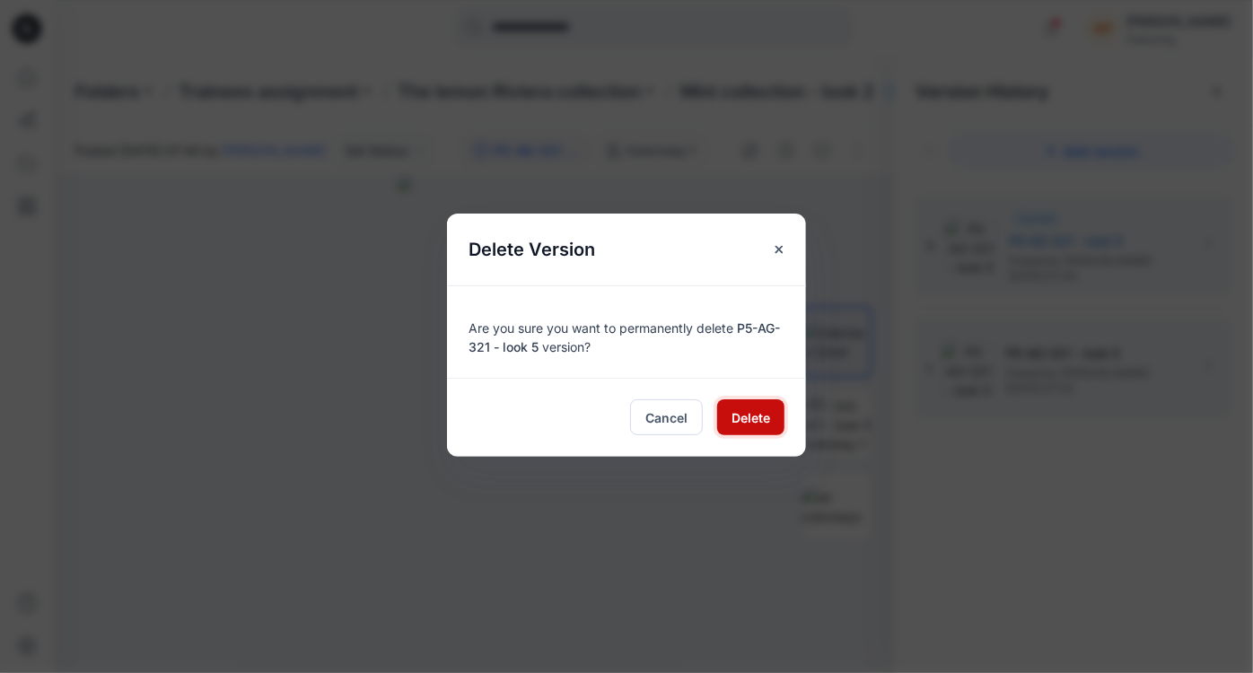
click at [739, 421] on span "Delete" at bounding box center [750, 417] width 39 height 19
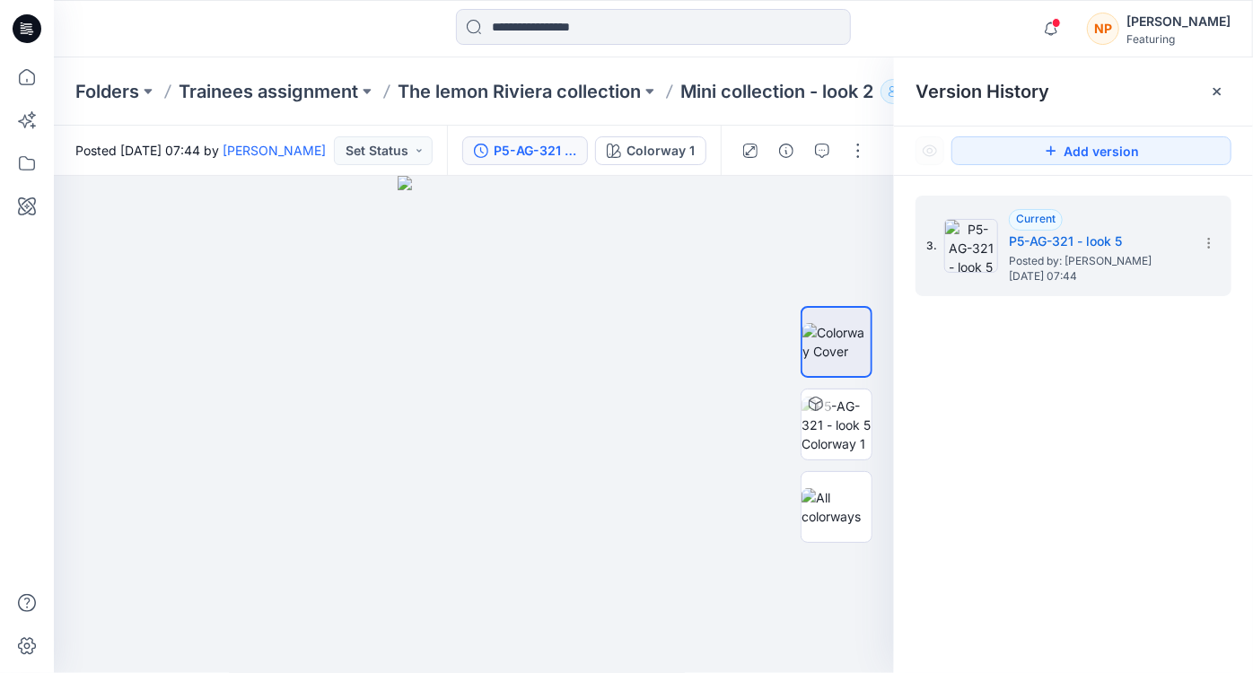
click at [1088, 522] on div "3. Current P5-AG-321 - look 5 Posted by: [PERSON_NAME] [DATE] 07:44" at bounding box center [1073, 437] width 359 height 523
click at [758, 95] on p "Mini collection - look 2" at bounding box center [776, 91] width 193 height 25
click at [607, 84] on p "The lemon Riviera collection" at bounding box center [518, 91] width 243 height 25
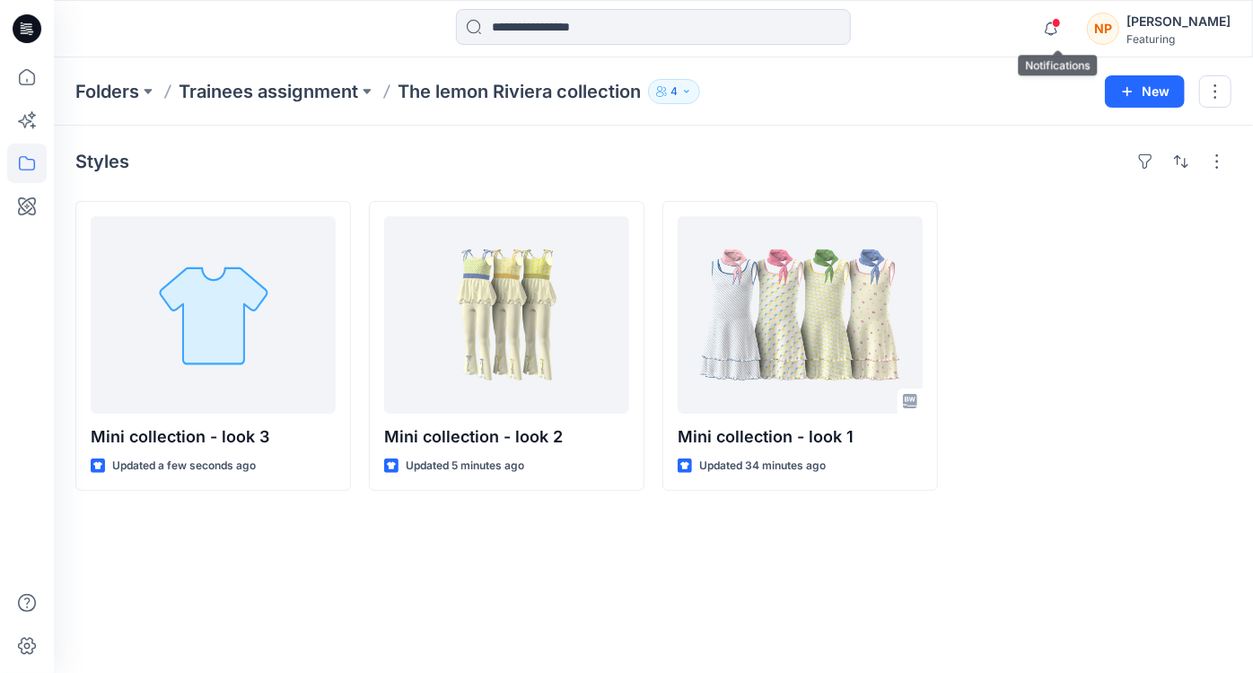
click at [1061, 27] on span at bounding box center [1056, 23] width 9 height 10
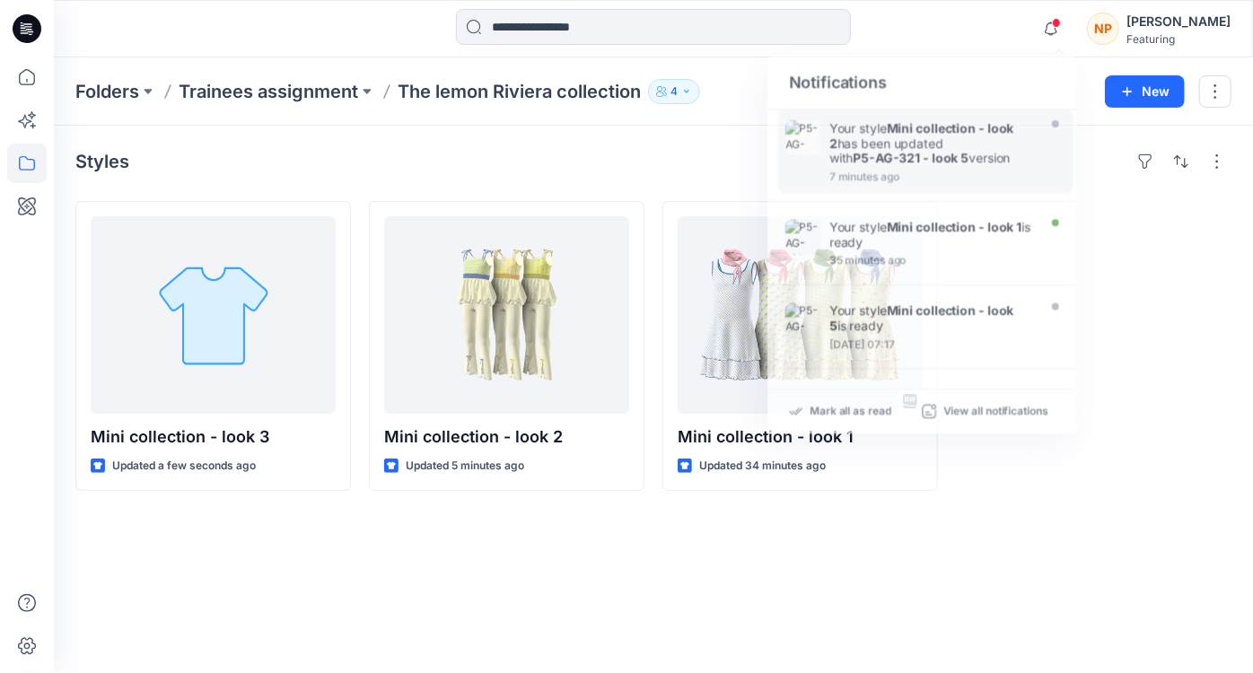
click at [1143, 322] on div at bounding box center [1093, 346] width 275 height 290
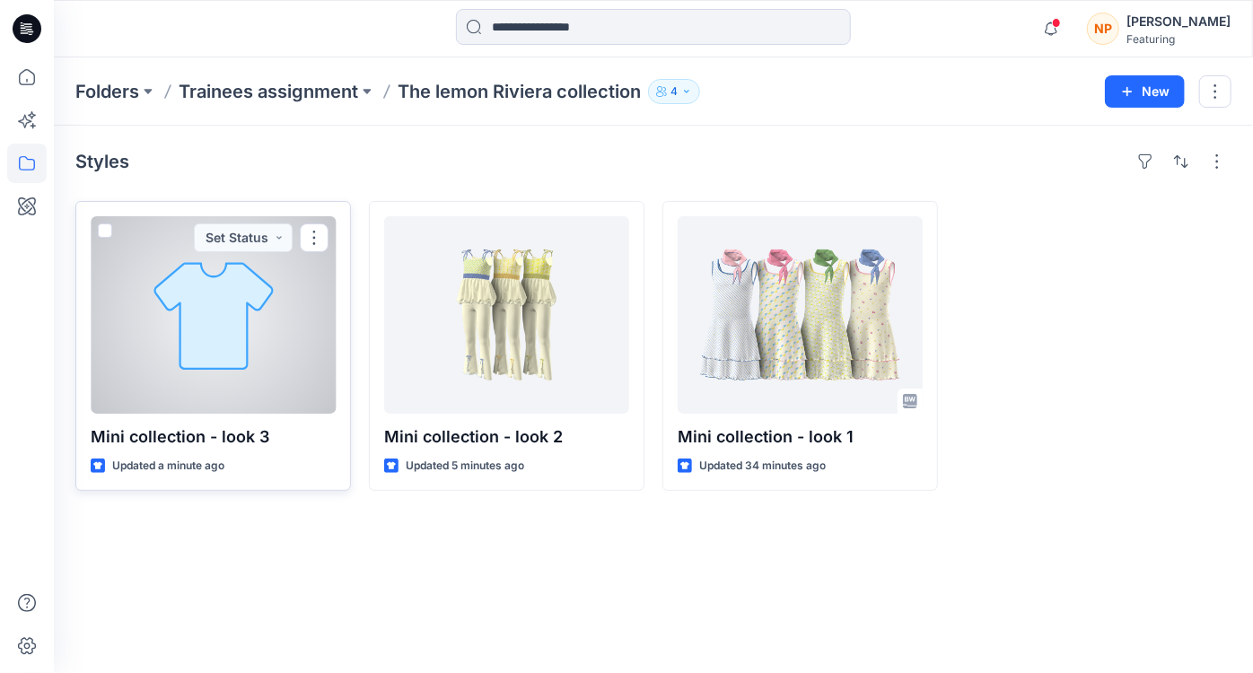
click at [278, 401] on div at bounding box center [213, 314] width 245 height 197
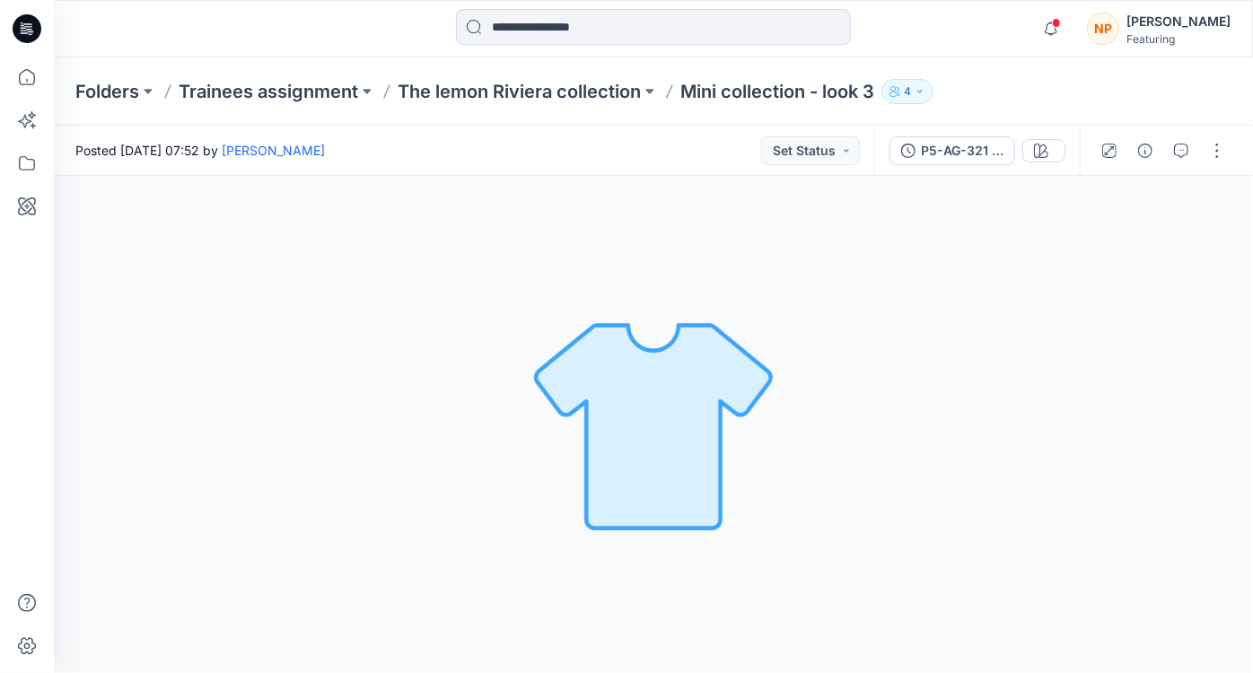
click at [586, 302] on img at bounding box center [653, 424] width 251 height 251
click at [579, 96] on p "The lemon Riviera collection" at bounding box center [518, 91] width 243 height 25
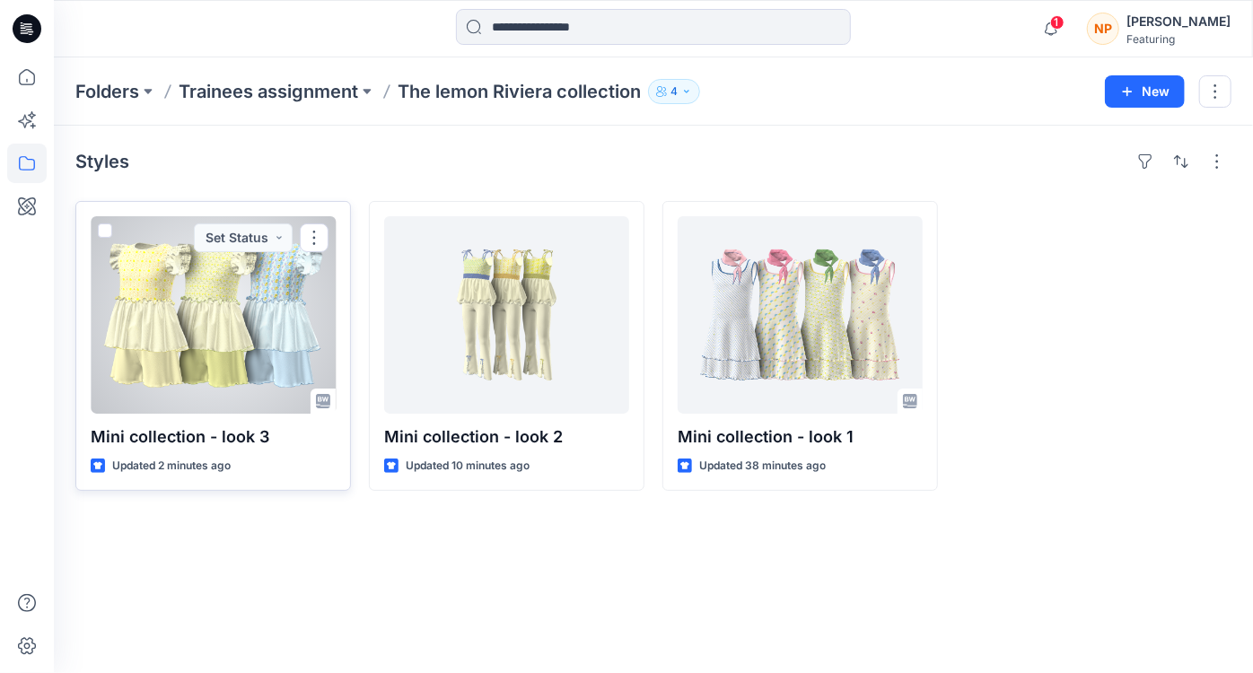
click at [213, 357] on div at bounding box center [213, 314] width 245 height 197
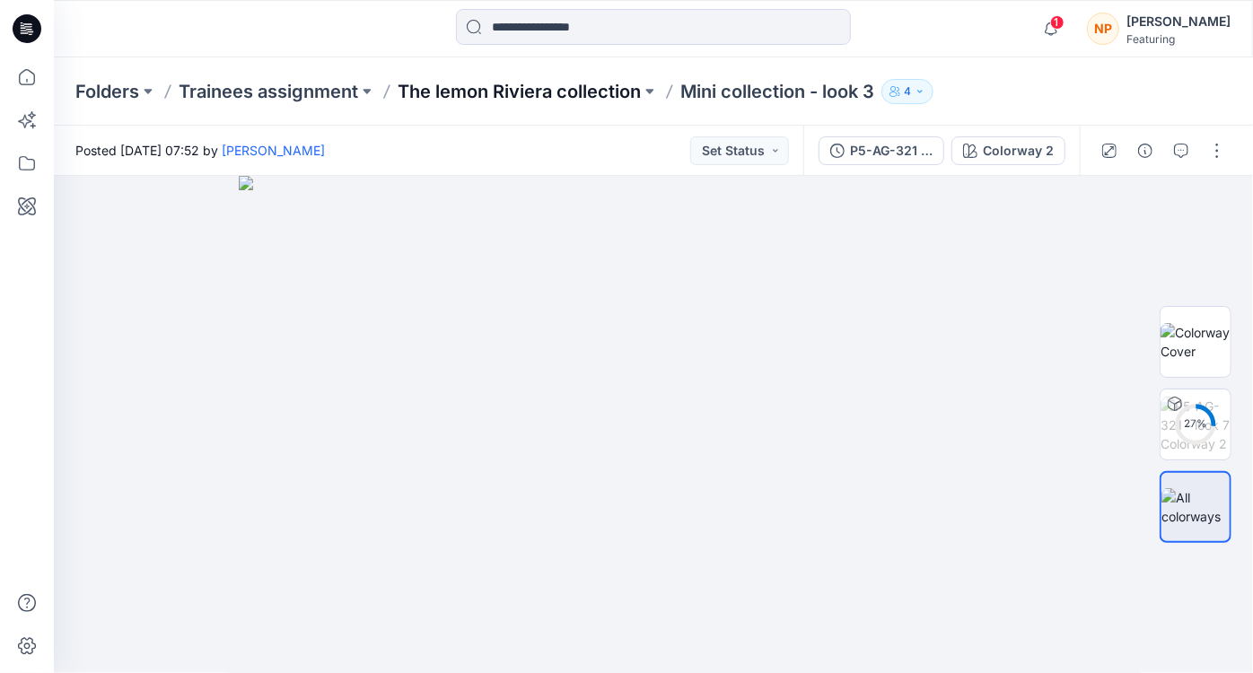
click at [511, 97] on p "The lemon Riviera collection" at bounding box center [518, 91] width 243 height 25
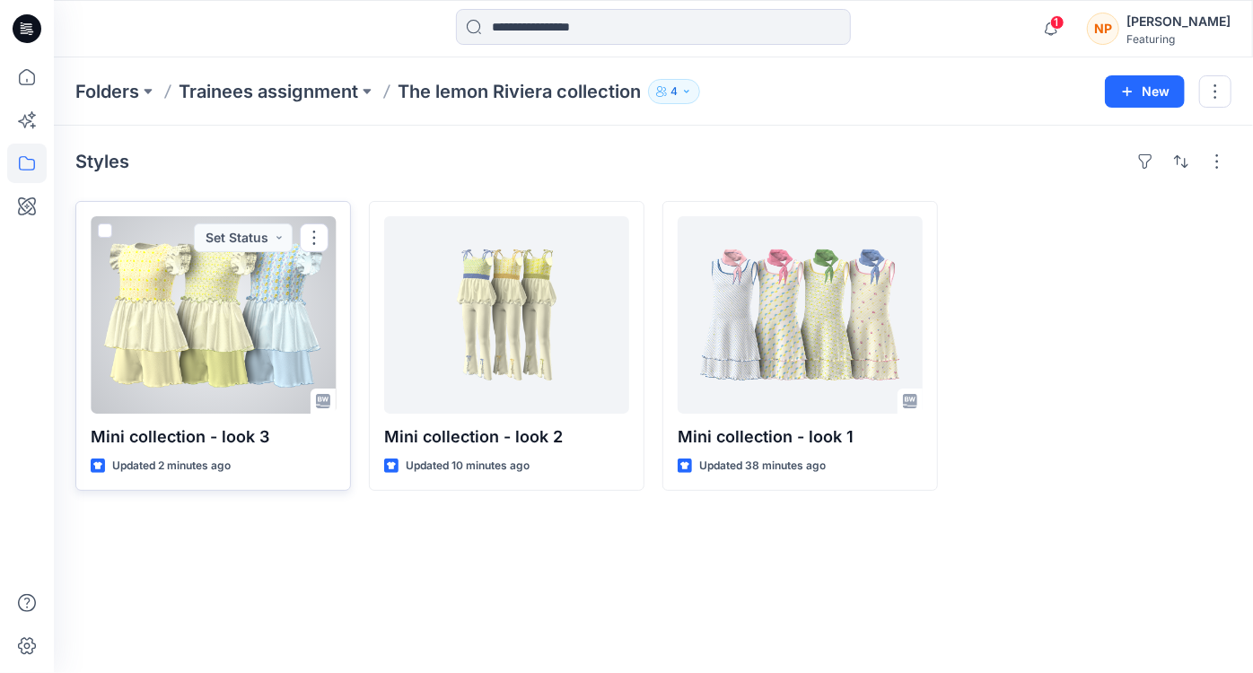
click at [251, 393] on div at bounding box center [213, 314] width 245 height 197
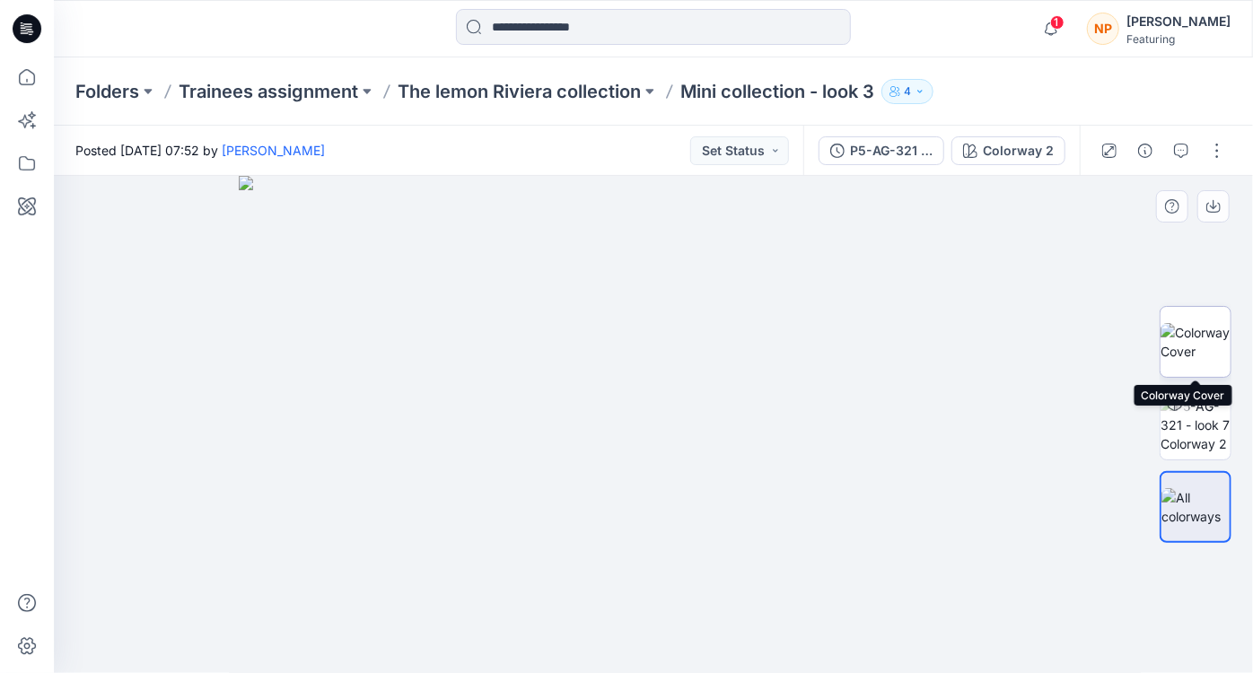
click at [1187, 333] on img at bounding box center [1195, 342] width 70 height 38
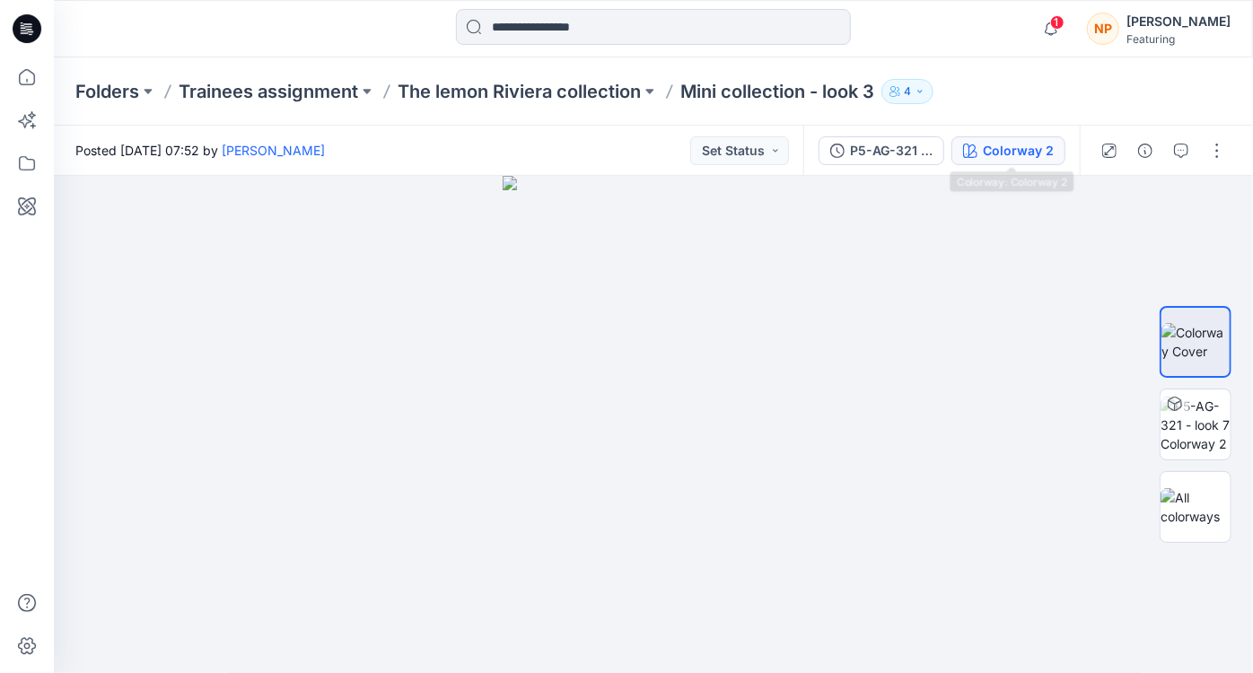
click at [1002, 151] on div "Colorway 2" at bounding box center [1018, 151] width 71 height 20
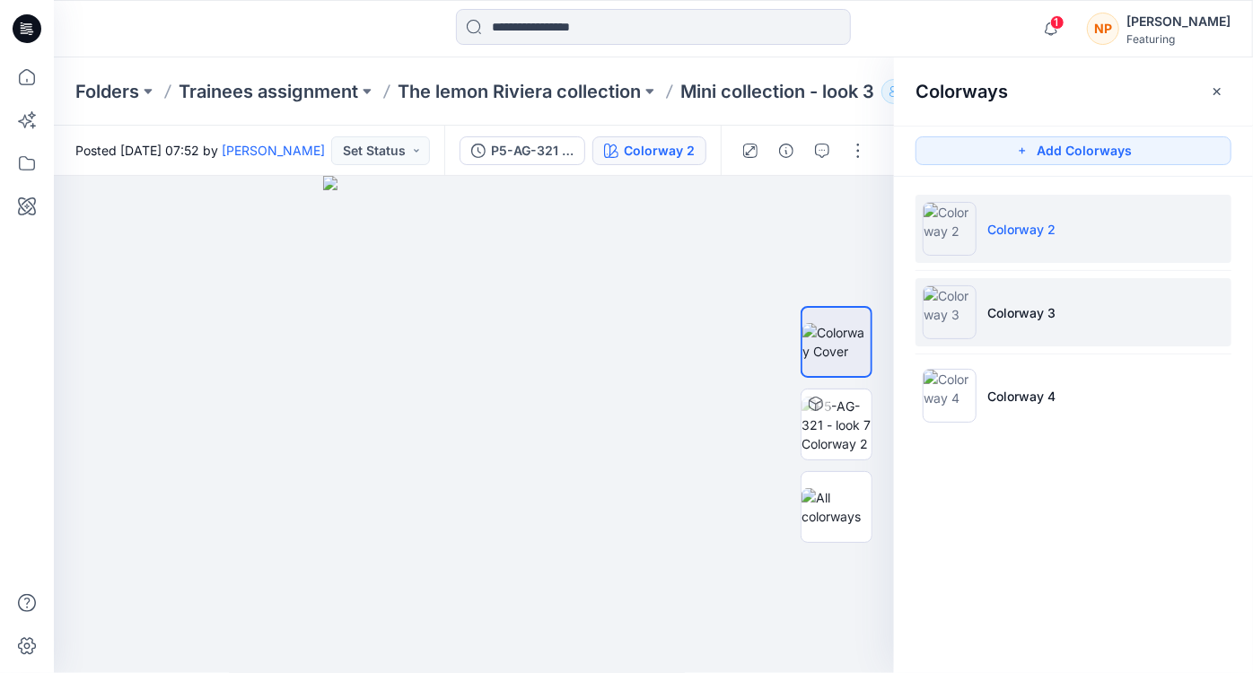
click at [1065, 310] on li "Colorway 3" at bounding box center [1073, 312] width 316 height 68
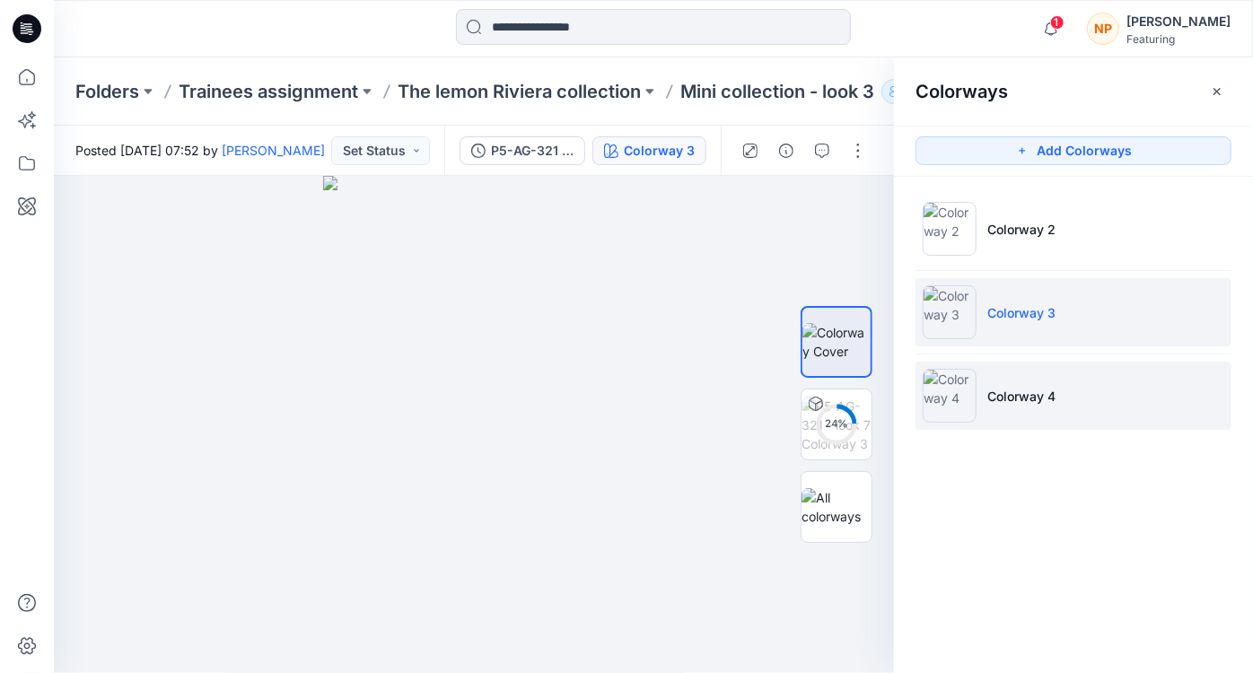
click at [1050, 395] on p "Colorway 4" at bounding box center [1021, 396] width 68 height 19
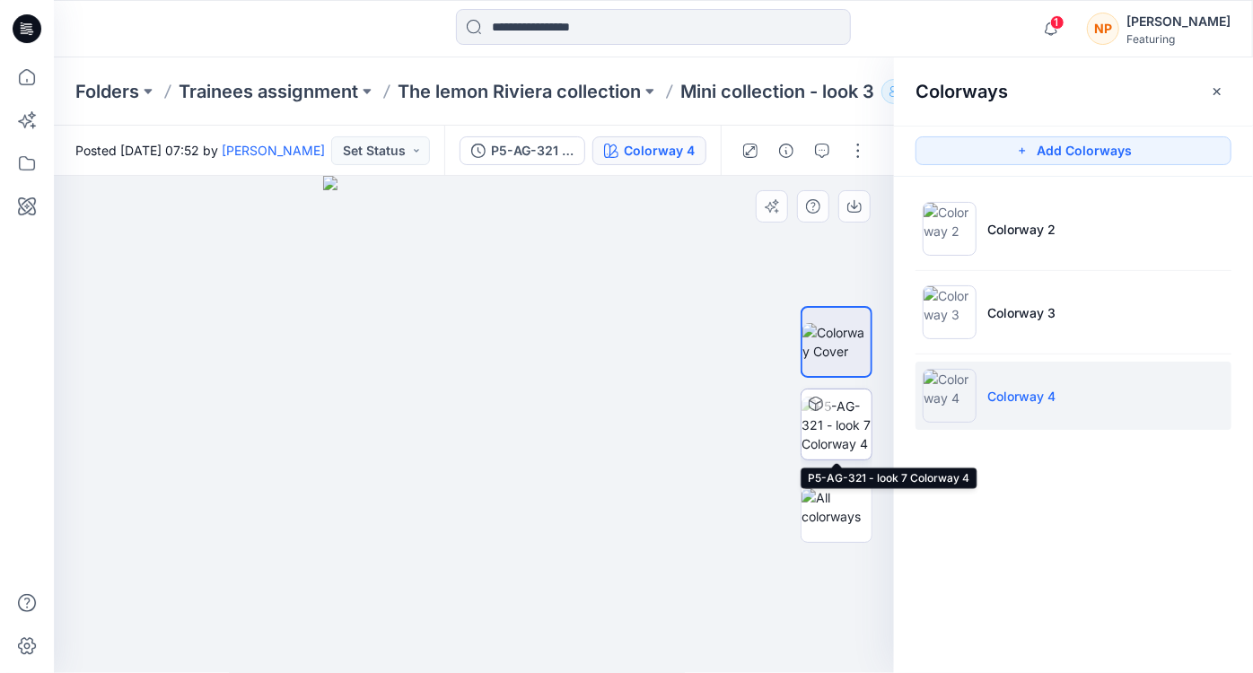
click at [853, 434] on img at bounding box center [836, 425] width 70 height 57
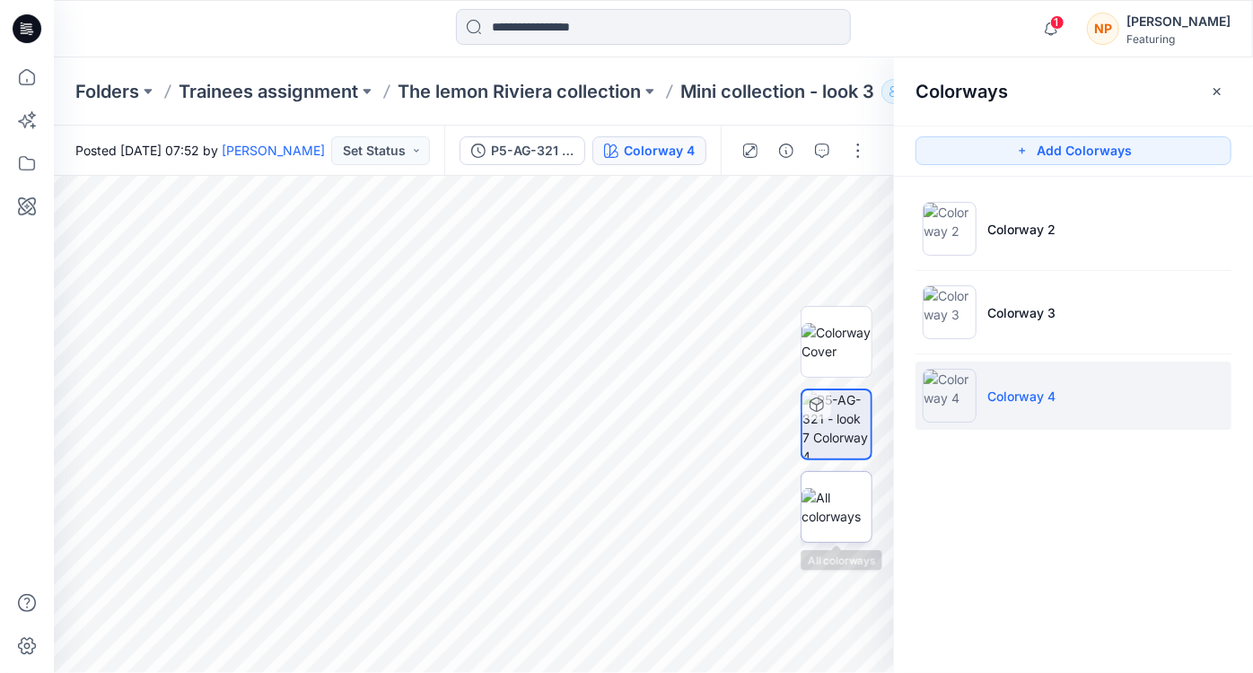
click at [834, 520] on img at bounding box center [836, 507] width 70 height 38
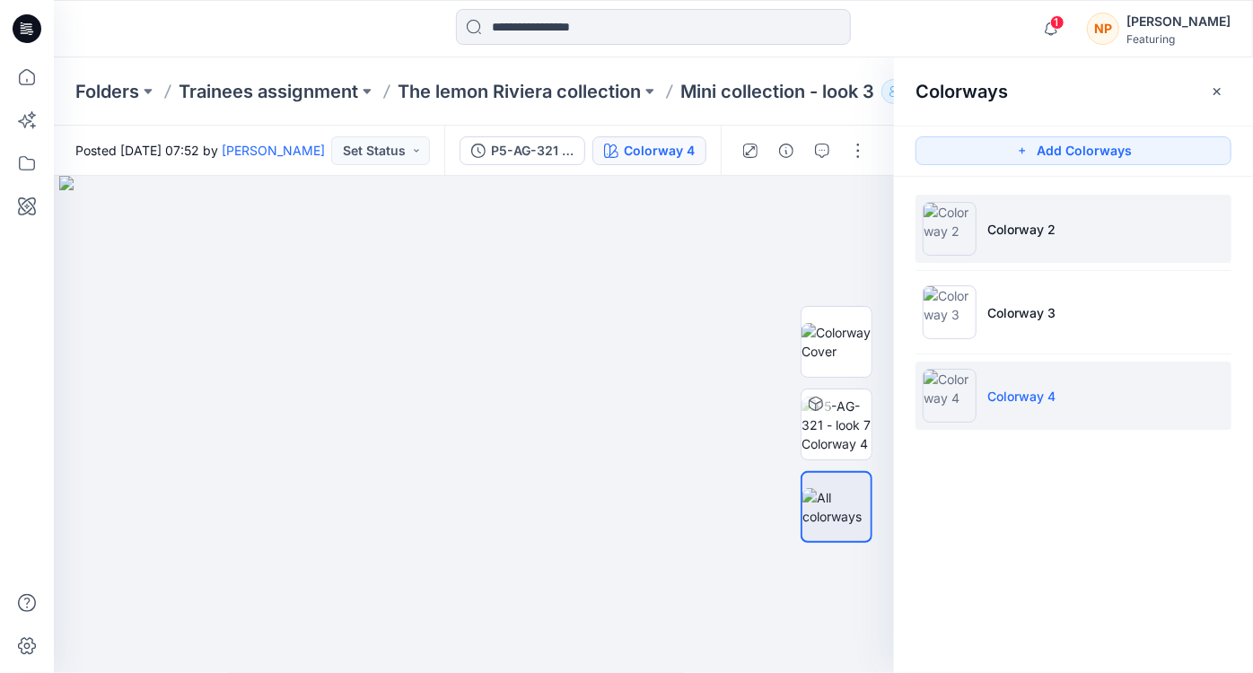
click at [991, 235] on p "Colorway 2" at bounding box center [1021, 229] width 68 height 19
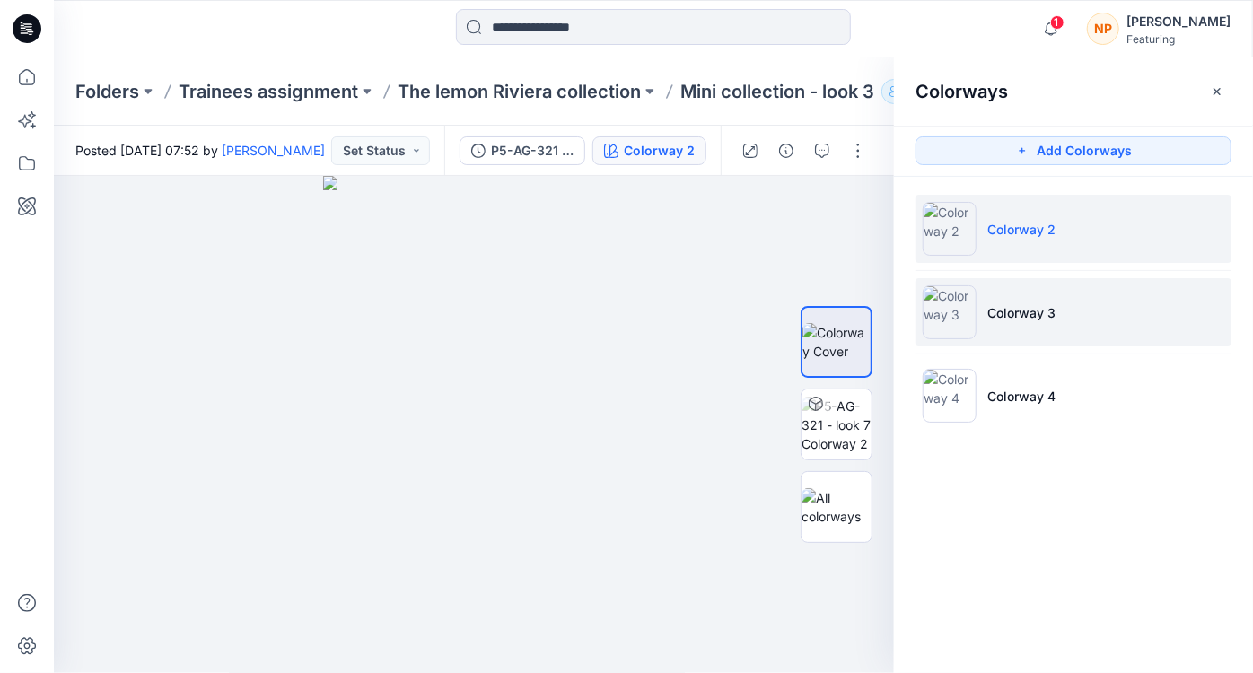
click at [962, 330] on img at bounding box center [949, 312] width 54 height 54
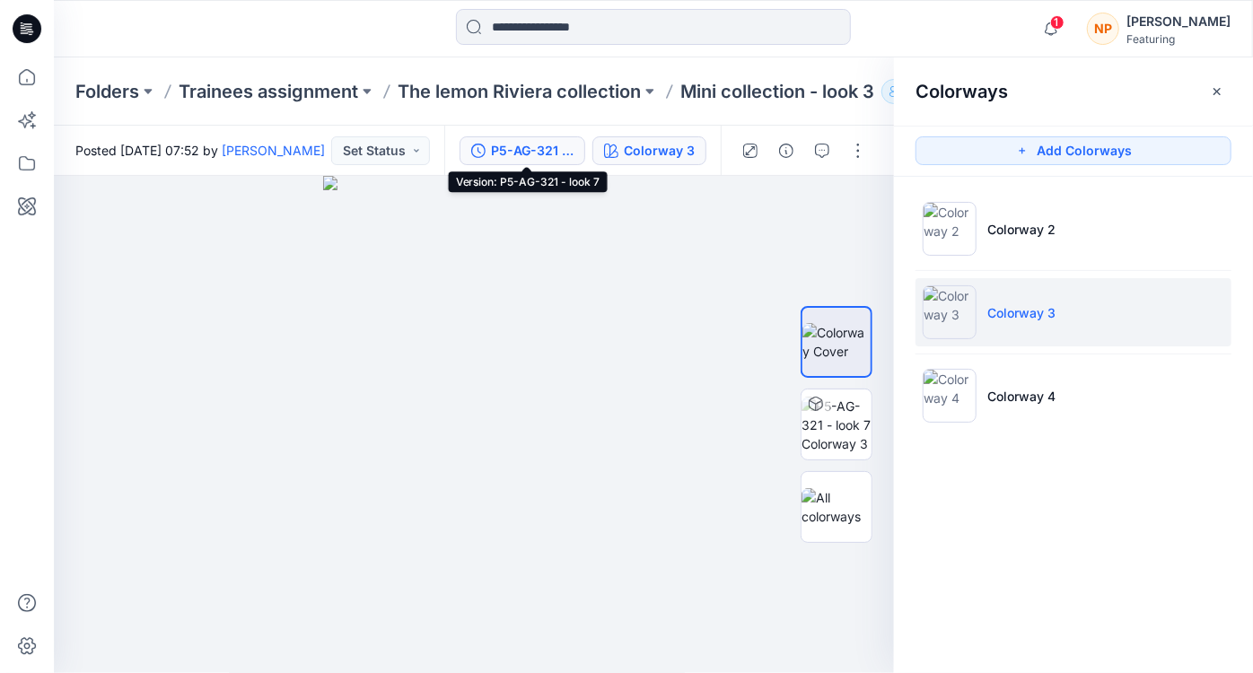
click at [524, 150] on div "P5-AG-321 - look 7" at bounding box center [532, 151] width 83 height 20
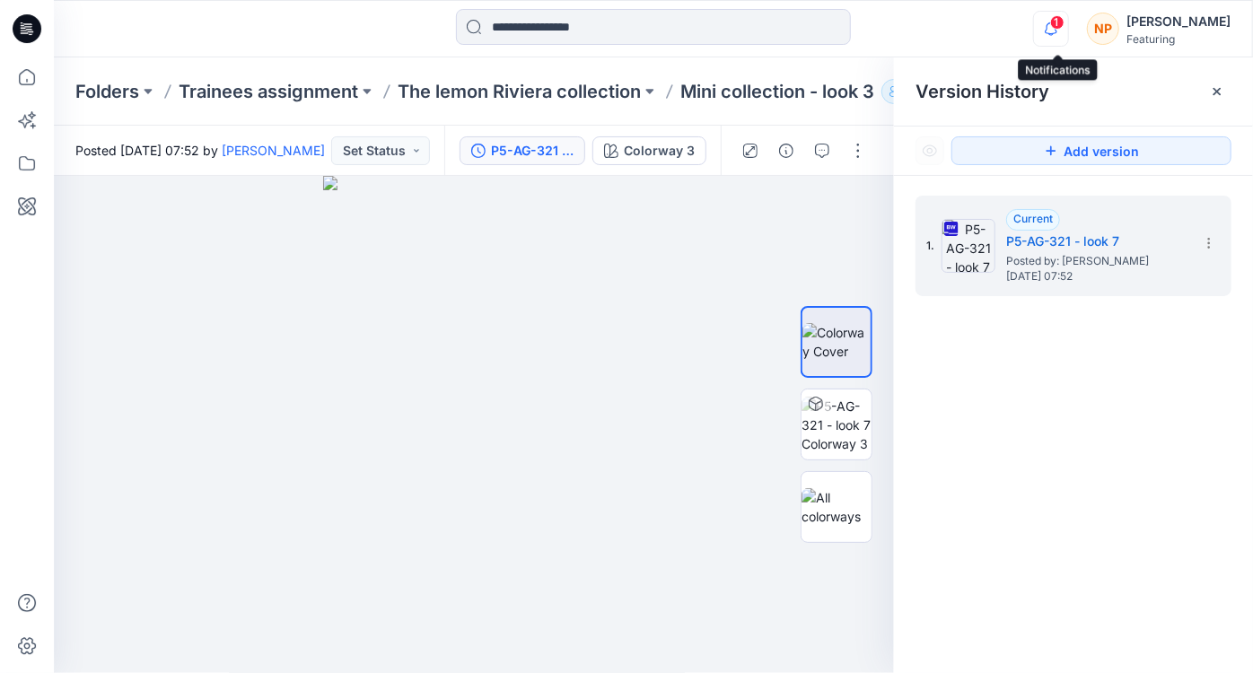
click at [1054, 37] on icon "button" at bounding box center [1051, 29] width 34 height 36
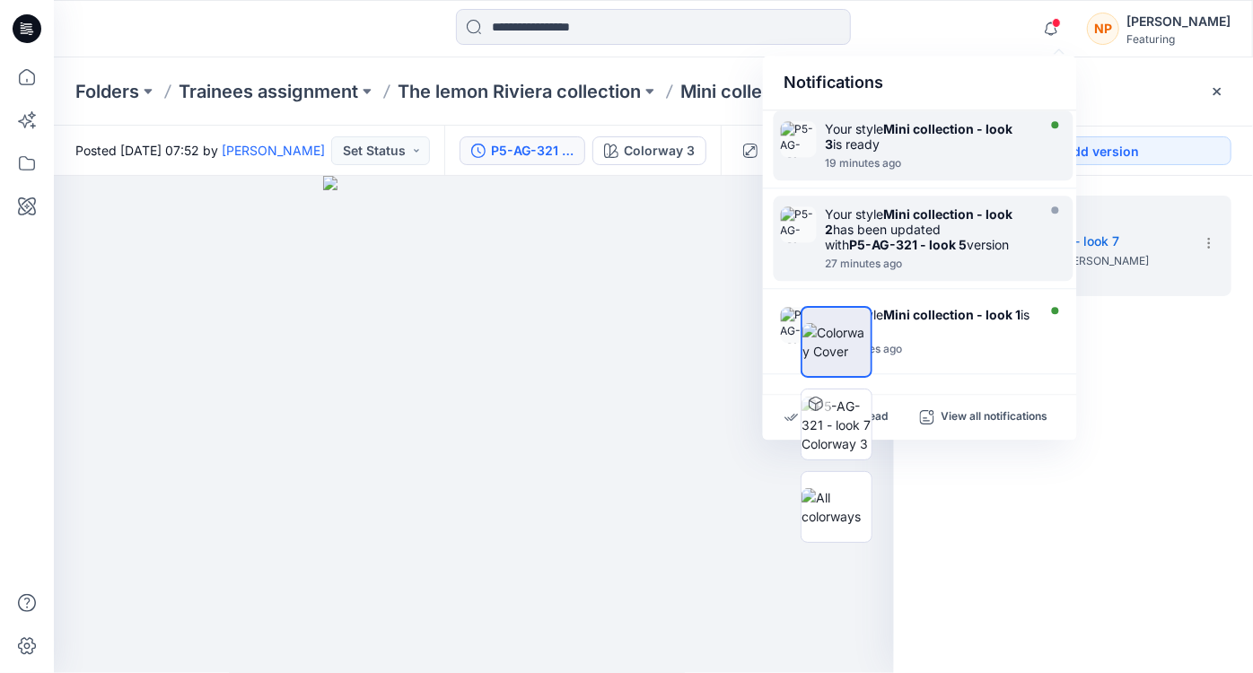
click at [960, 144] on div "Your style Mini collection - look 3 is ready" at bounding box center [928, 136] width 206 height 31
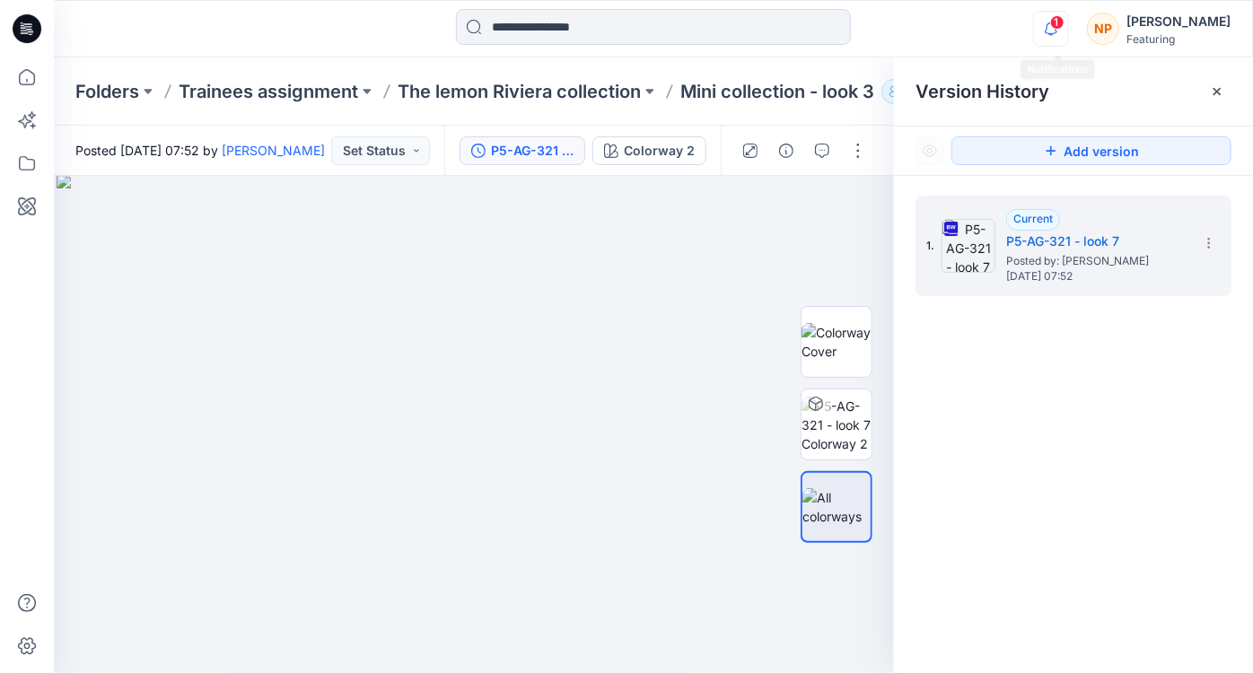
click at [1057, 31] on icon "button" at bounding box center [1051, 29] width 34 height 36
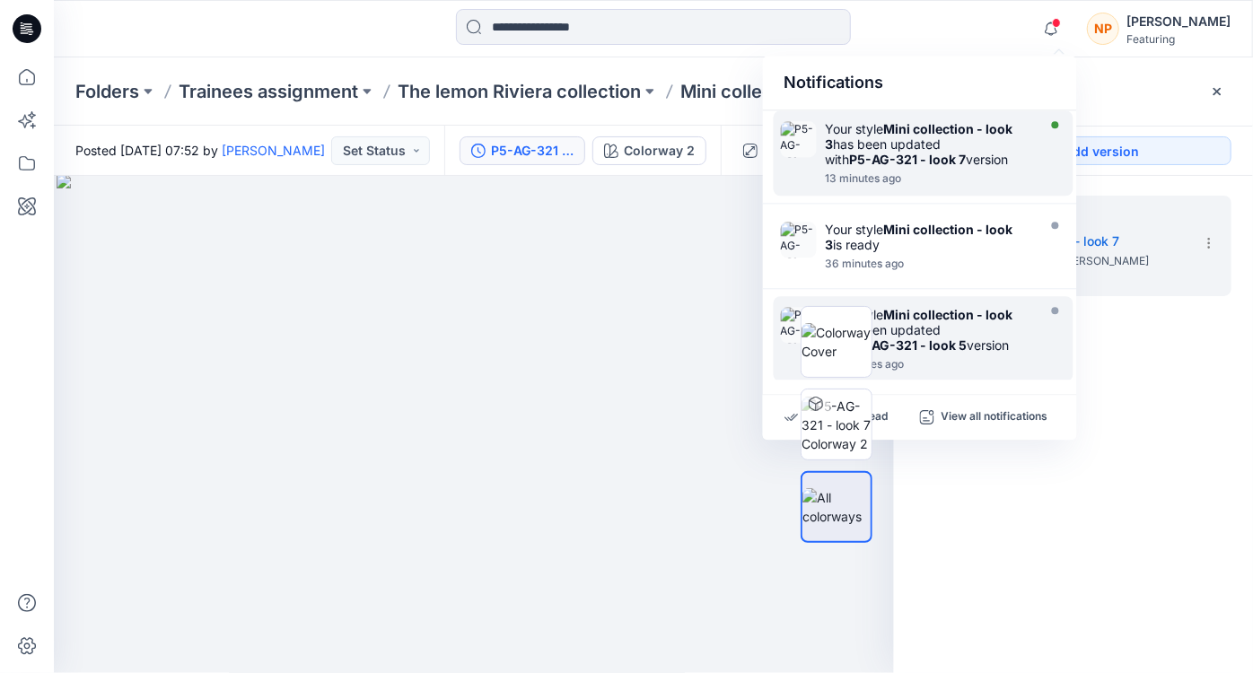
click at [976, 137] on div "Your style Mini collection - look 3 has been updated with P5-AG-321 - look 7 ve…" at bounding box center [928, 144] width 206 height 46
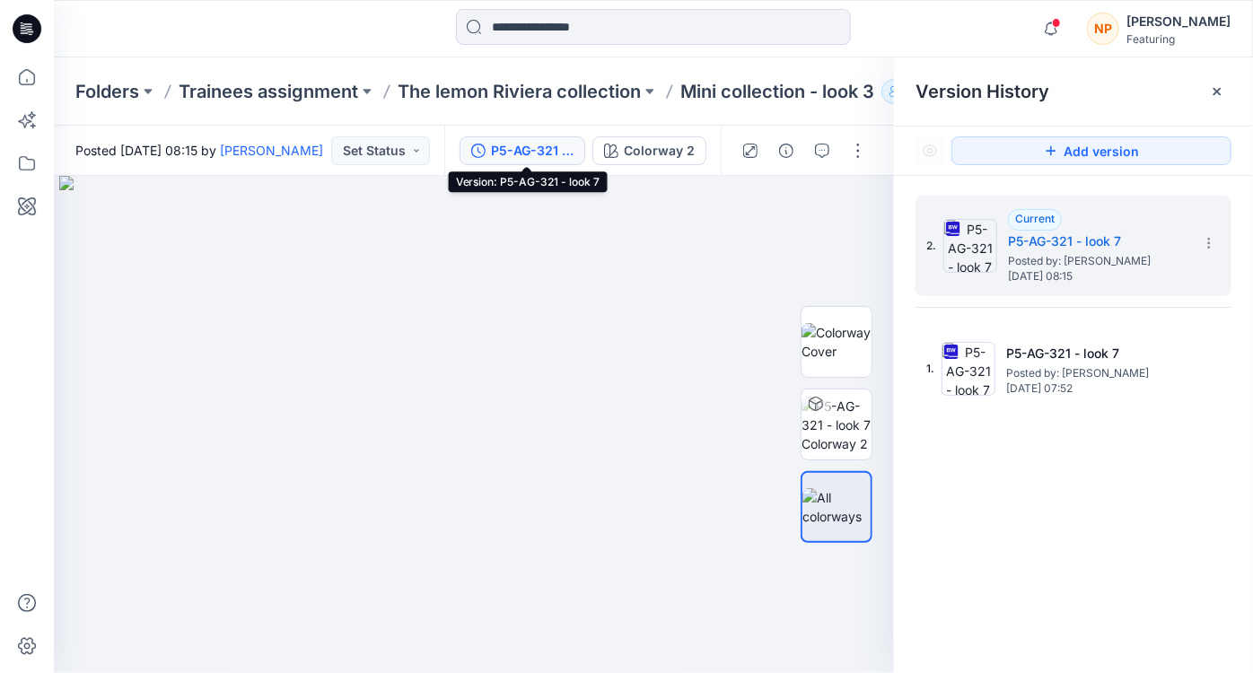
click at [565, 157] on div "P5-AG-321 - look 7" at bounding box center [532, 151] width 83 height 20
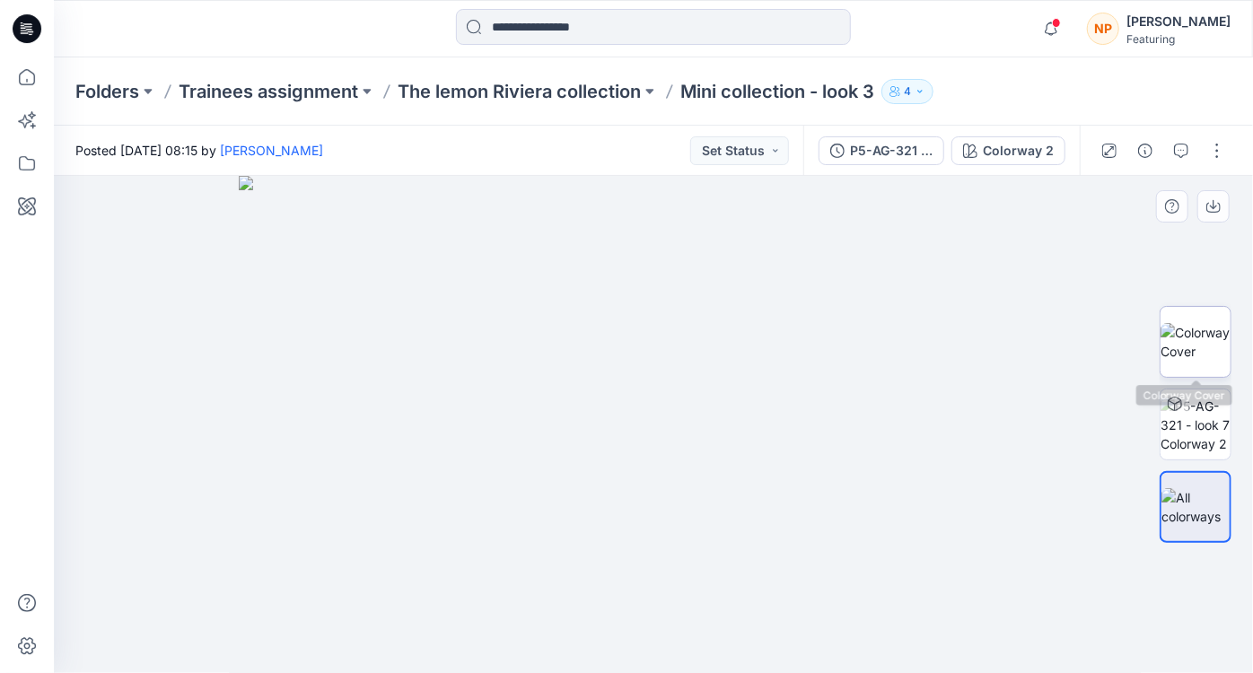
click at [1185, 358] on img at bounding box center [1195, 342] width 70 height 38
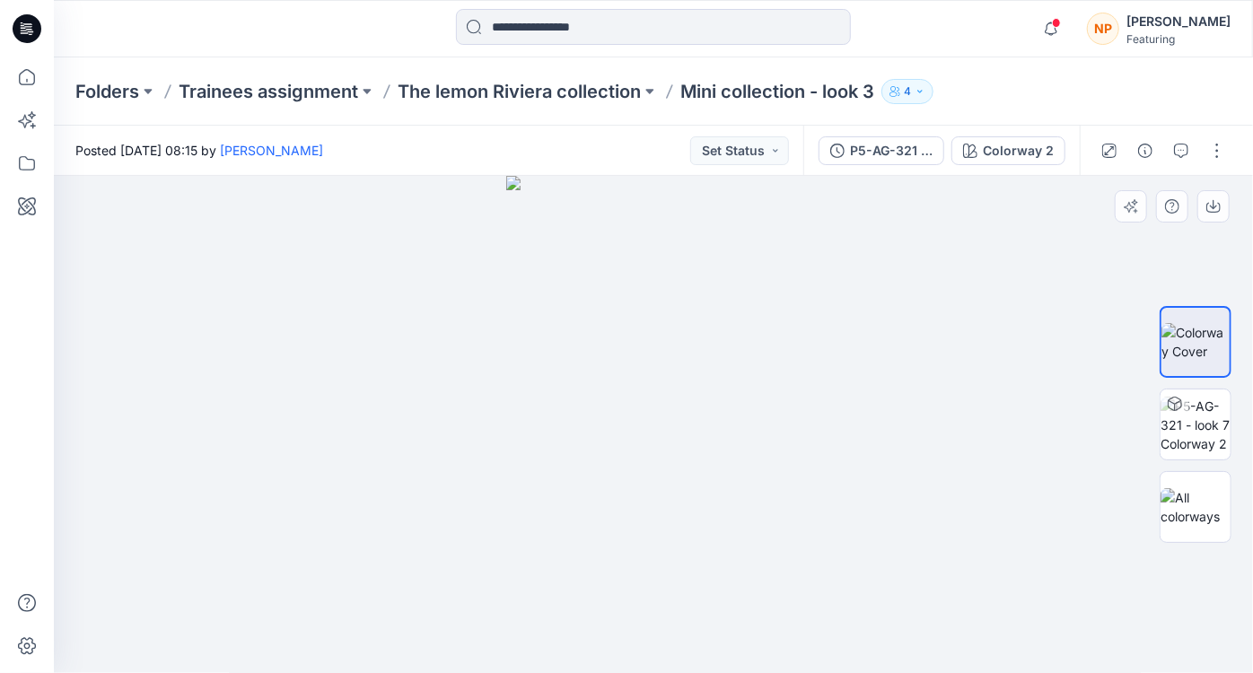
drag, startPoint x: 711, startPoint y: 322, endPoint x: 738, endPoint y: 343, distance: 34.6
click at [738, 343] on img at bounding box center [653, 425] width 294 height 498
click at [1193, 509] on img at bounding box center [1195, 507] width 70 height 38
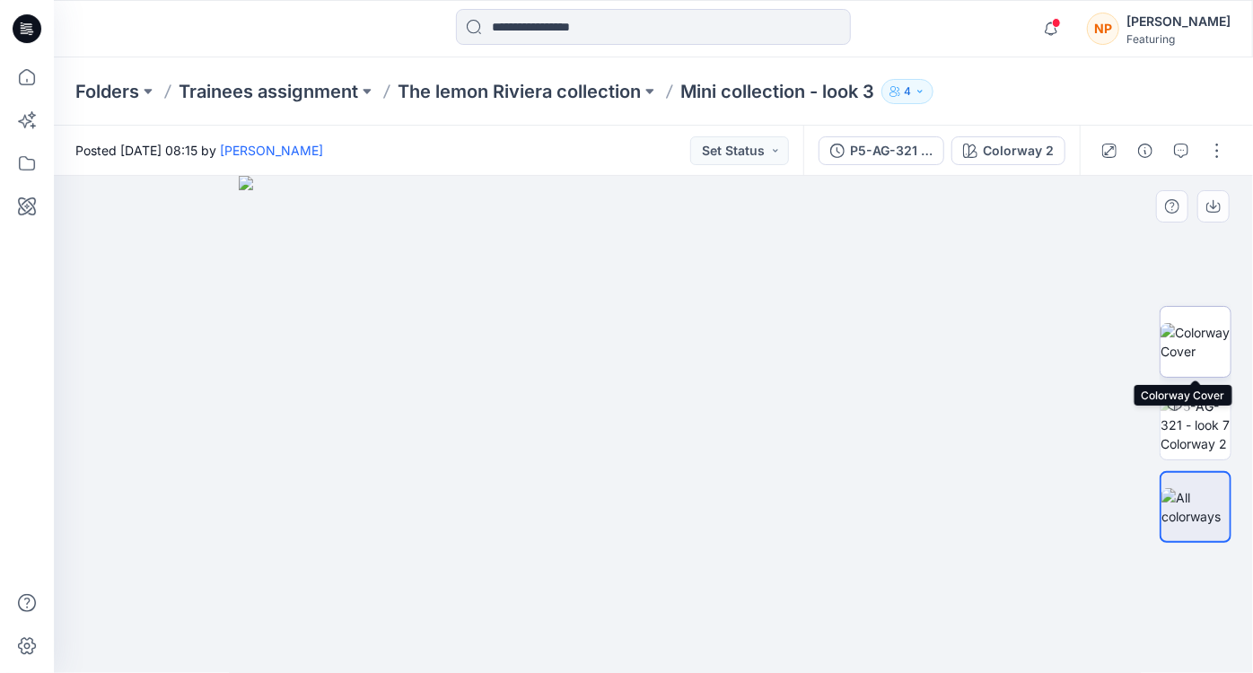
click at [1209, 343] on img at bounding box center [1195, 342] width 70 height 38
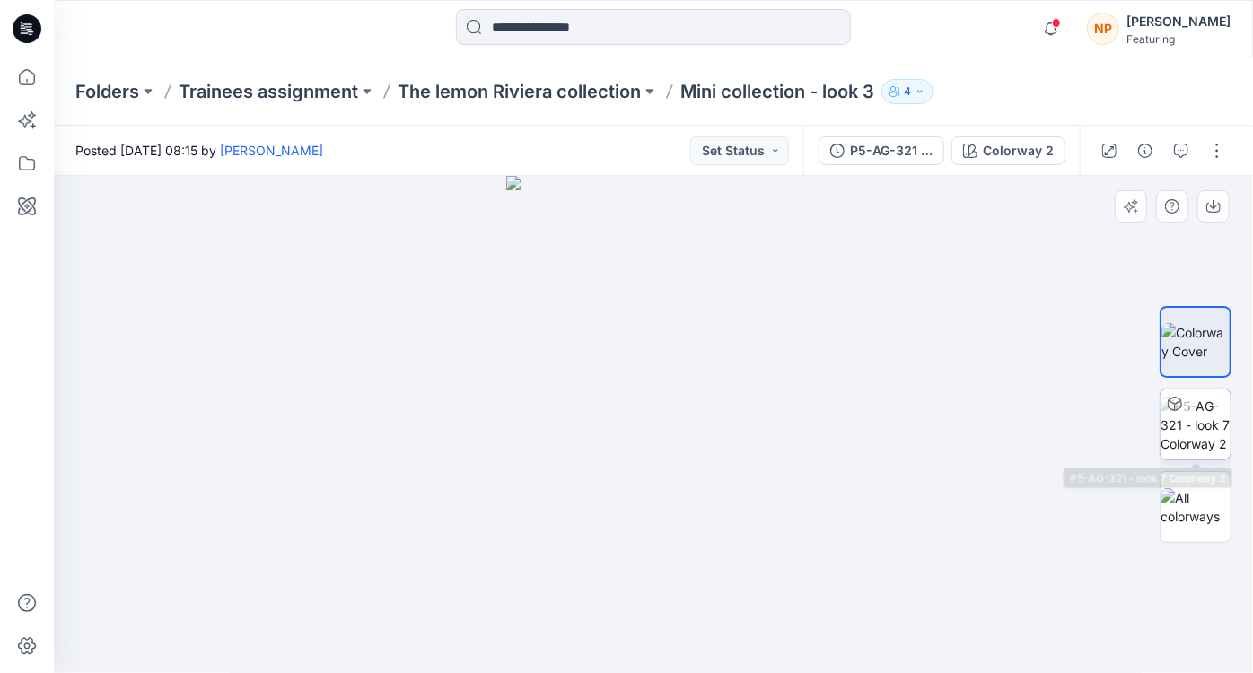
click at [1215, 411] on img at bounding box center [1195, 425] width 70 height 57
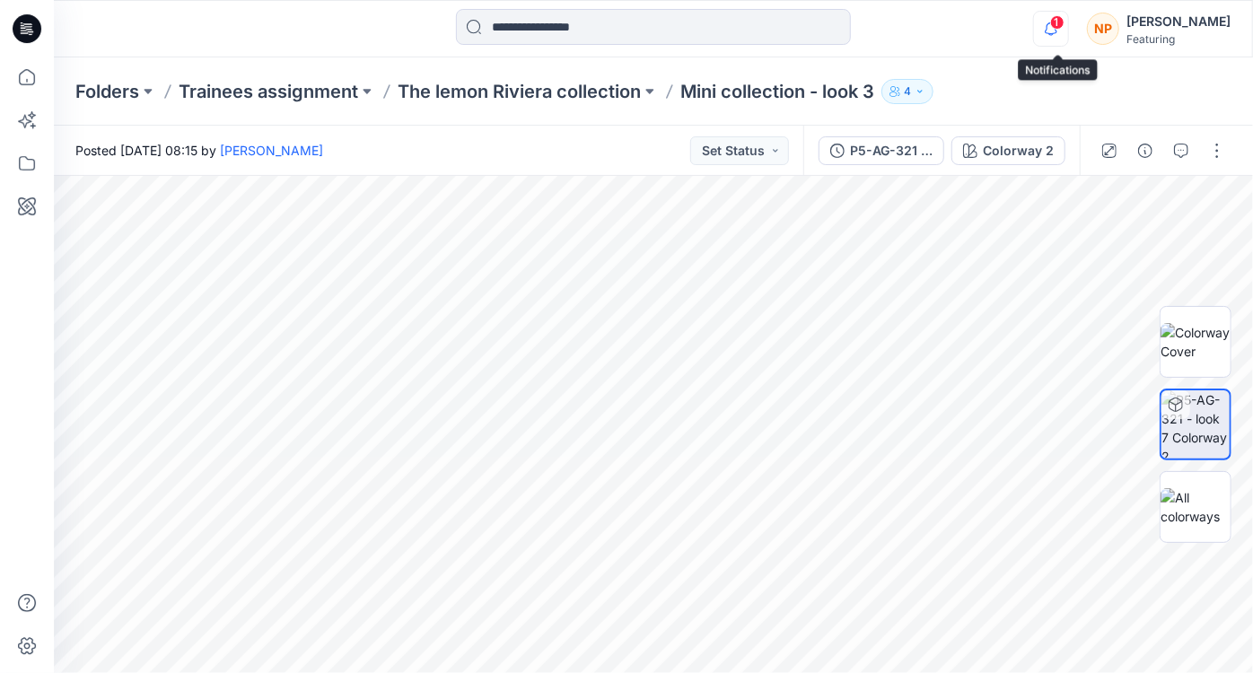
click at [1060, 31] on icon "button" at bounding box center [1051, 29] width 34 height 36
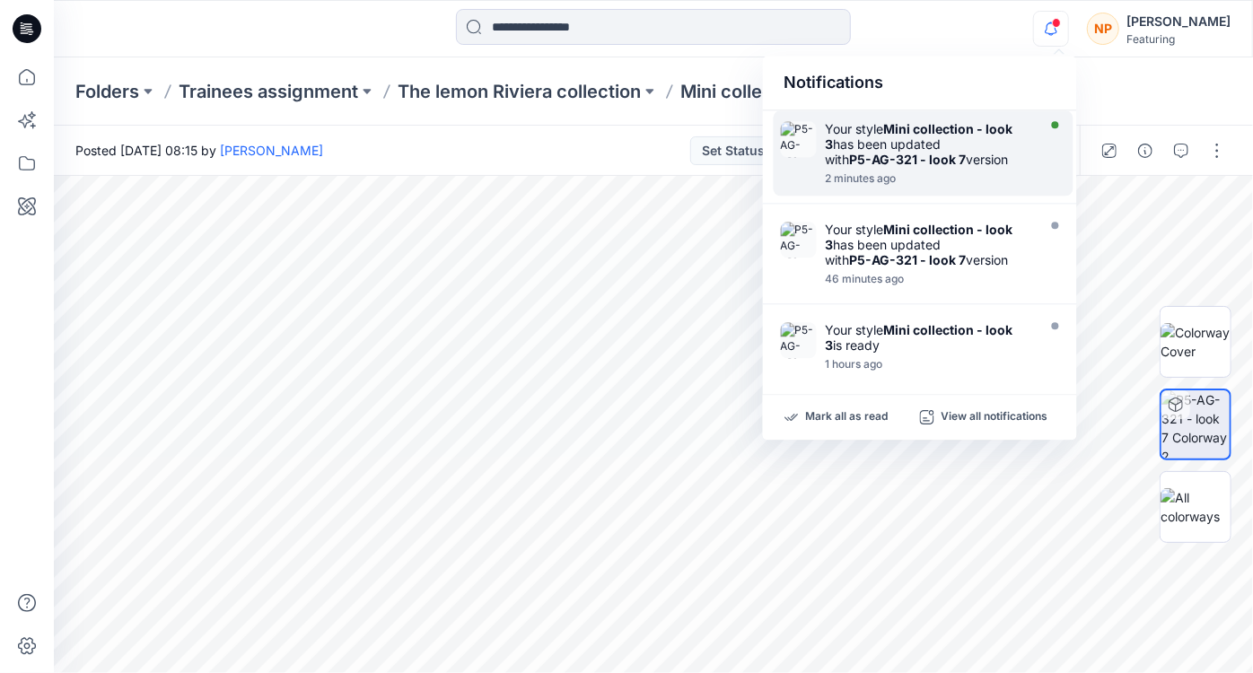
click at [940, 153] on strong "P5-AG-321 - look 7" at bounding box center [908, 159] width 117 height 15
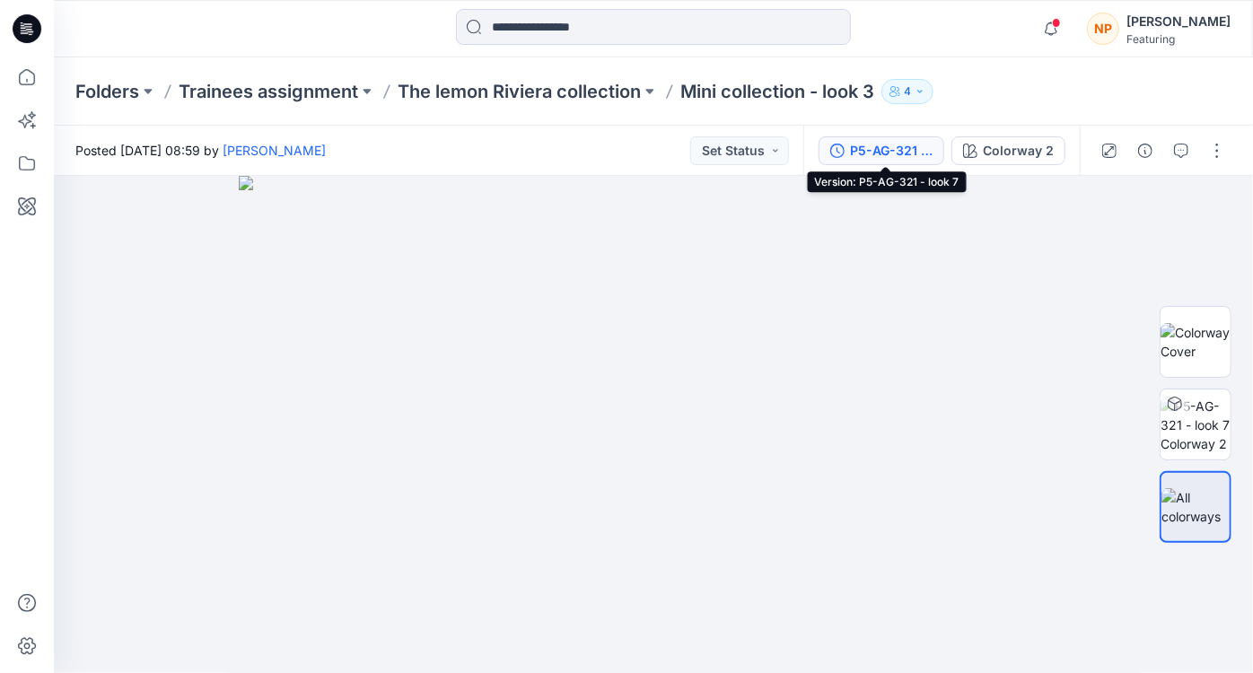
click at [915, 146] on div "P5-AG-321 - look 7" at bounding box center [891, 151] width 83 height 20
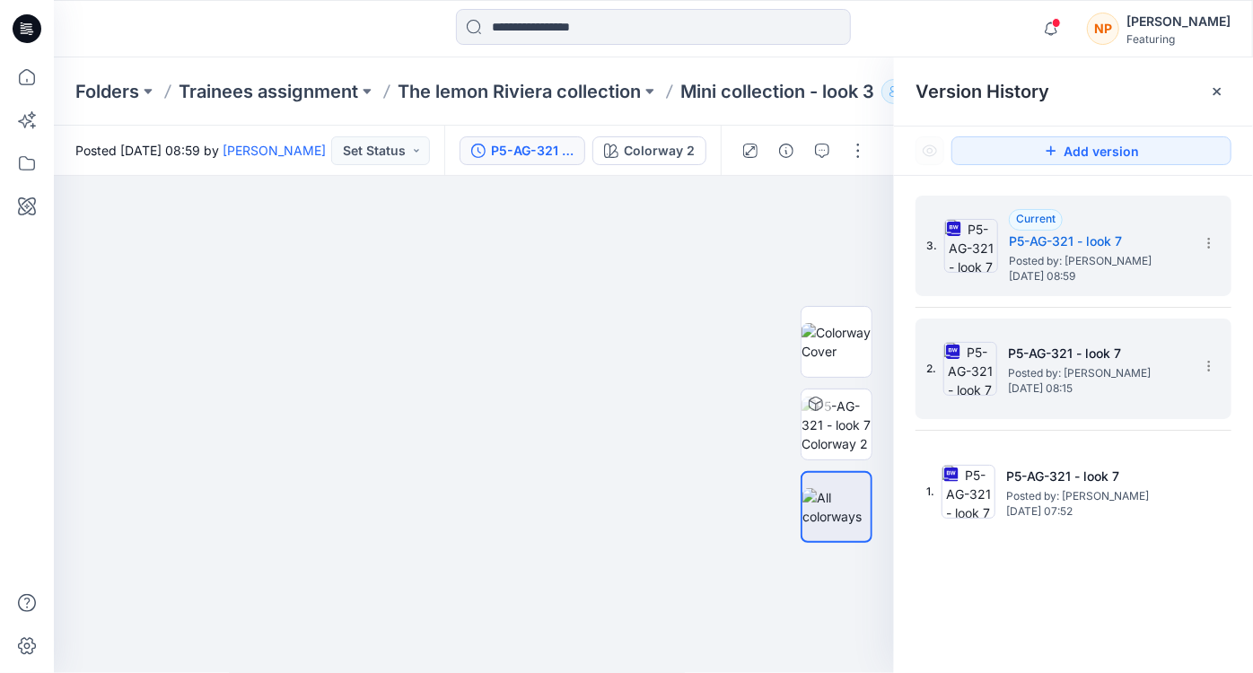
click at [1122, 357] on h5 "P5-AG-321 - look 7" at bounding box center [1097, 354] width 179 height 22
